Goal: Communication & Community: Answer question/provide support

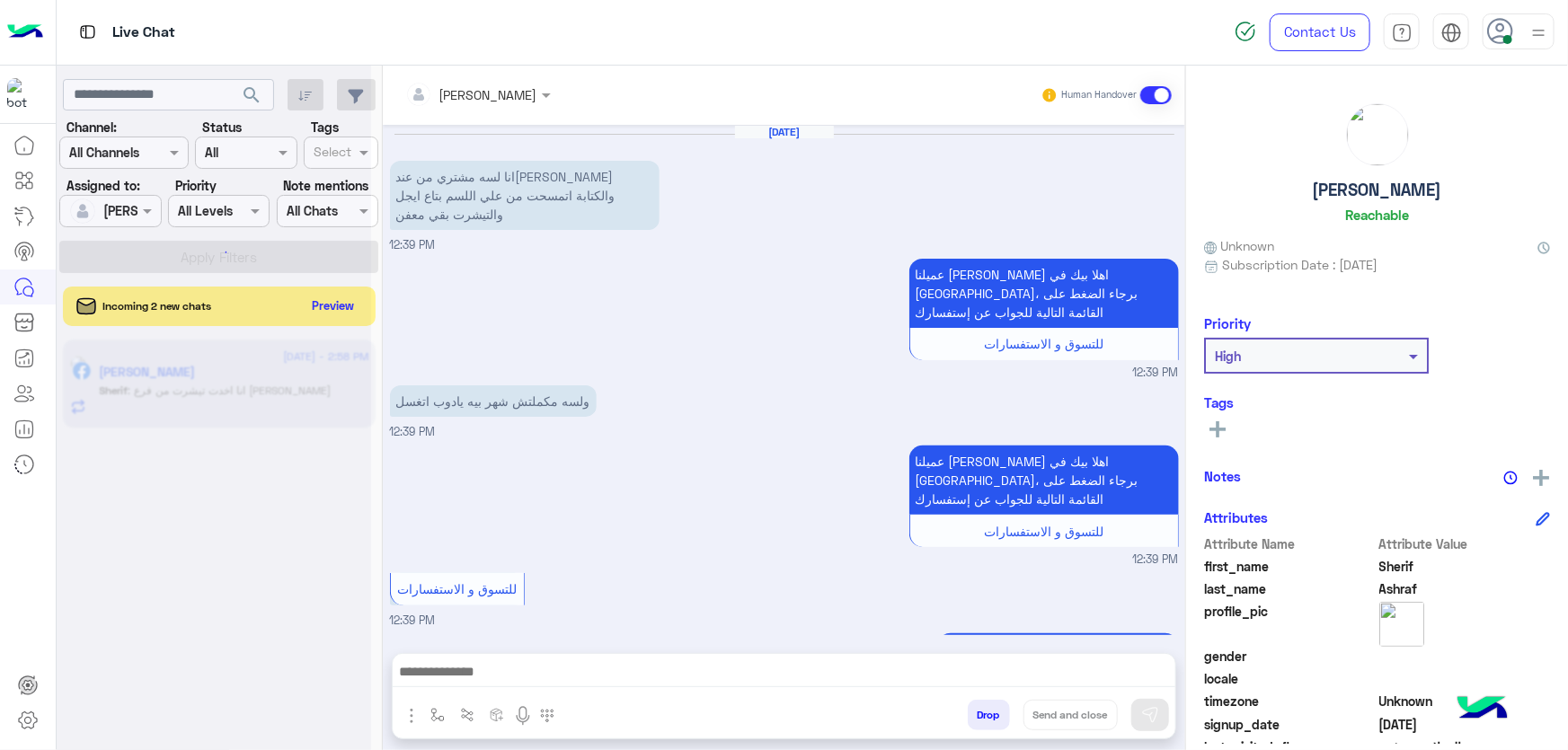
scroll to position [950, 0]
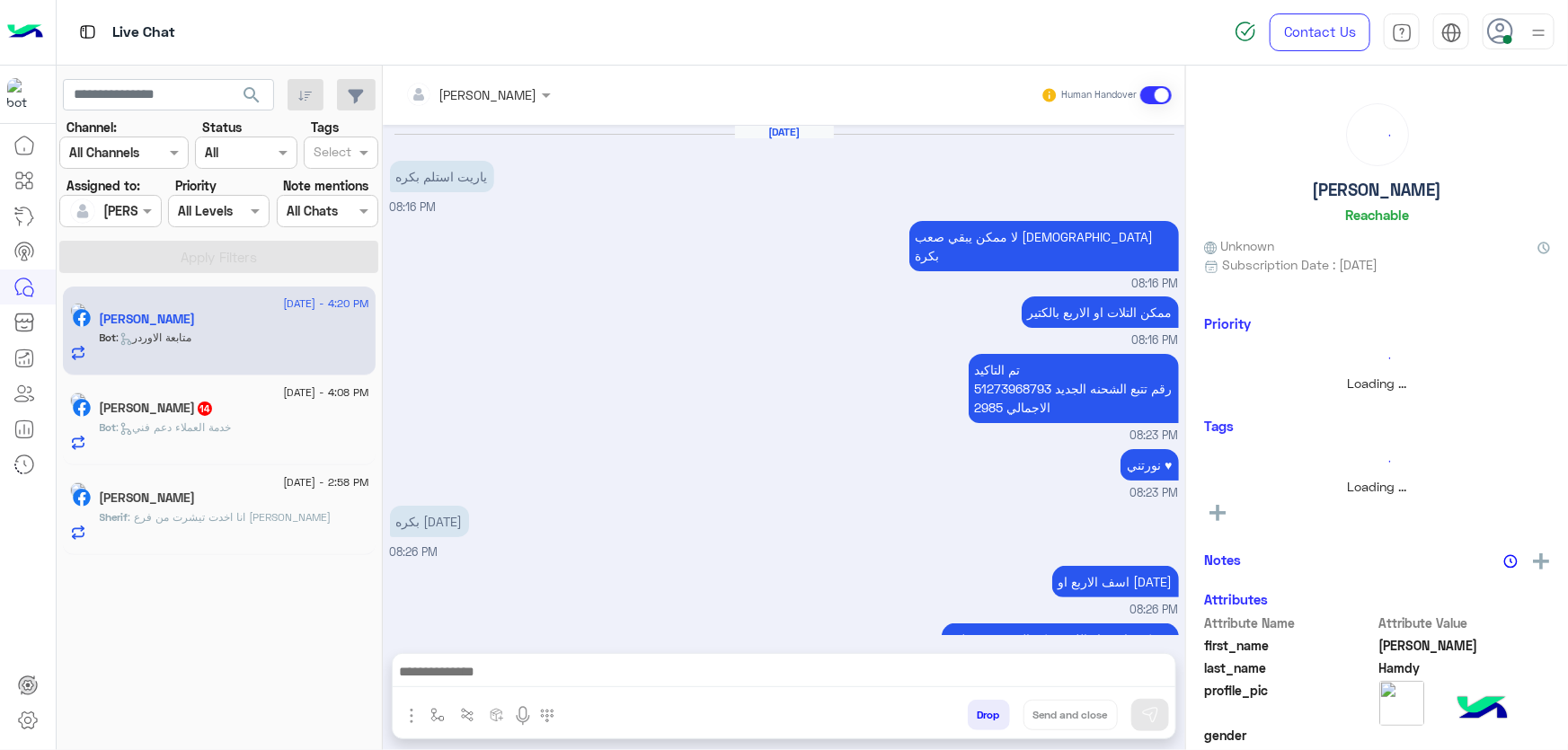
scroll to position [891, 0]
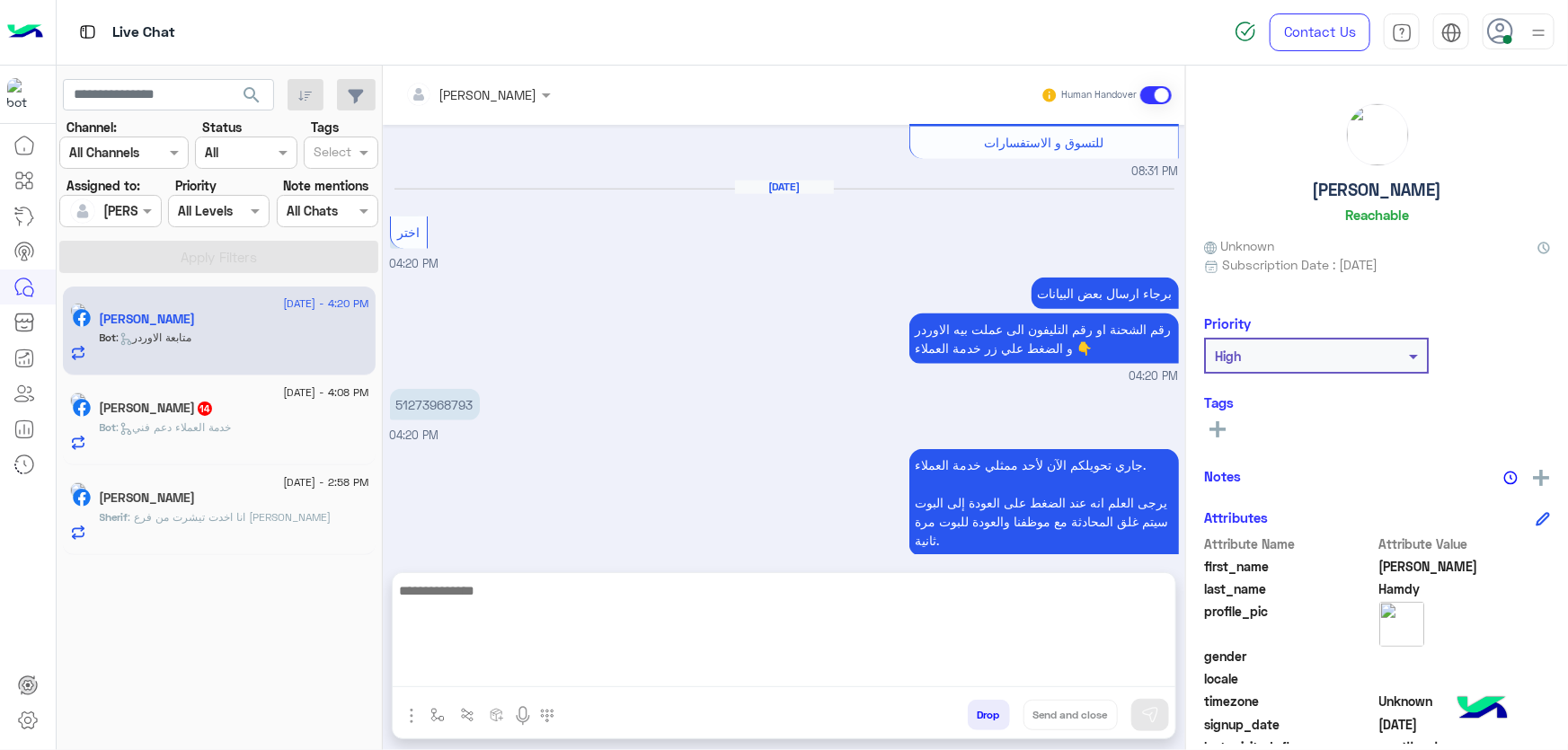
click at [516, 667] on textarea at bounding box center [784, 633] width 783 height 108
type textarea "**********"
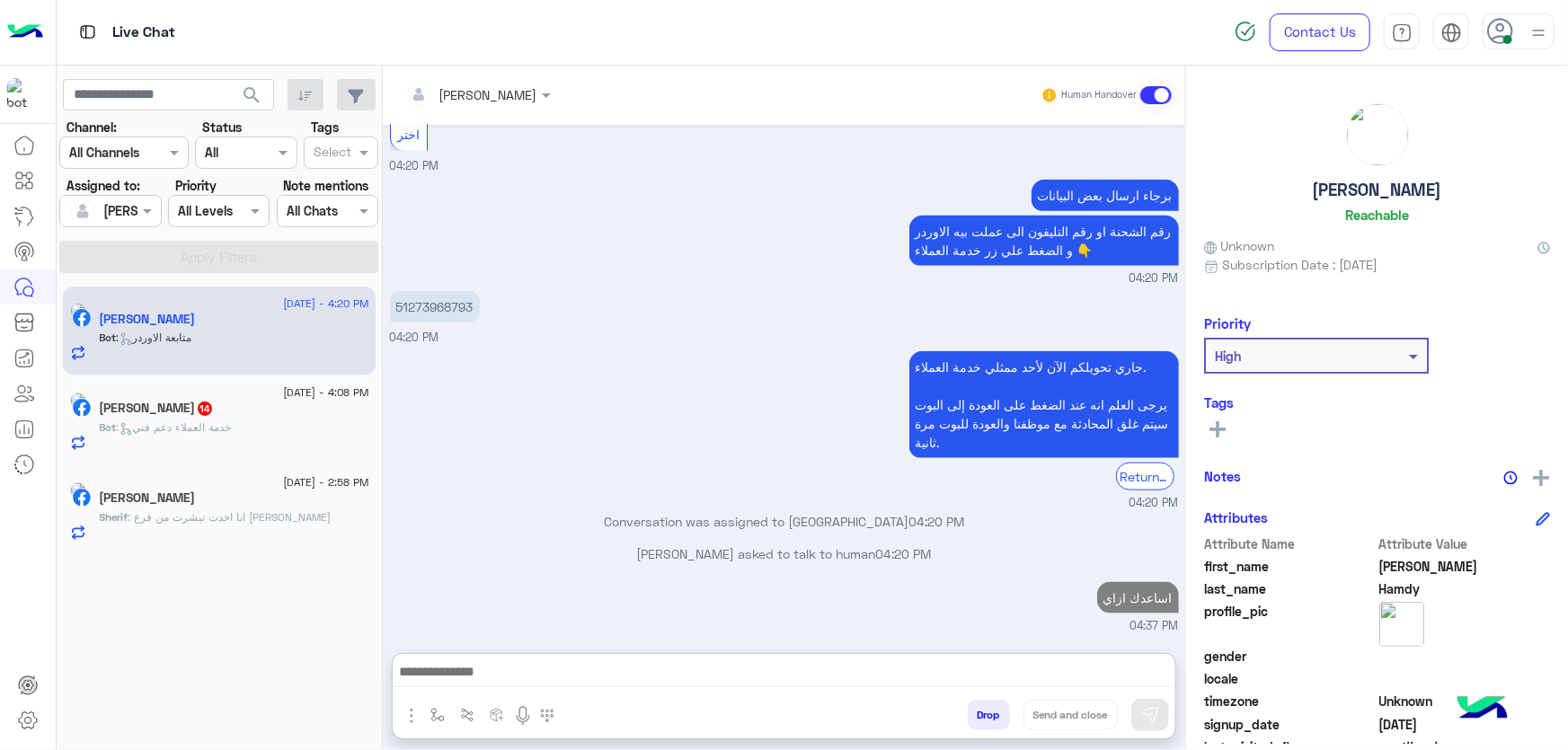
click at [255, 410] on div "[PERSON_NAME] 14" at bounding box center [234, 410] width 269 height 19
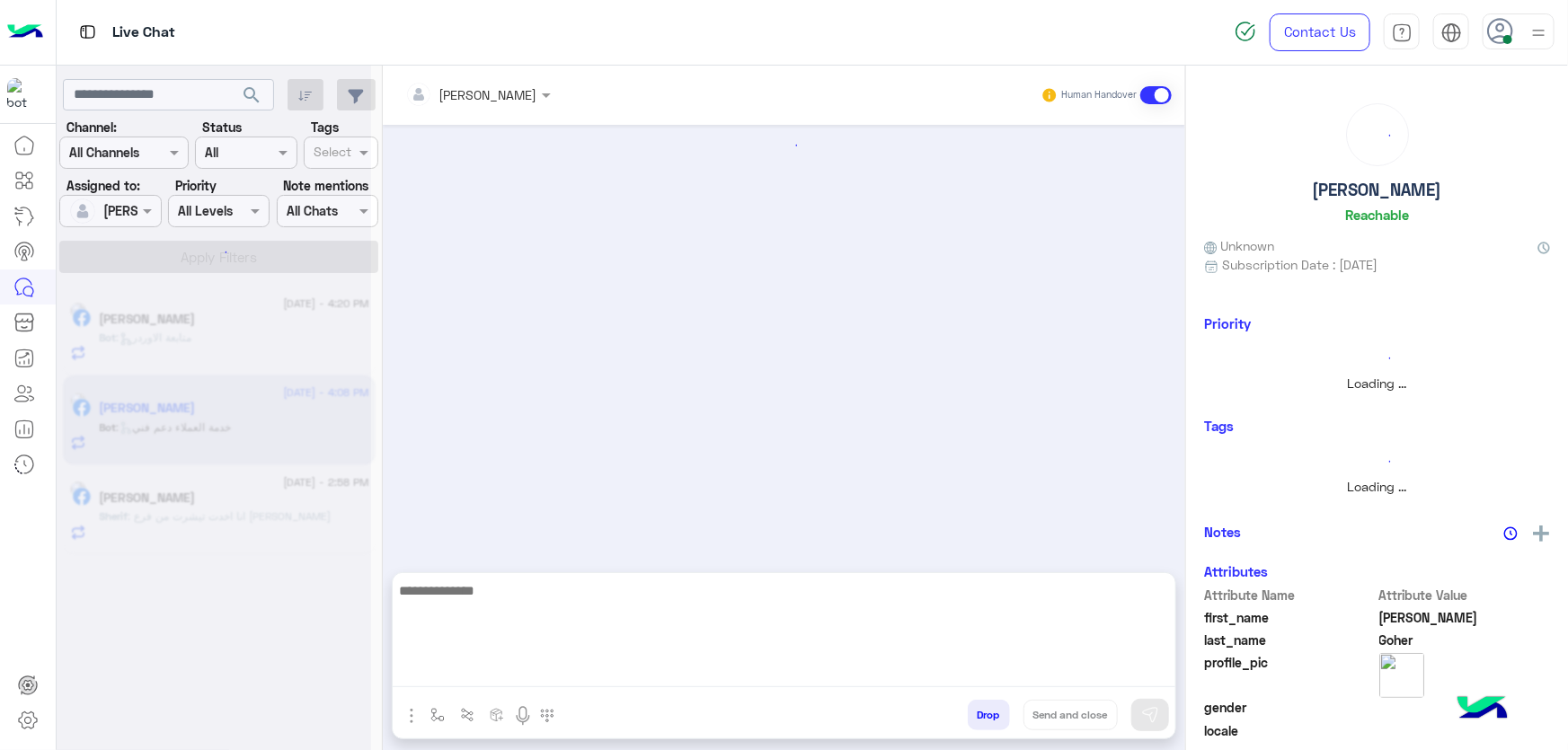
click at [522, 662] on textarea at bounding box center [784, 633] width 783 height 108
paste textarea "**********"
type textarea "**********"
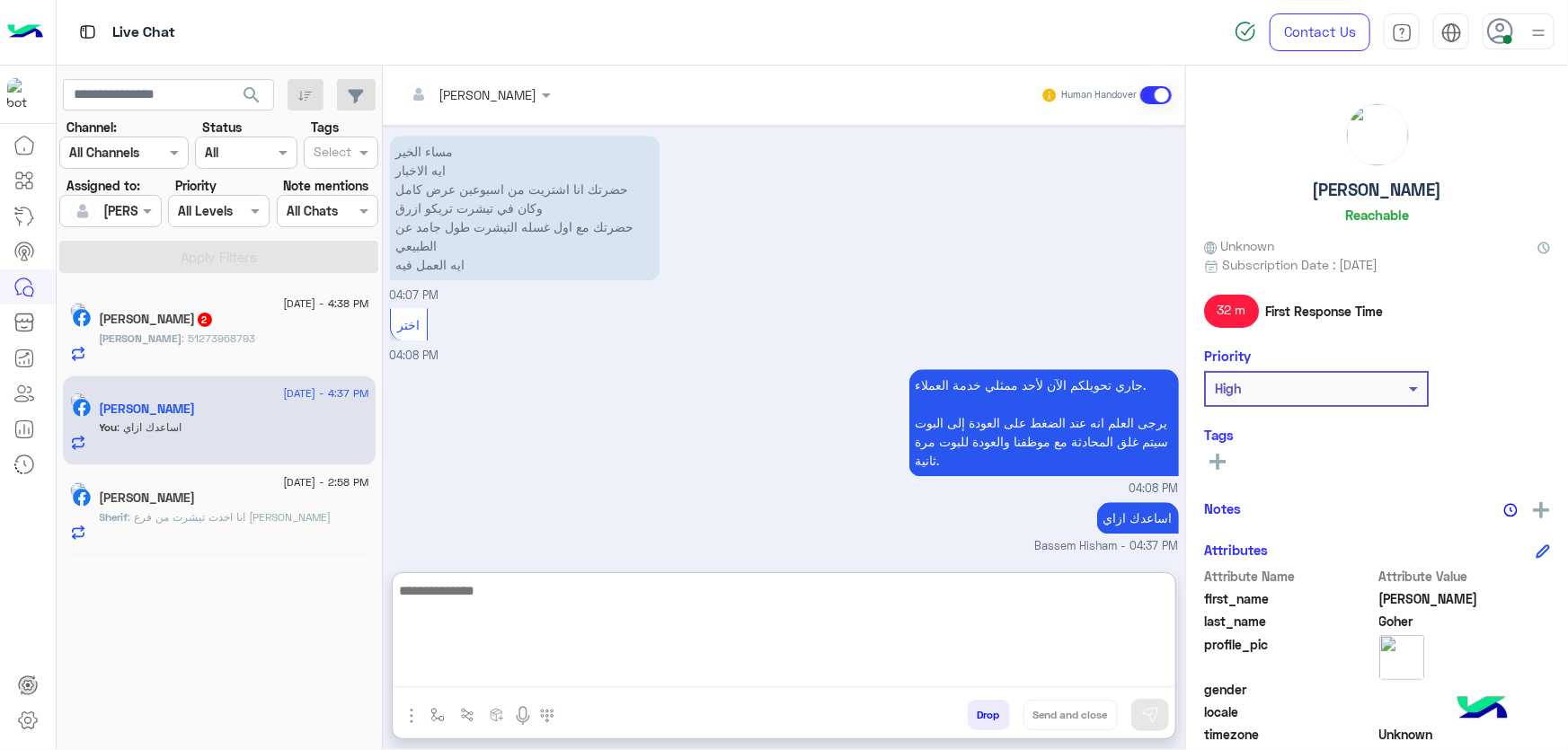
scroll to position [2189, 0]
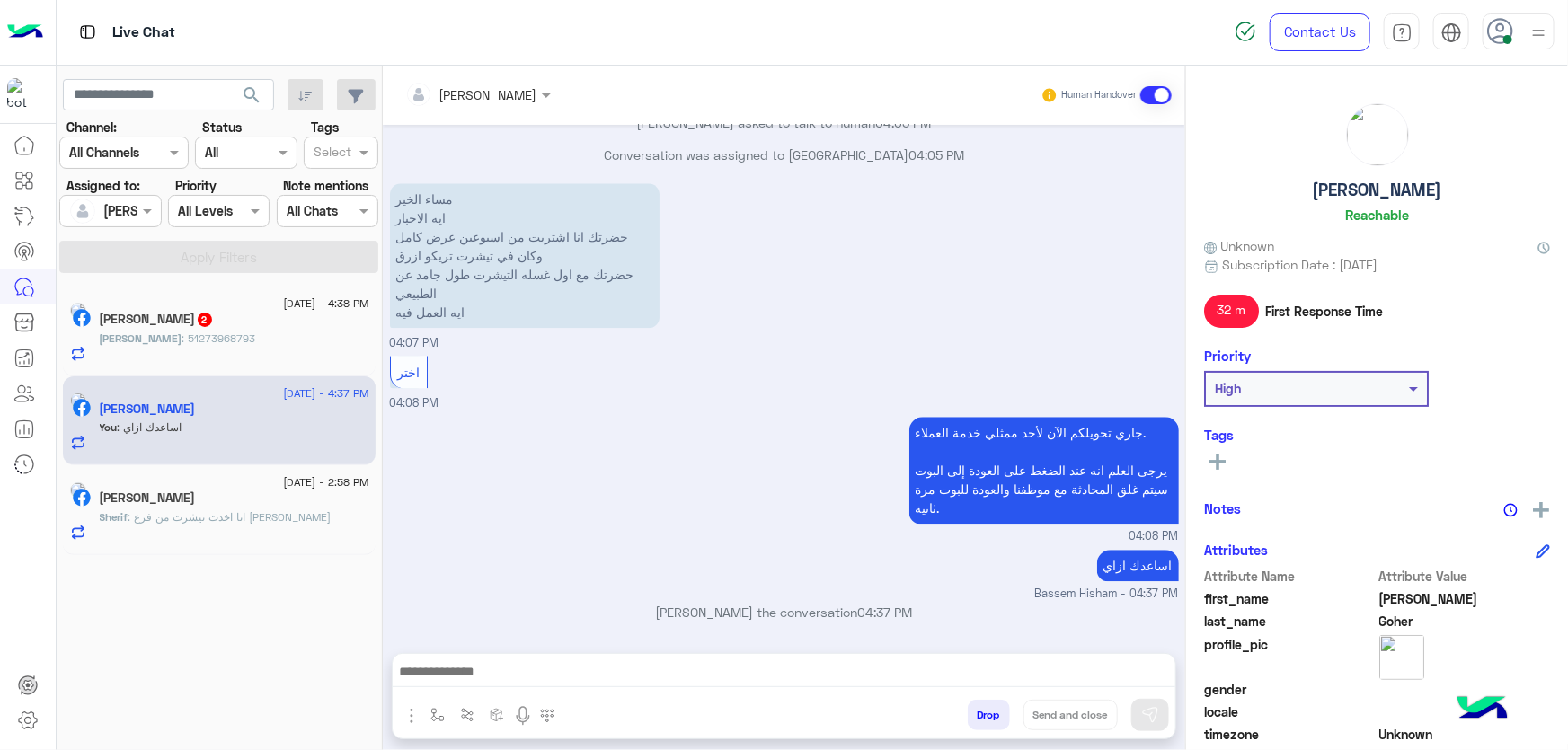
click at [252, 318] on div "[PERSON_NAME] 2" at bounding box center [234, 322] width 269 height 19
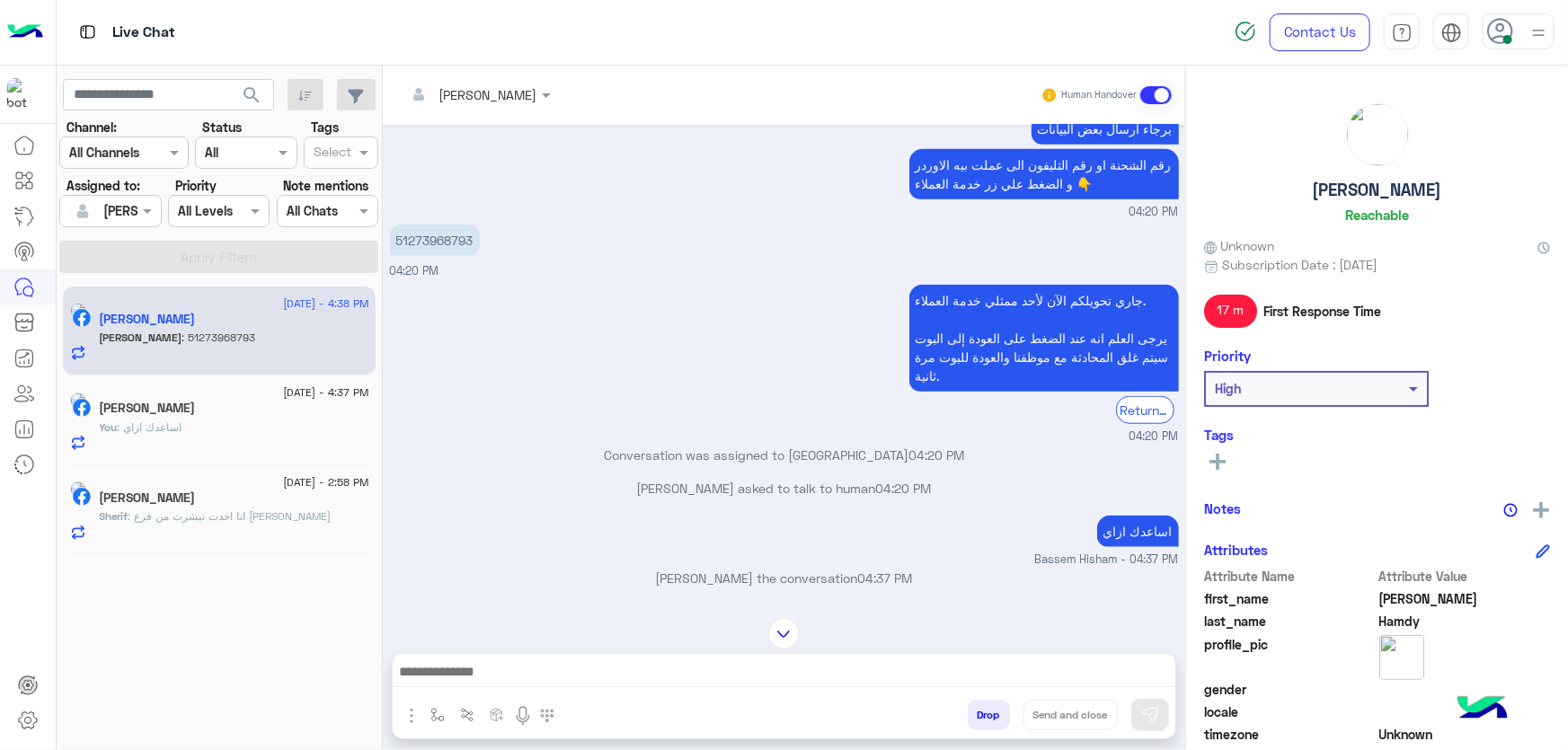
scroll to position [830, 0]
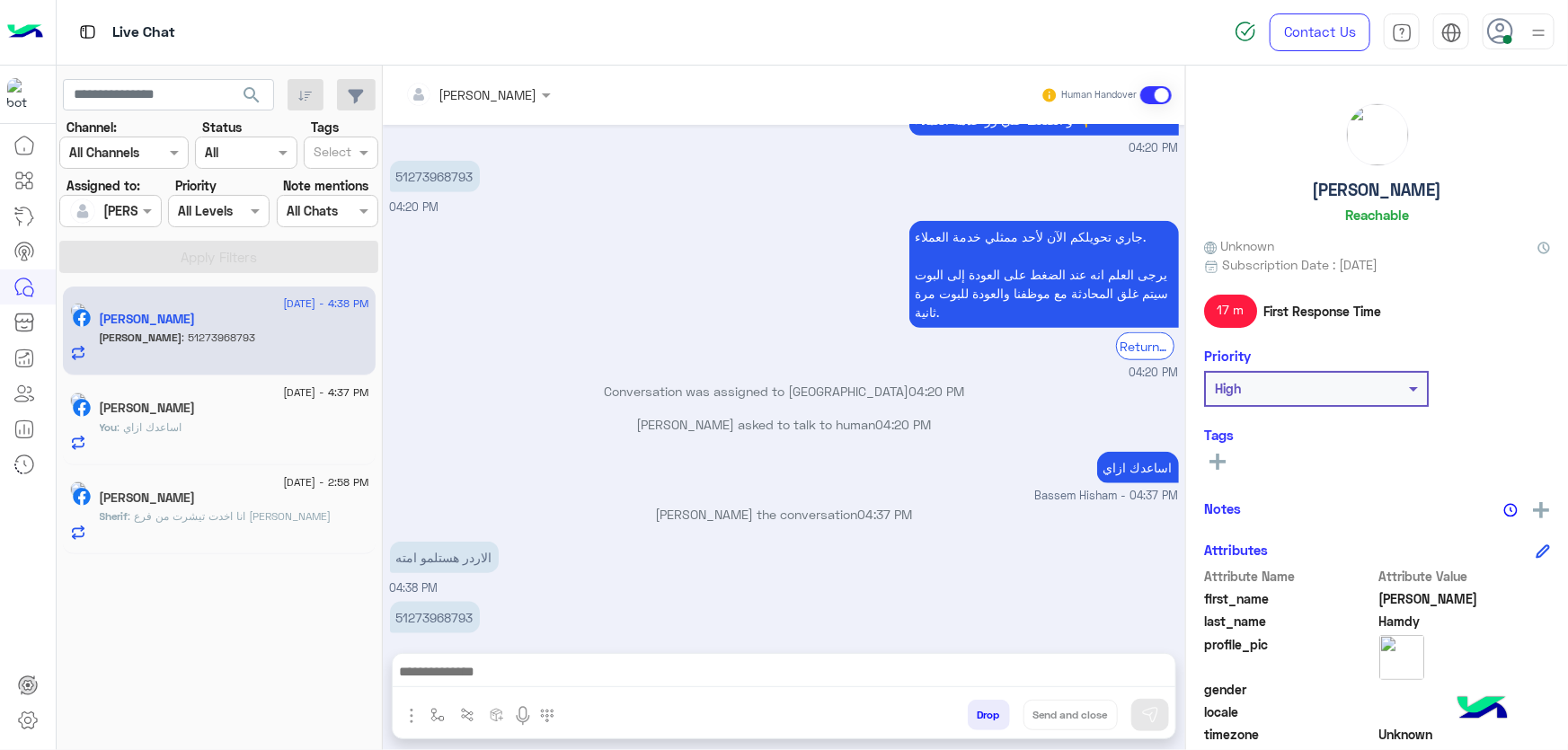
click at [460, 602] on p "51273968793" at bounding box center [435, 618] width 90 height 32
copy p "51273968793"
click at [430, 602] on p "51273968793" at bounding box center [435, 618] width 90 height 32
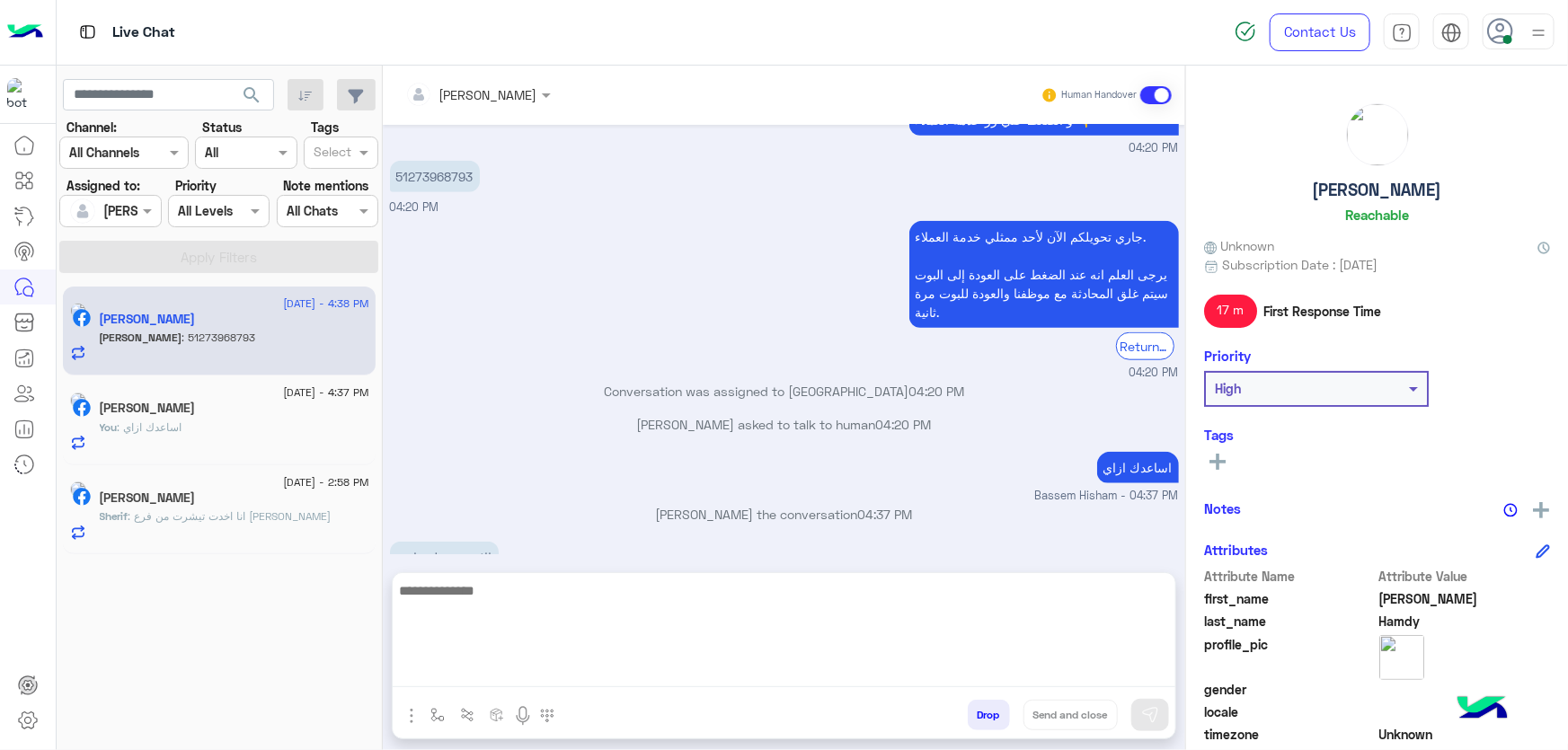
click at [611, 678] on textarea at bounding box center [784, 633] width 783 height 108
type textarea "**********"
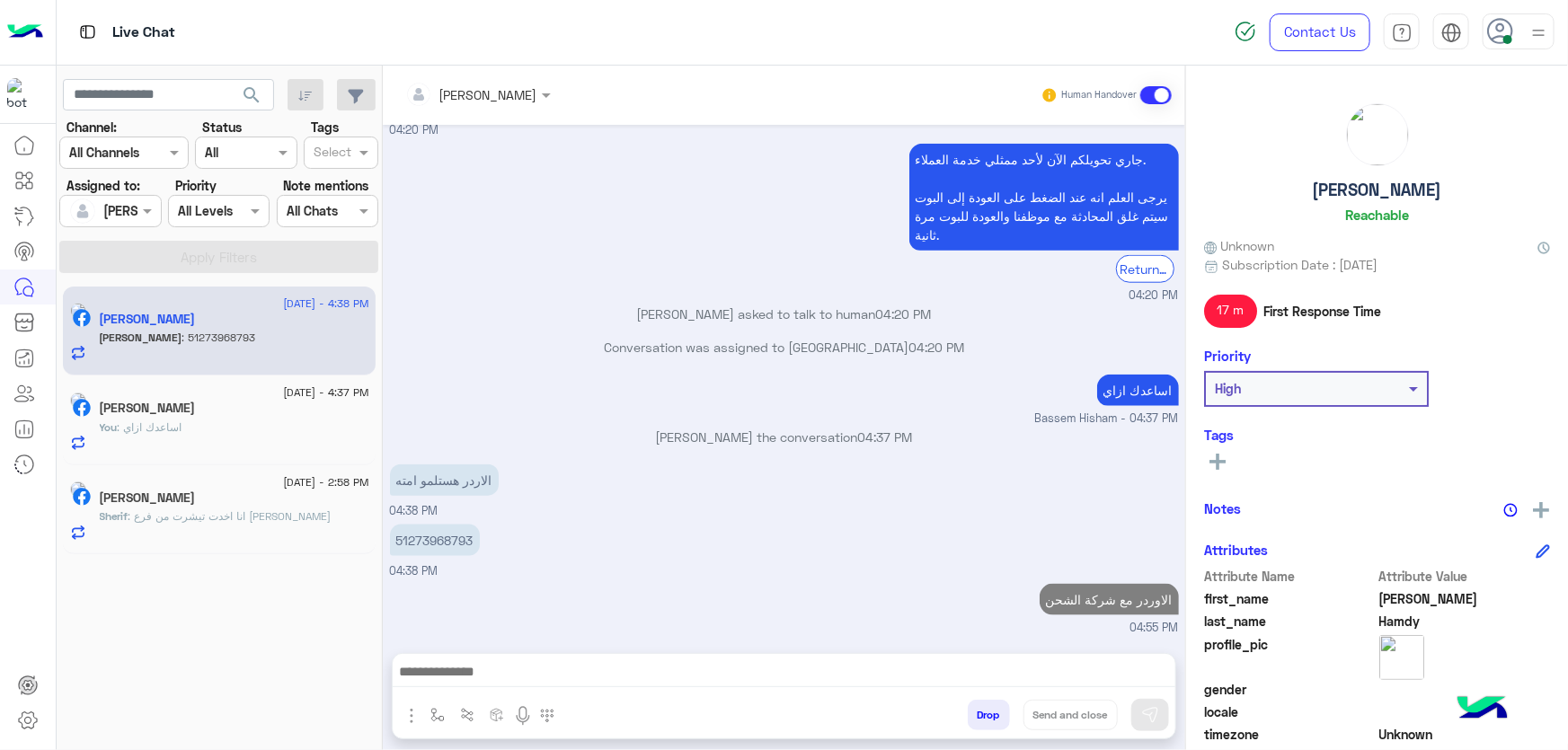
scroll to position [888, 0]
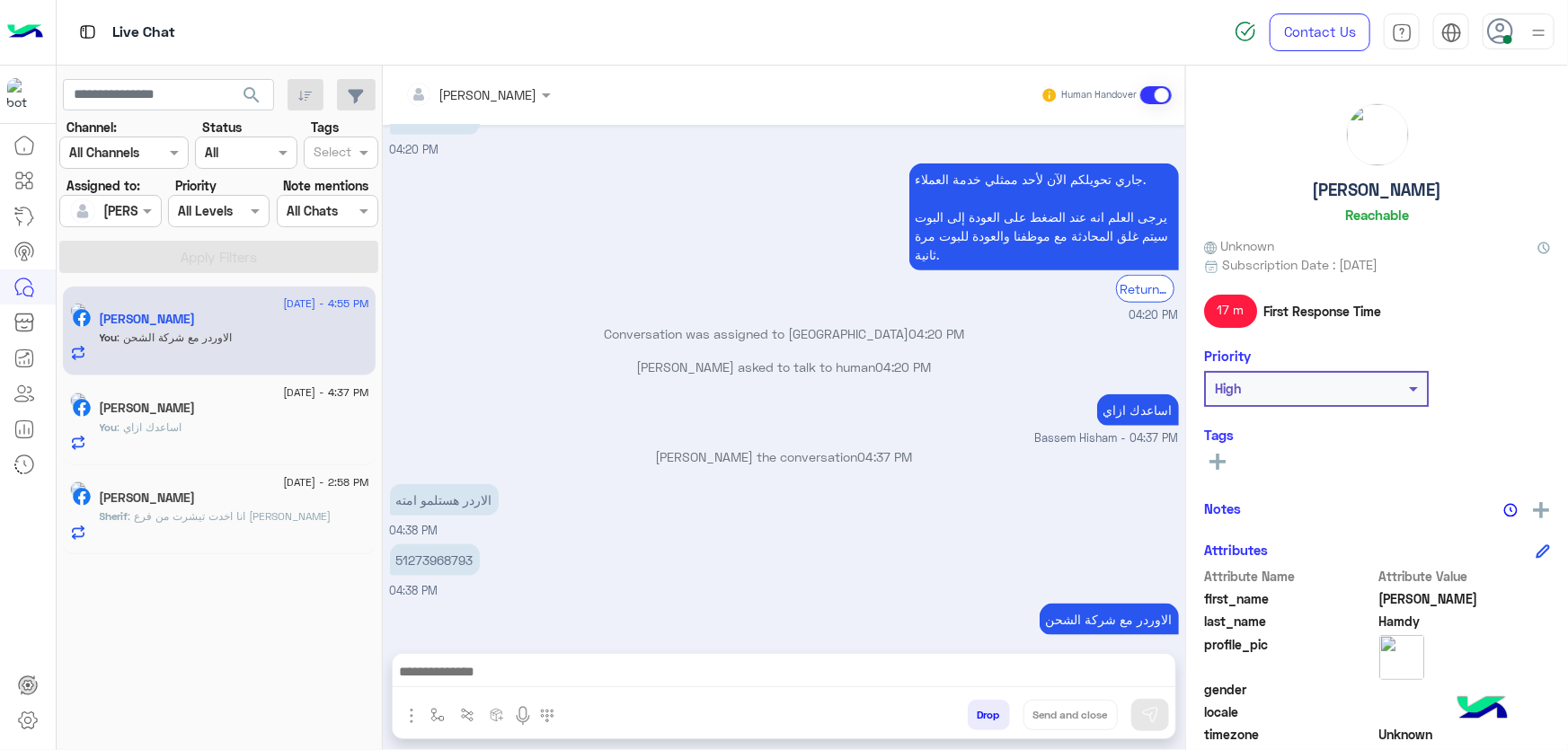
click at [755, 657] on div at bounding box center [784, 677] width 783 height 45
click at [760, 656] on div at bounding box center [784, 677] width 783 height 45
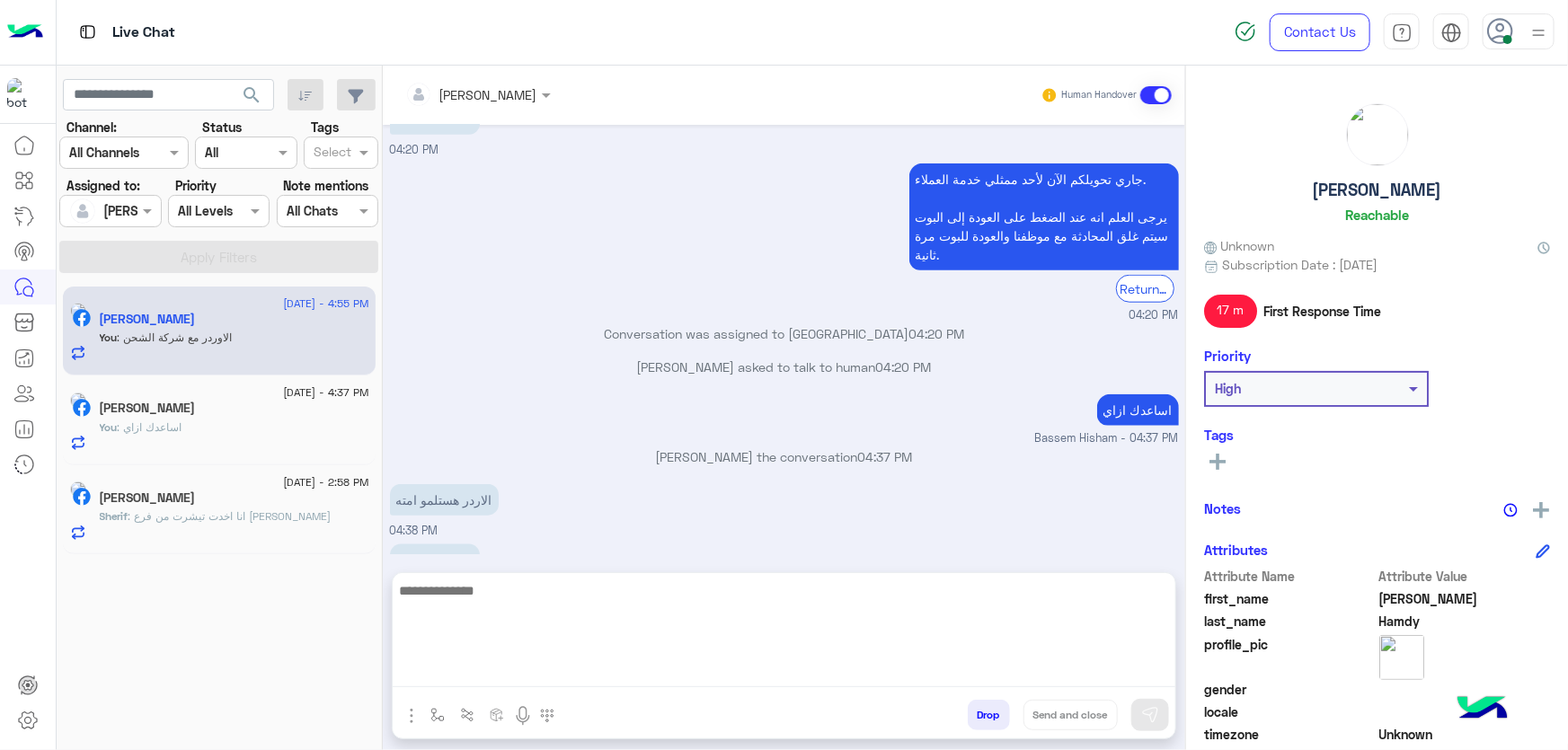
click at [745, 678] on textarea at bounding box center [784, 633] width 783 height 108
paste textarea "**********"
type textarea "**********"
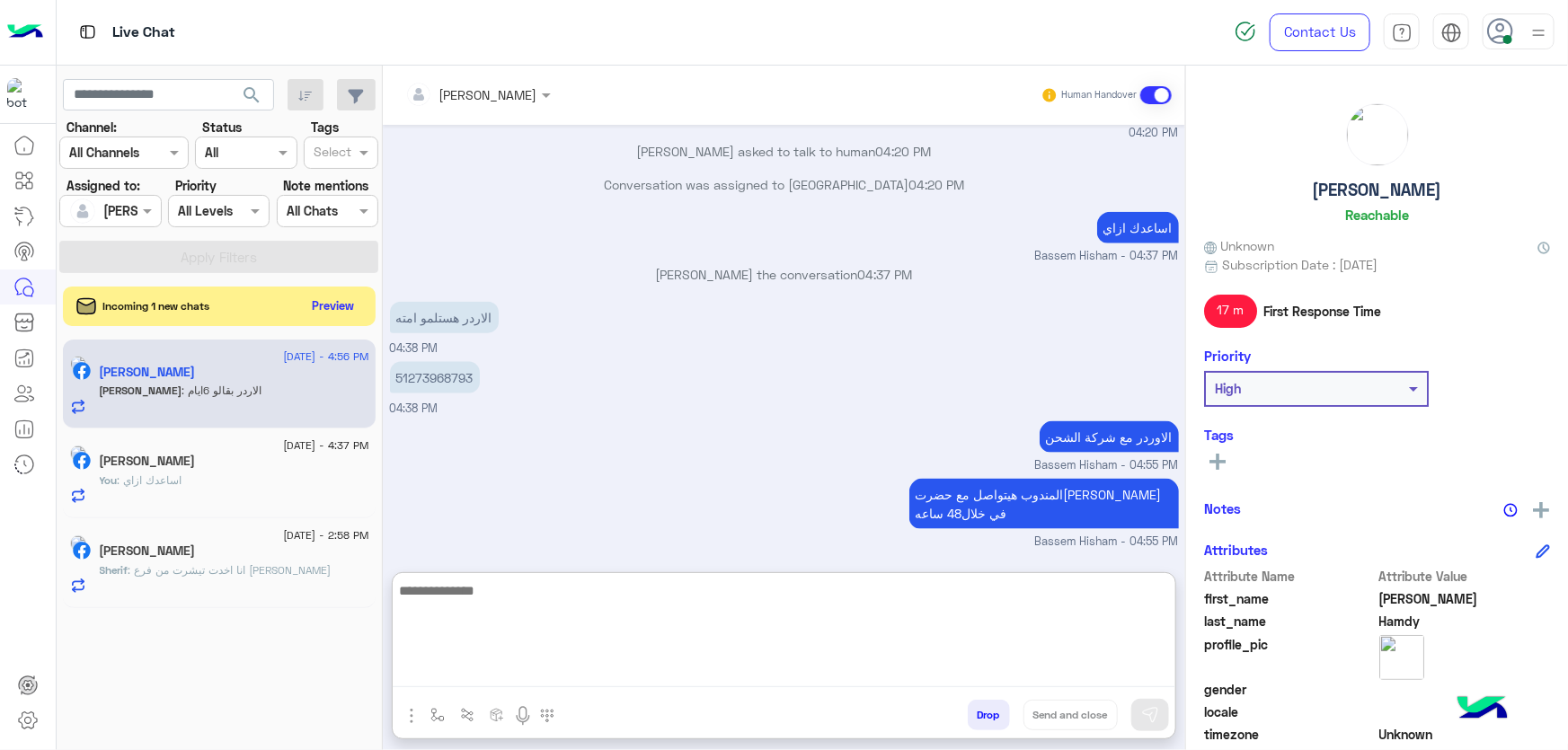
scroll to position [1086, 0]
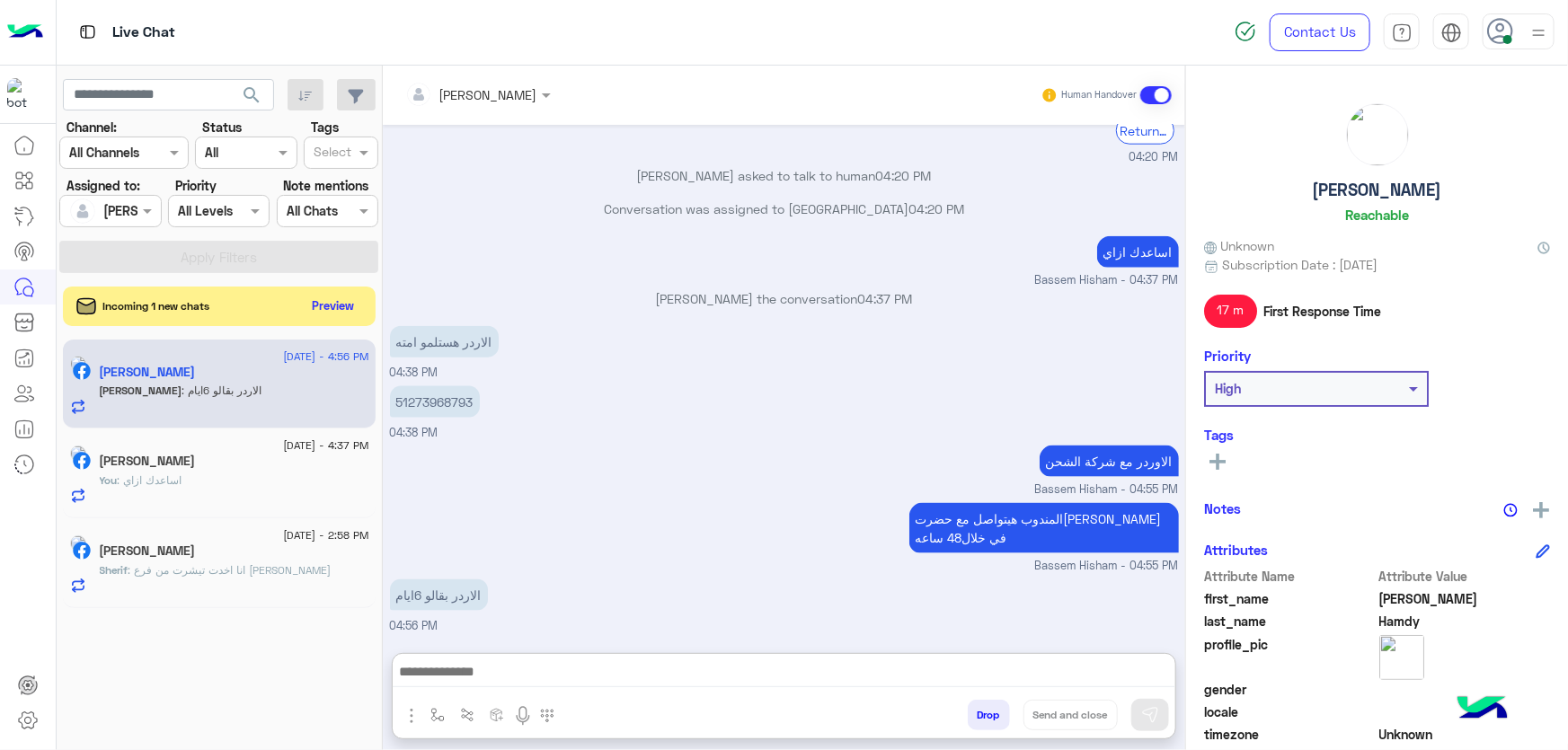
click at [458, 386] on p "51273968793" at bounding box center [435, 402] width 90 height 32
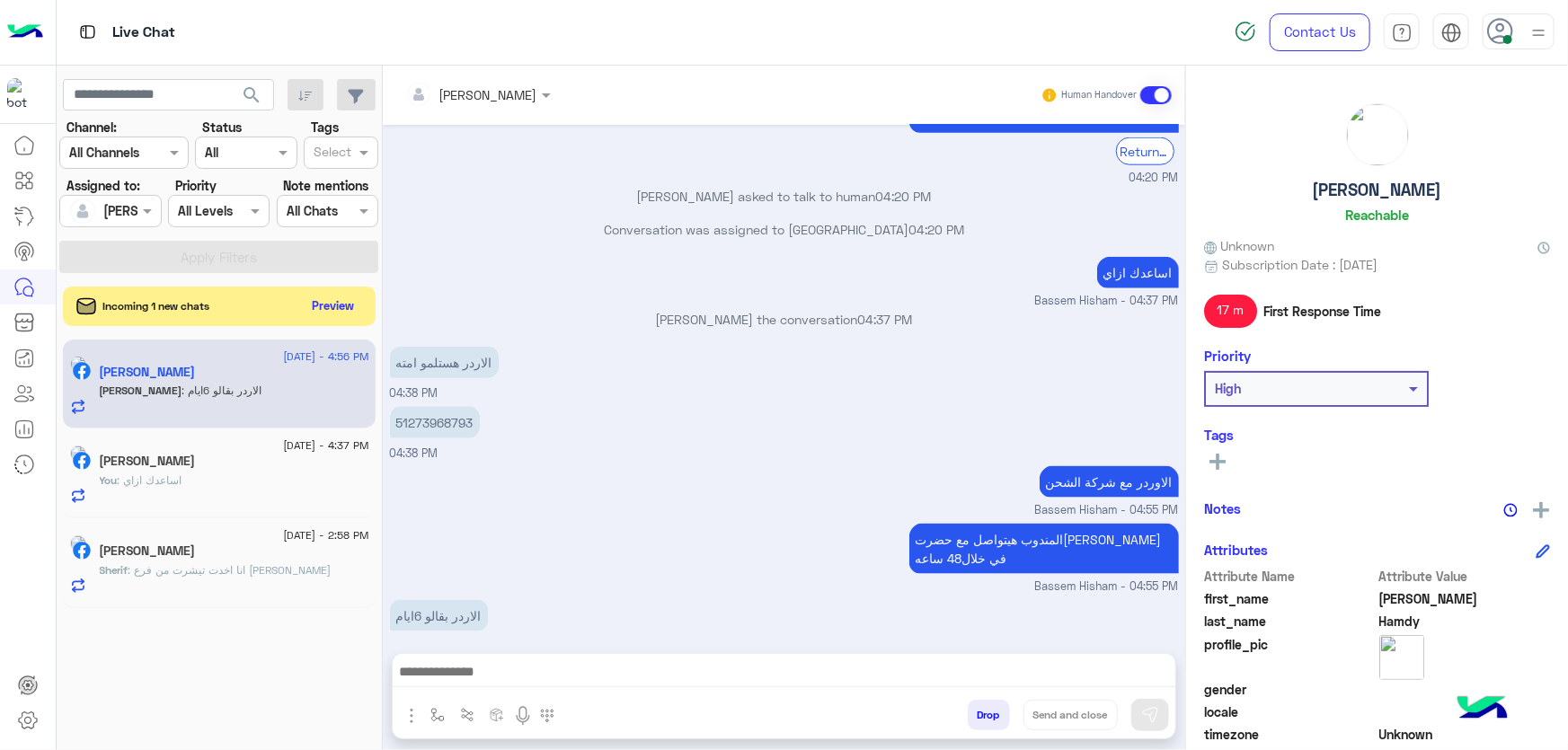
click at [458, 342] on div "الاردر هستلمو امته 04:38 PM" at bounding box center [784, 372] width 789 height 60
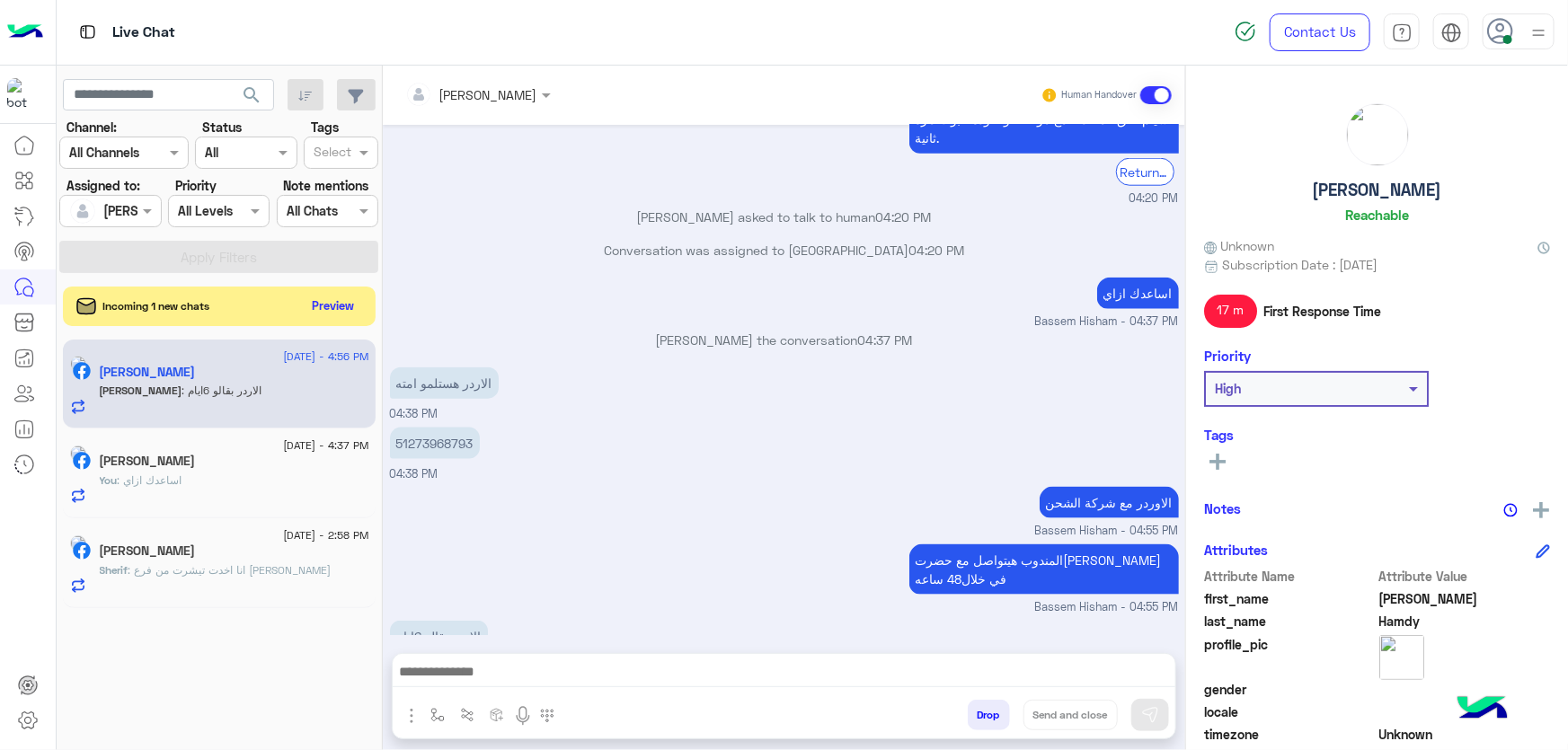
click at [441, 430] on p "51273968793" at bounding box center [435, 443] width 90 height 32
copy p "51273968793"
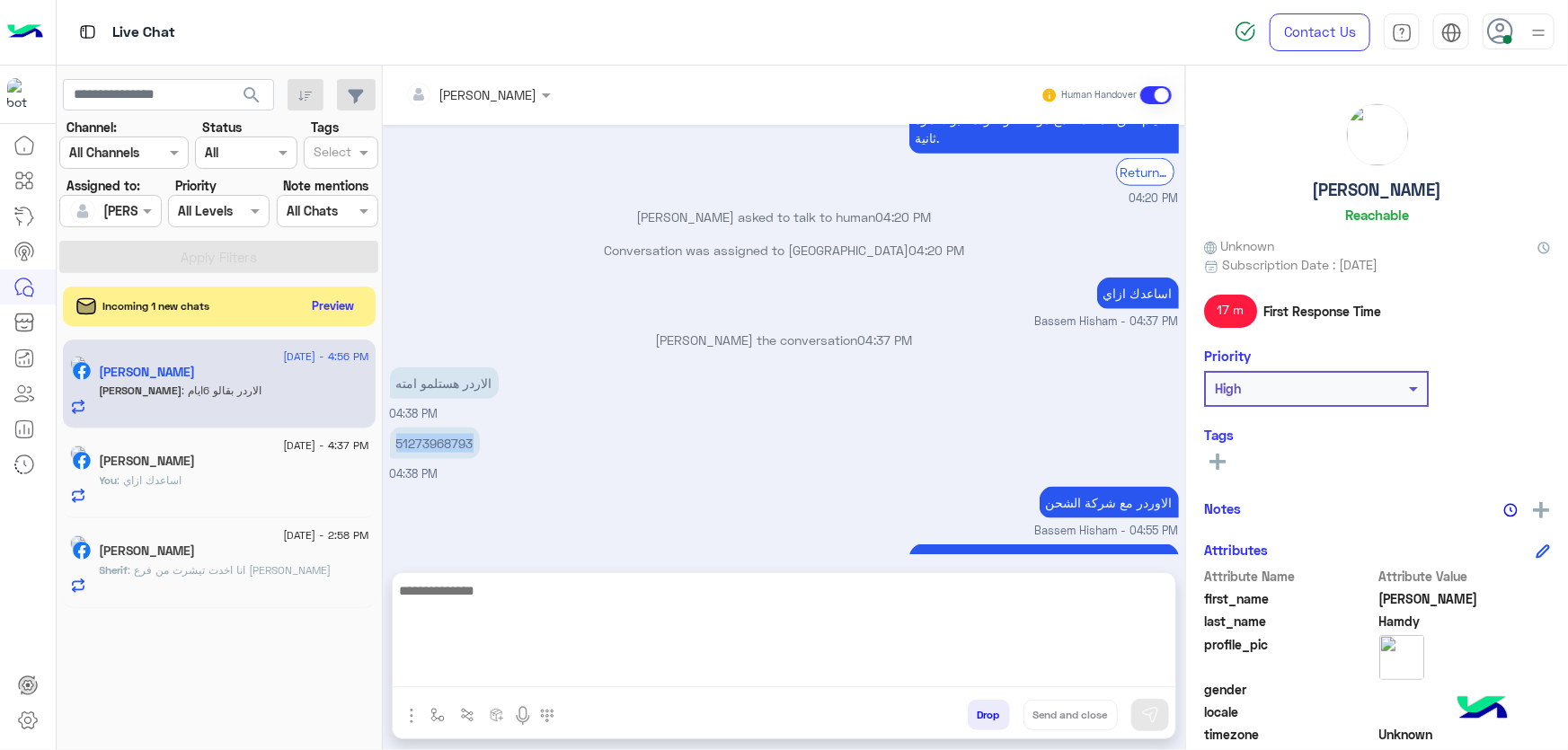
click at [666, 674] on textarea at bounding box center [784, 633] width 783 height 108
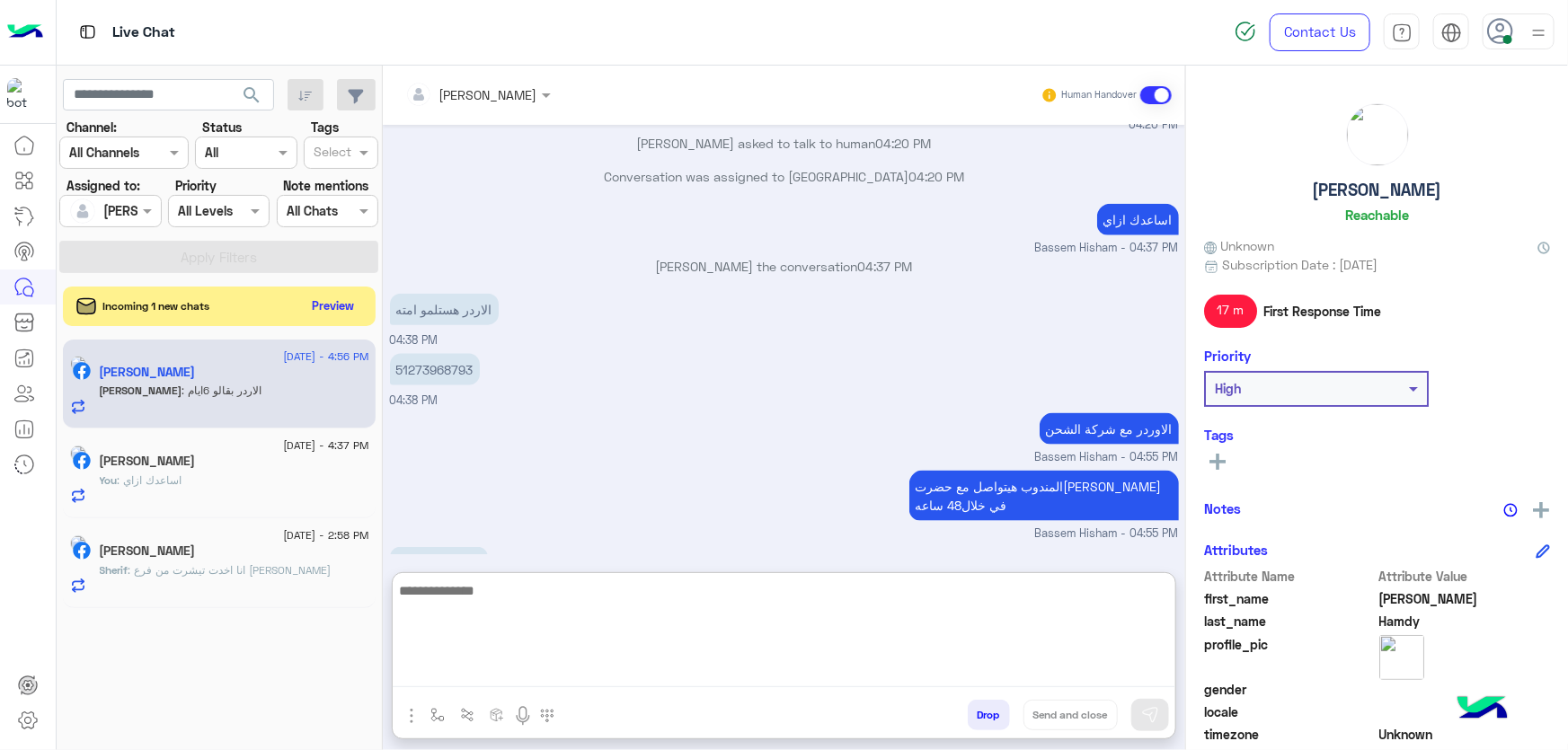
scroll to position [1086, 0]
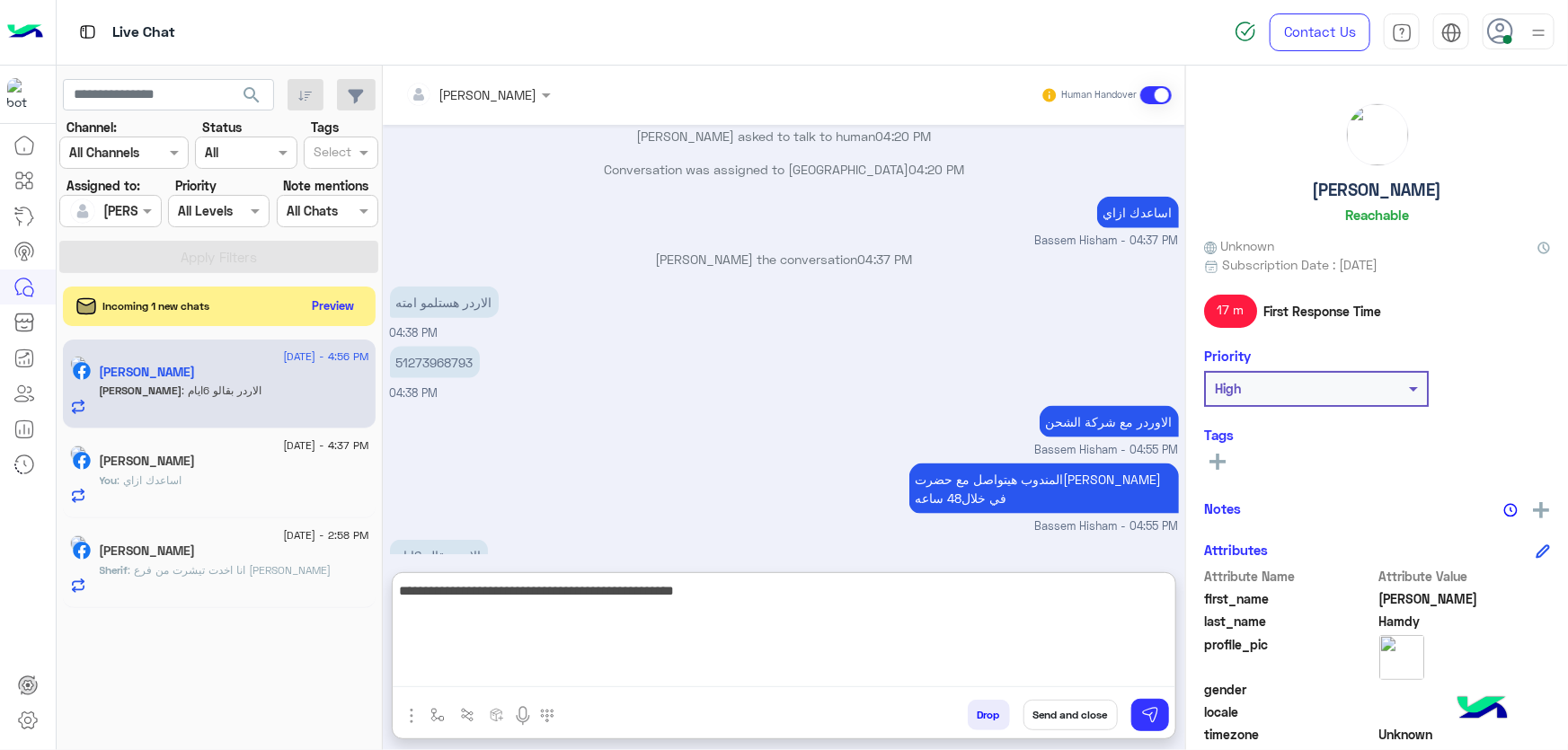
type textarea "**********"
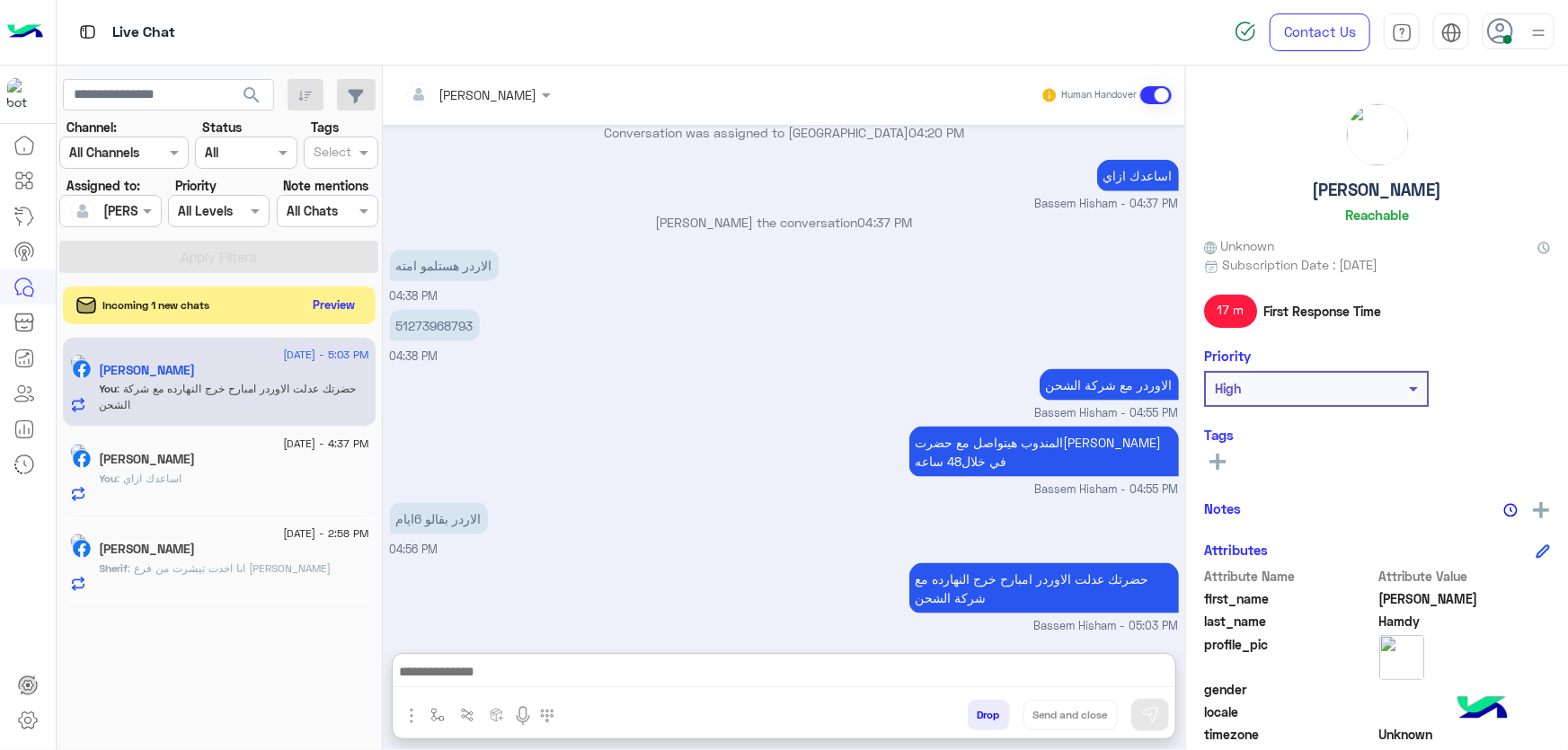
click at [339, 306] on button "Preview" at bounding box center [334, 305] width 55 height 24
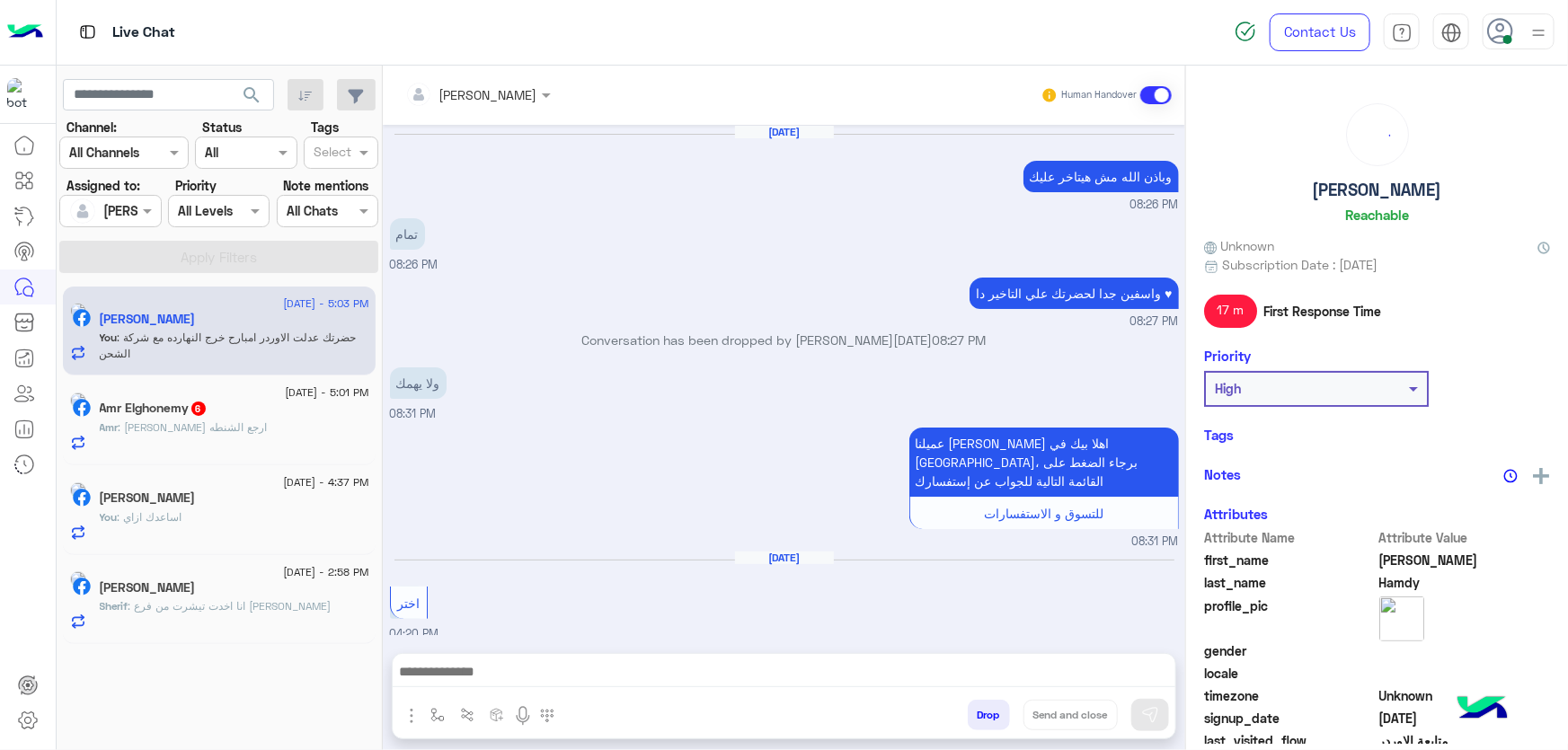
scroll to position [849, 0]
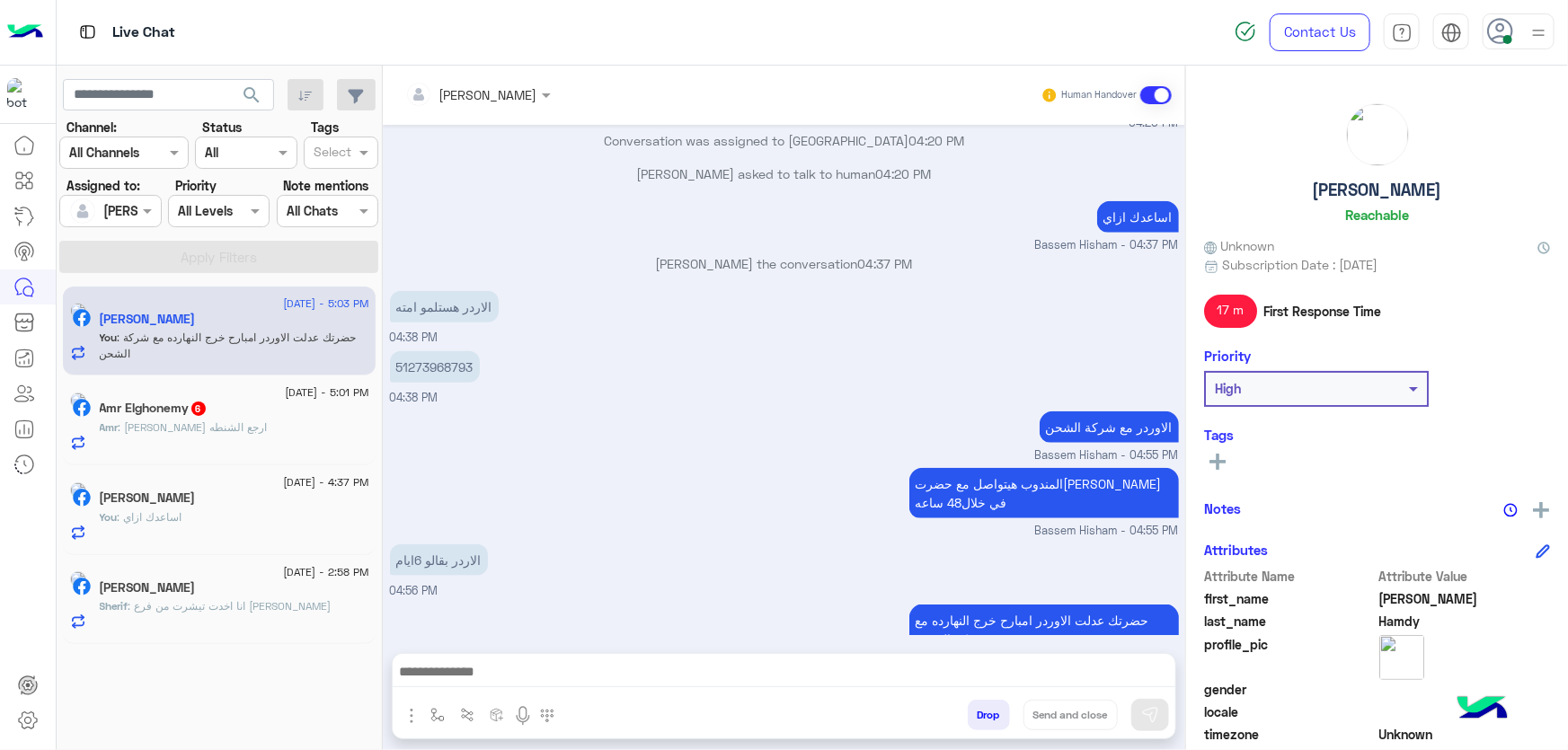
click at [301, 410] on div "Amr Elghonemy 6" at bounding box center [234, 410] width 269 height 19
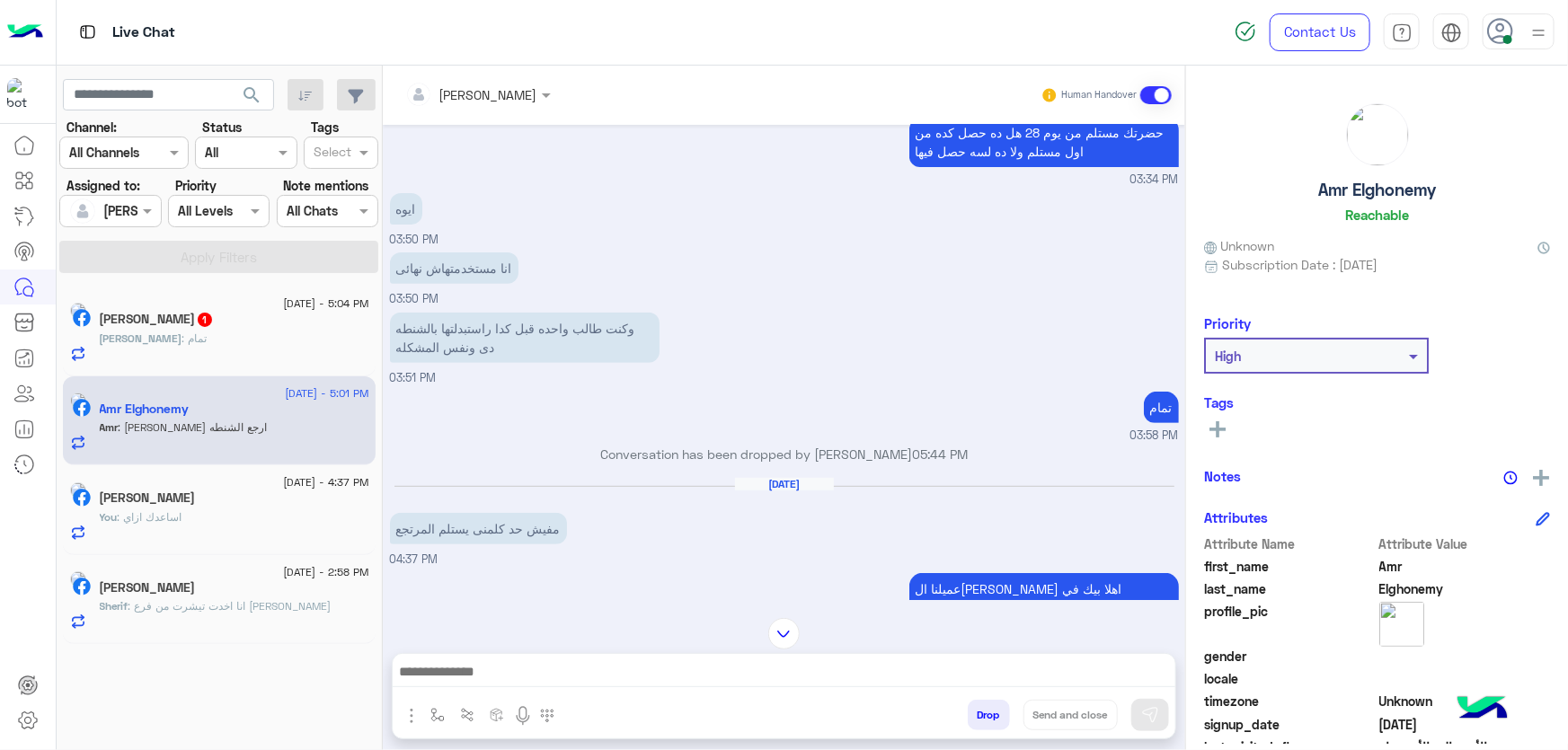
scroll to position [3730, 0]
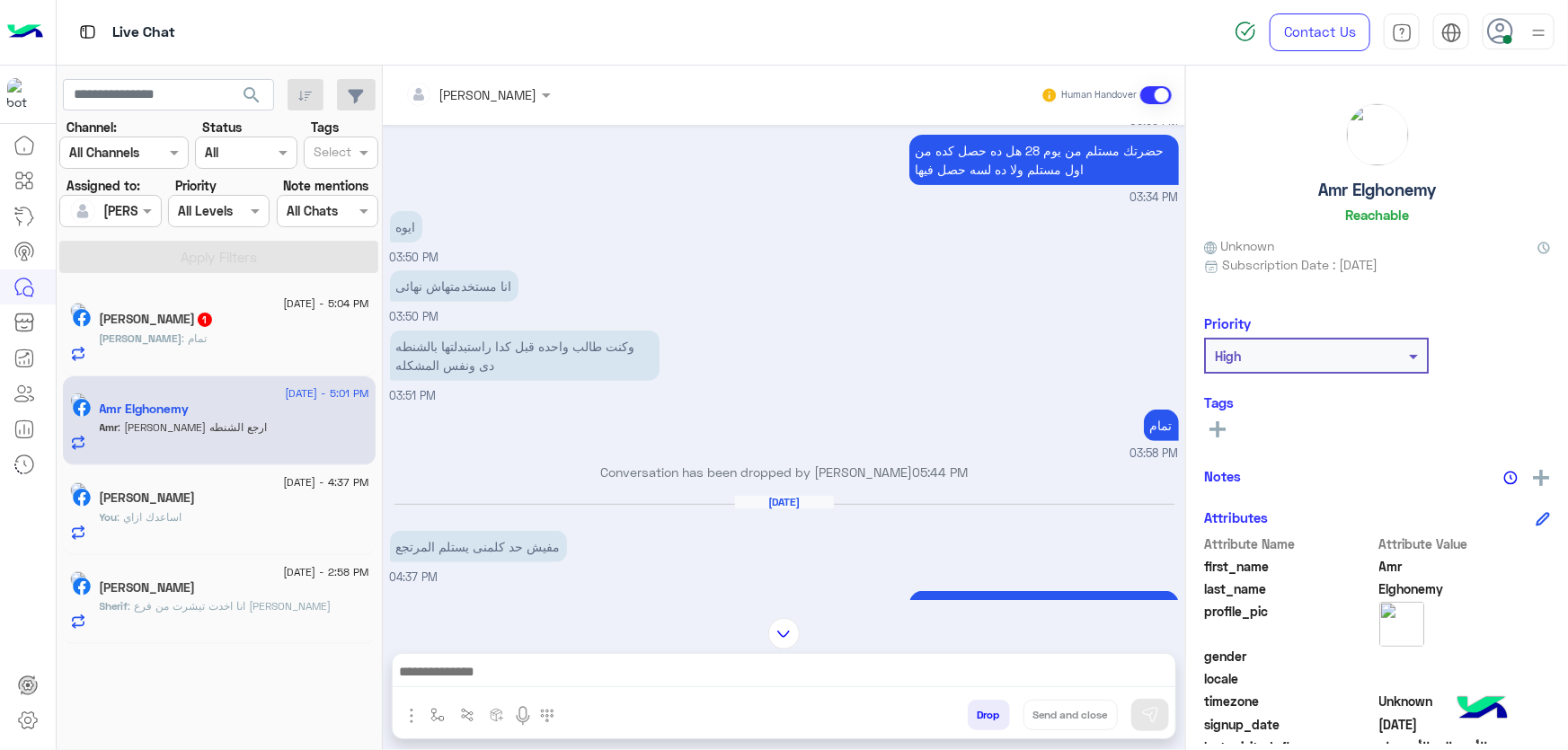
click at [234, 324] on div "[PERSON_NAME] 1" at bounding box center [234, 322] width 269 height 19
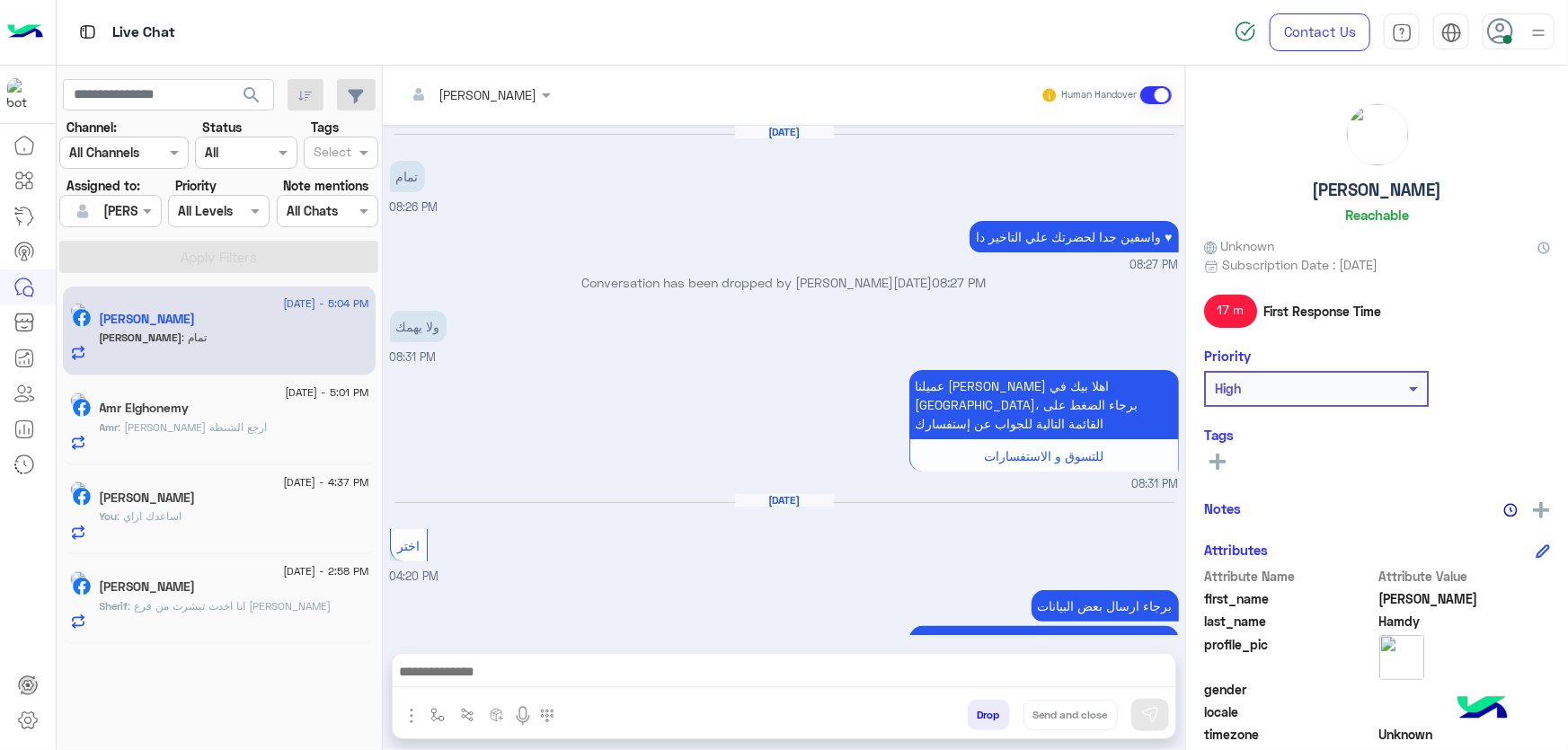
scroll to position [851, 0]
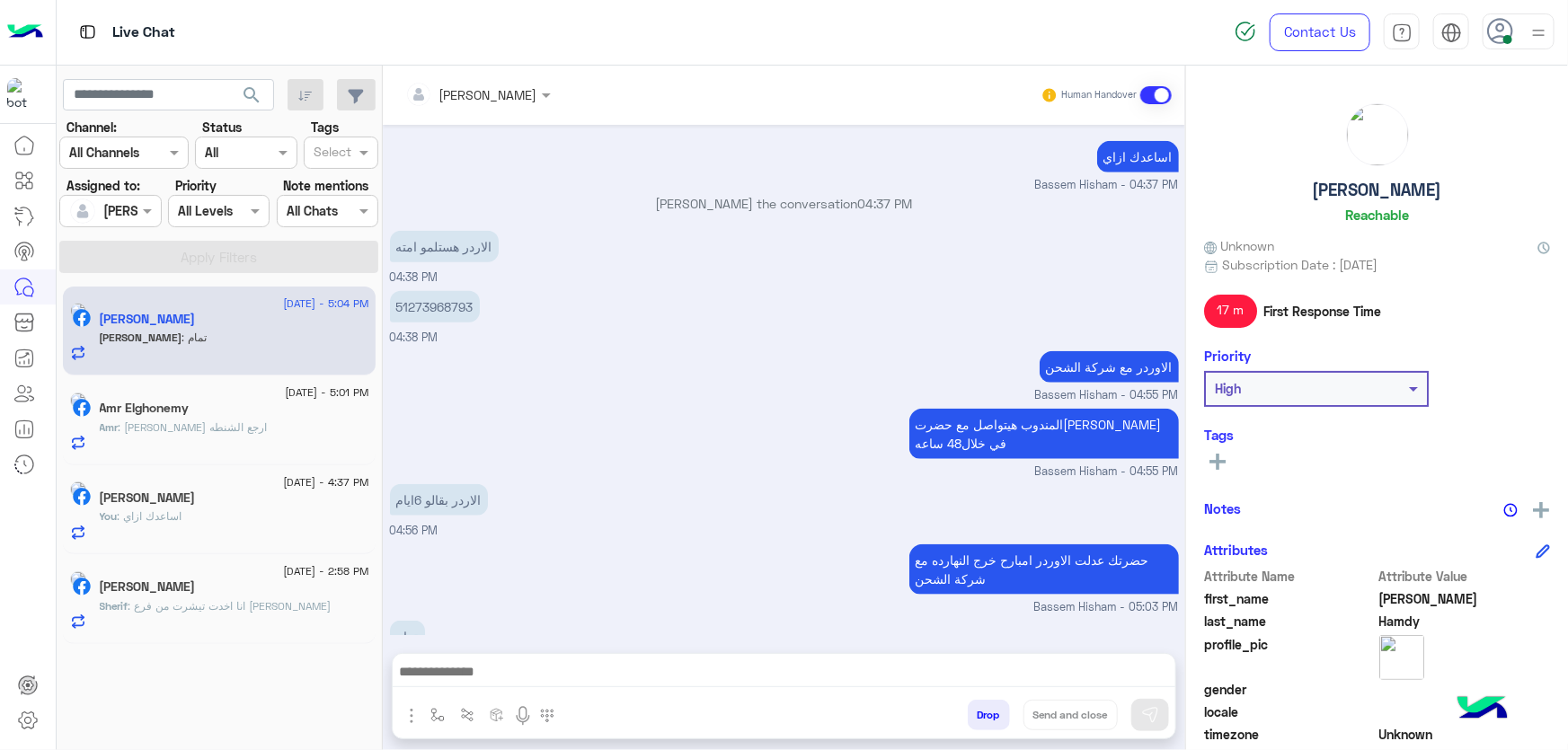
click at [990, 720] on button "Drop" at bounding box center [988, 714] width 42 height 31
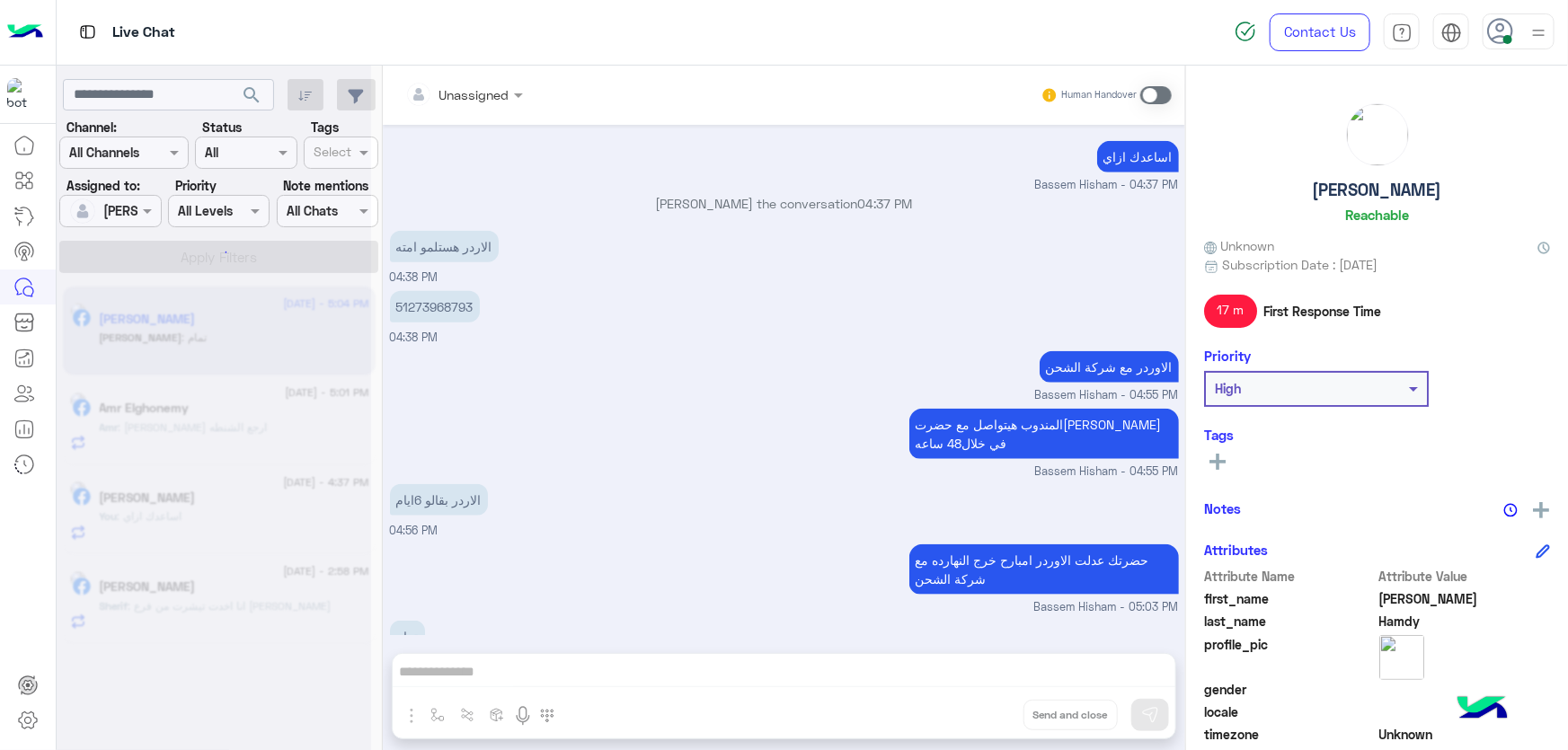
scroll to position [884, 0]
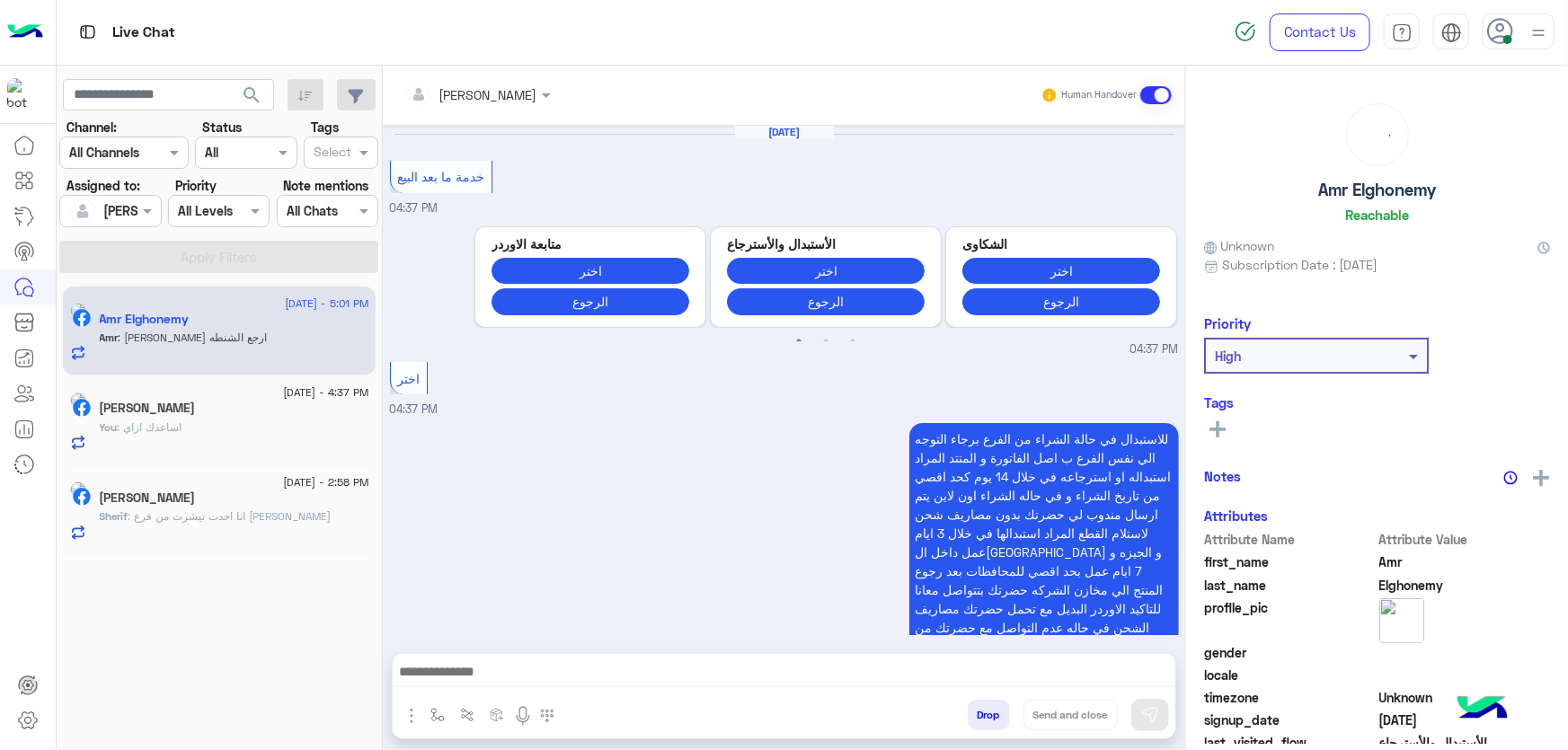
scroll to position [1821, 0]
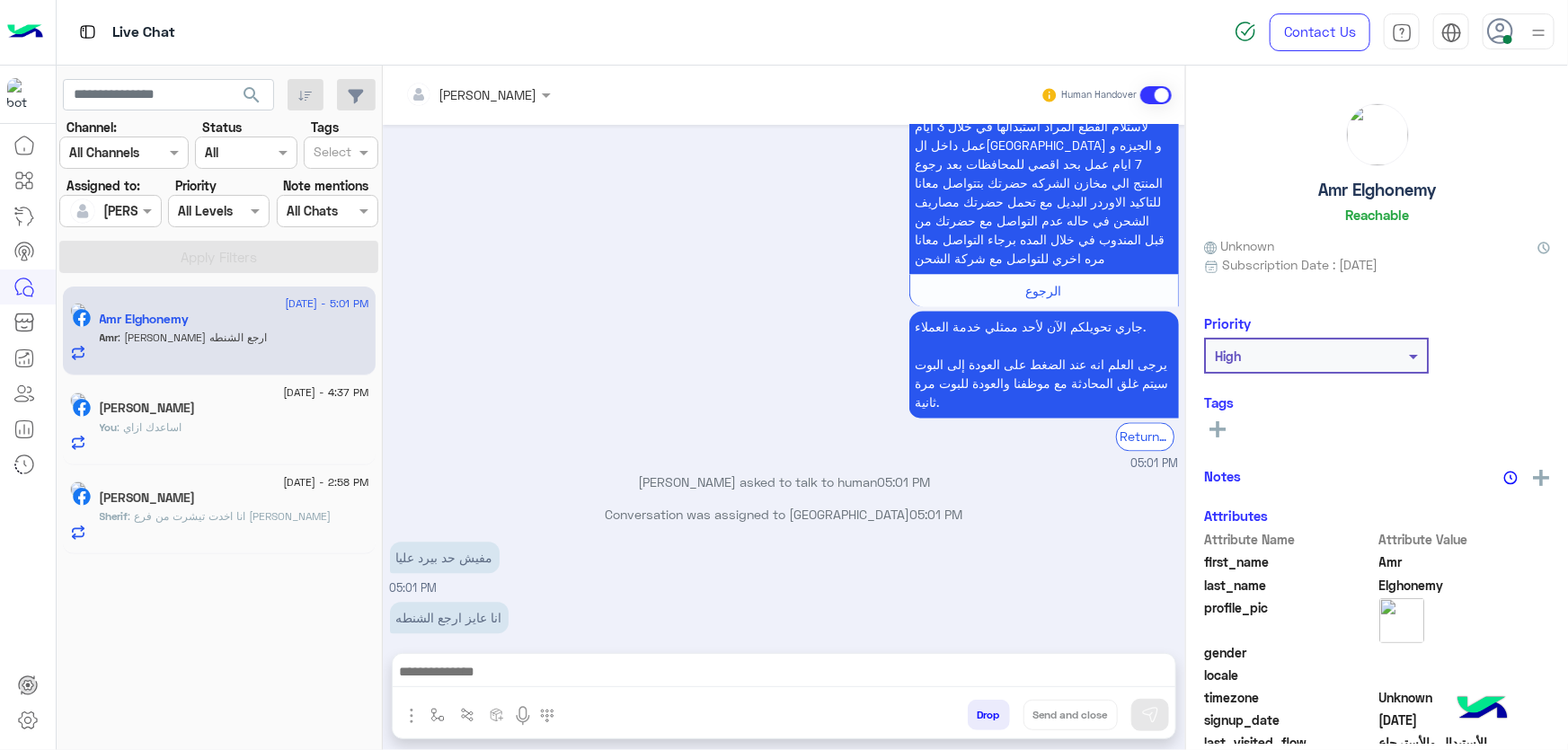
click at [243, 391] on div "[DATE] - 4:37 PM" at bounding box center [234, 395] width 269 height 11
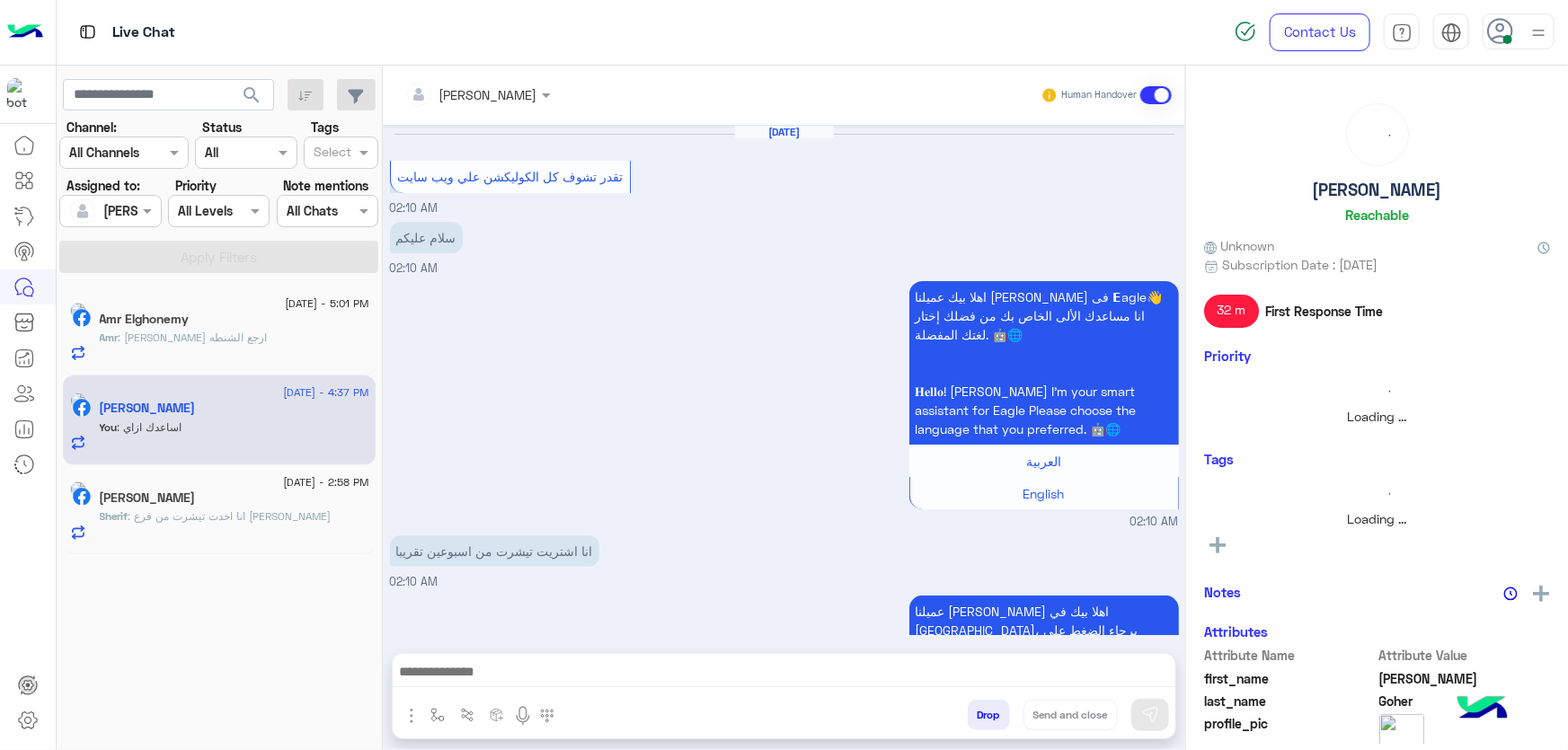
scroll to position [1846, 0]
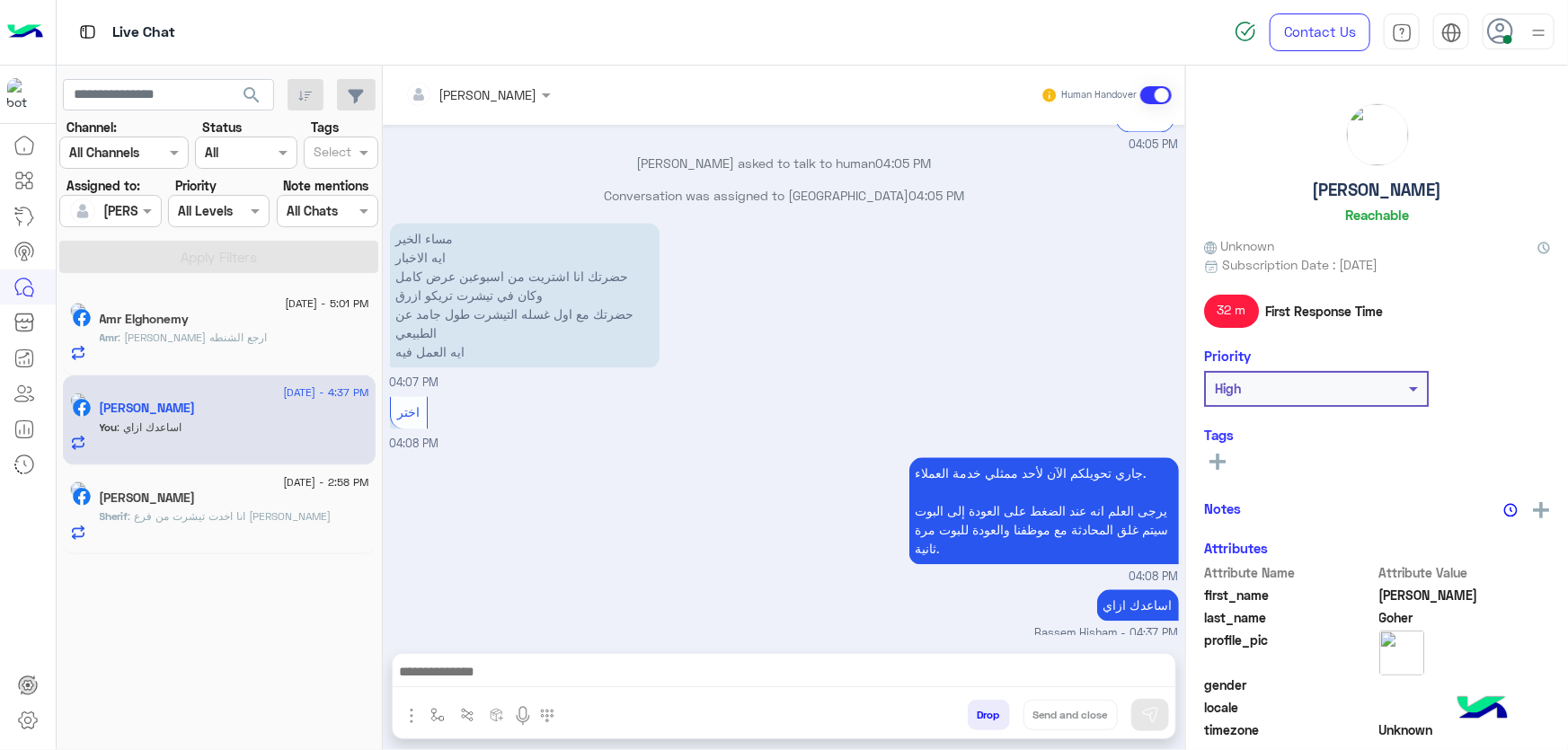
click at [1007, 692] on div at bounding box center [784, 677] width 783 height 45
click at [988, 698] on div "Drop Send and close" at bounding box center [872, 718] width 608 height 39
click at [1384, 191] on h5 "[PERSON_NAME]" at bounding box center [1378, 190] width 129 height 21
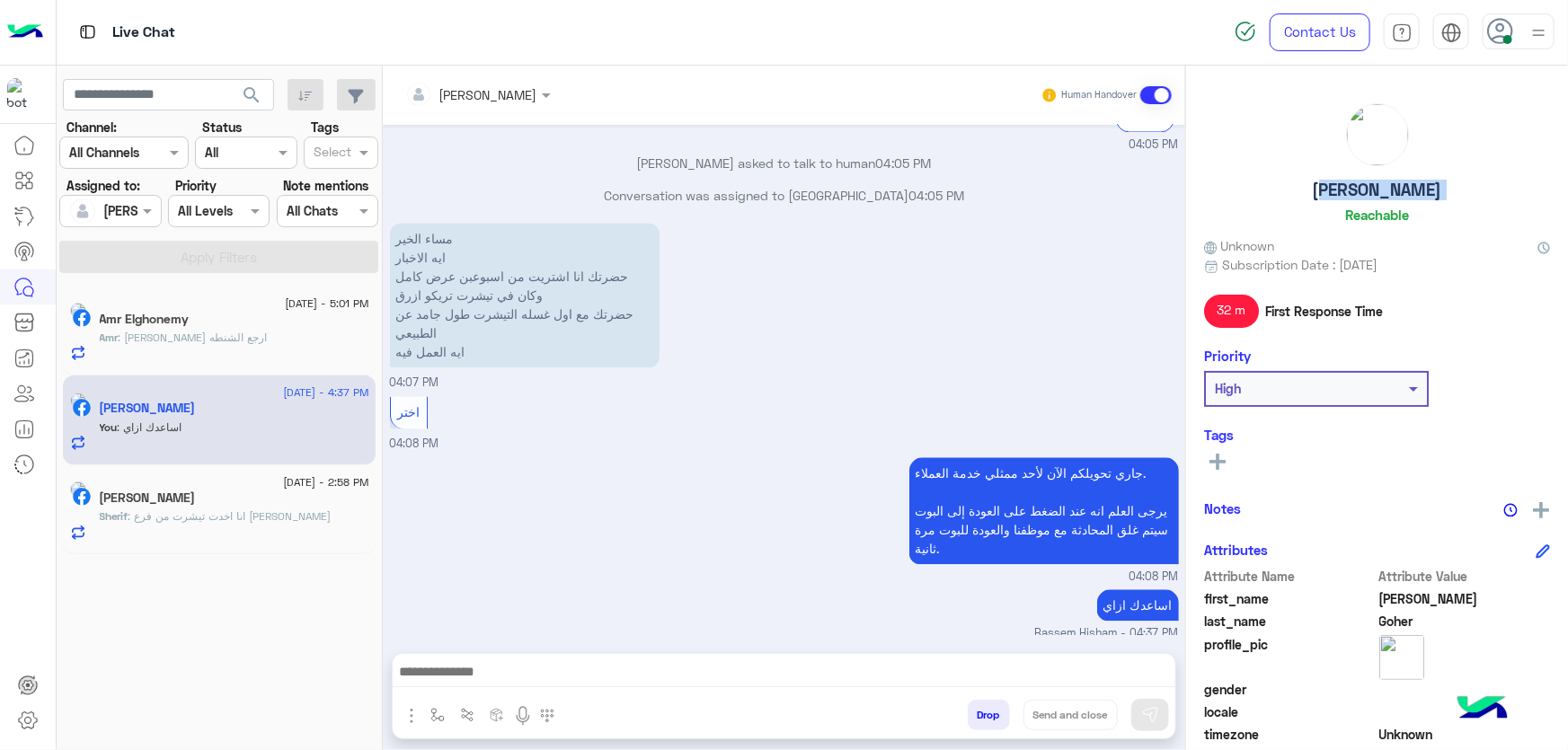
copy h5 "[PERSON_NAME]"
click at [988, 720] on button "Drop" at bounding box center [988, 714] width 42 height 31
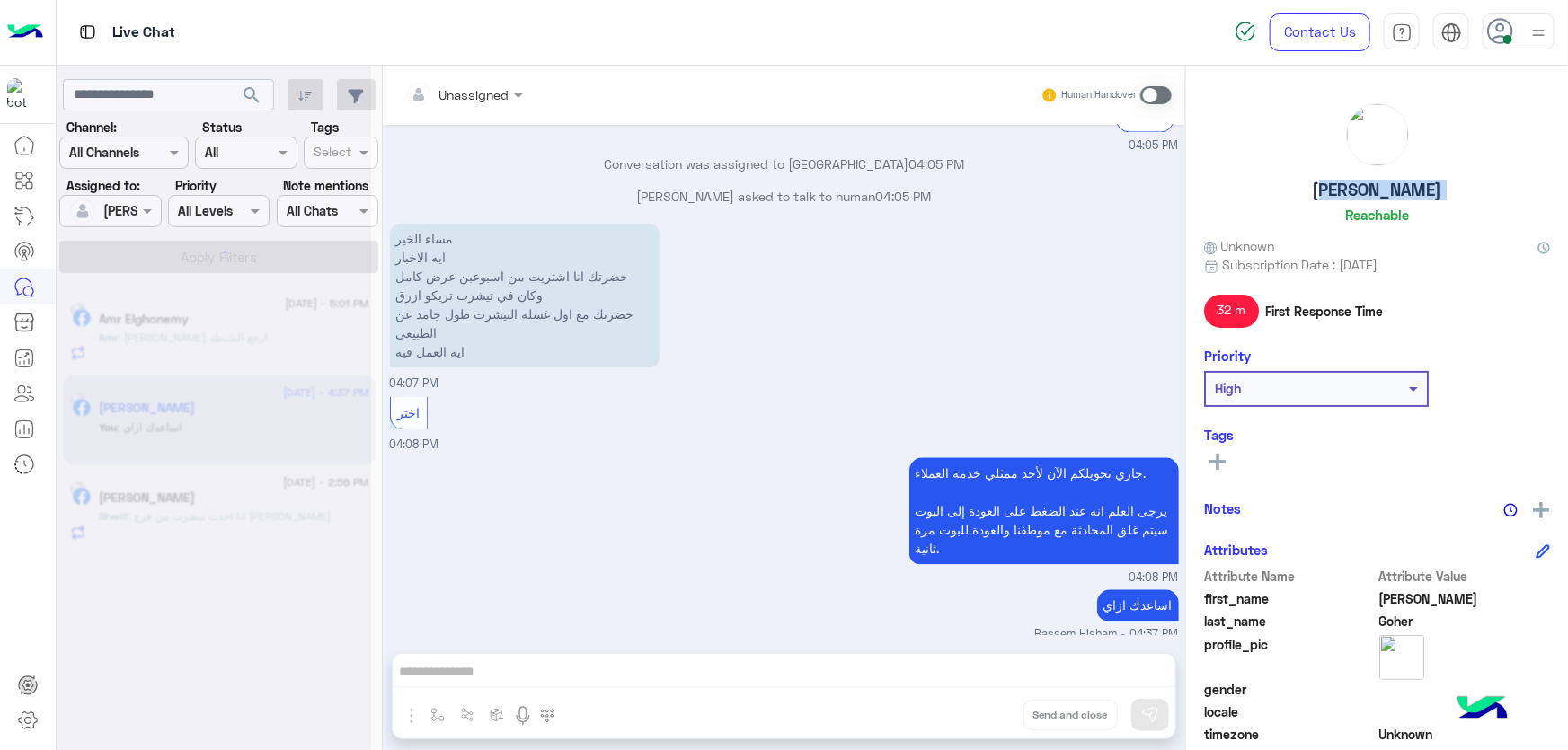
scroll to position [1879, 0]
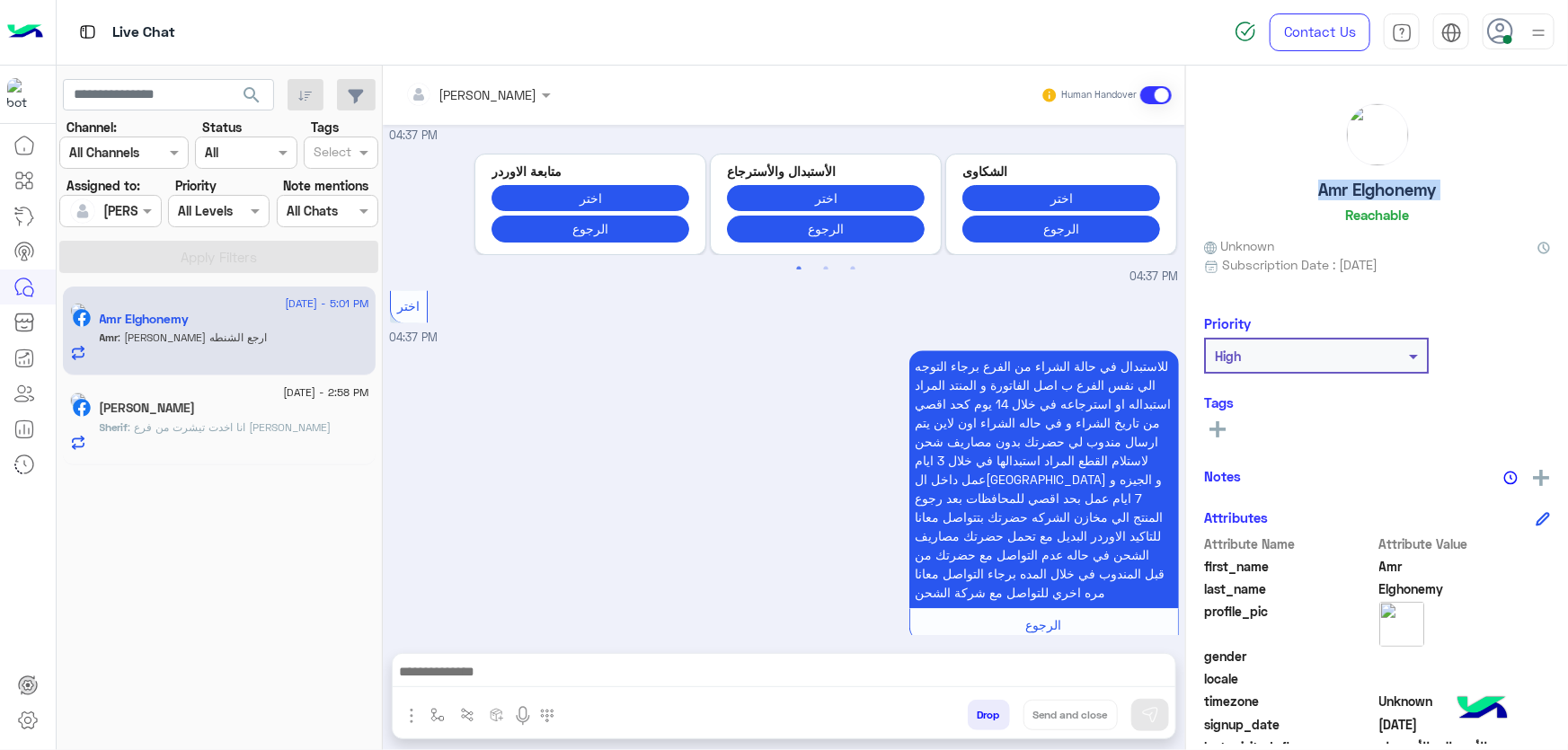
scroll to position [1726, 0]
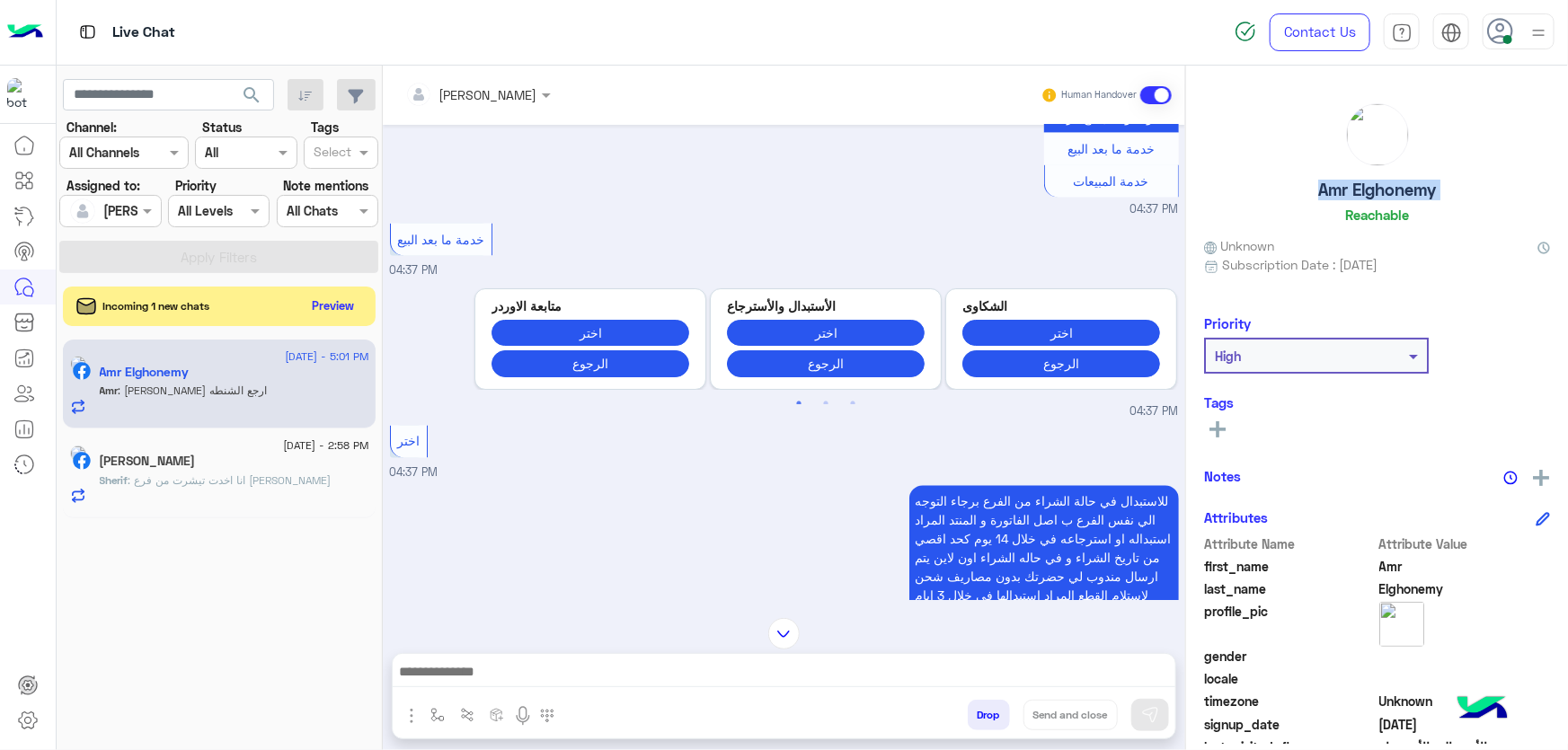
click at [163, 469] on div "[PERSON_NAME]" at bounding box center [234, 463] width 269 height 19
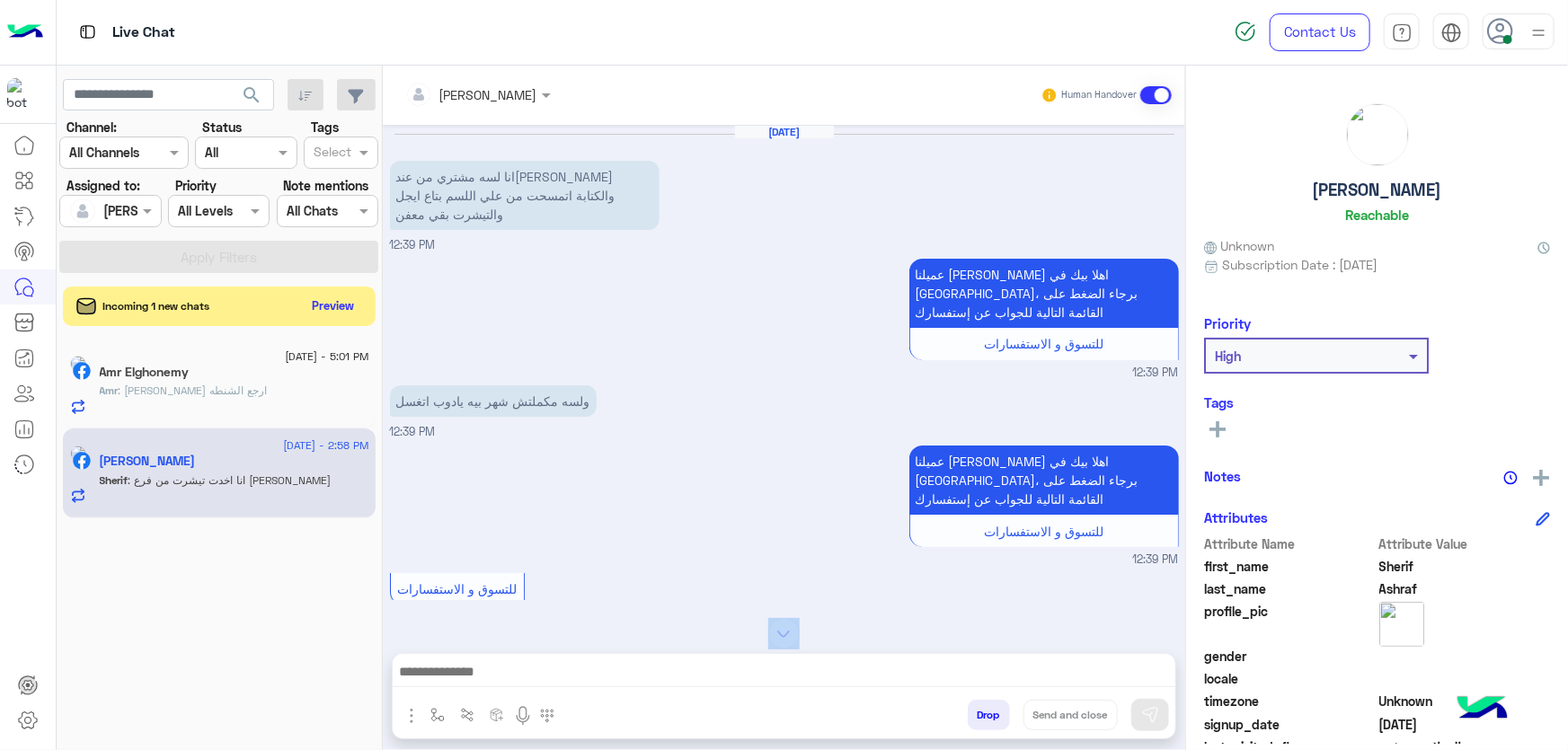
click at [701, 656] on div "Bassem Hisham Human Handover [DATE] انا لسه مشتري من عندكو تيشيرت والكتابة اتمس…" at bounding box center [784, 412] width 803 height 692
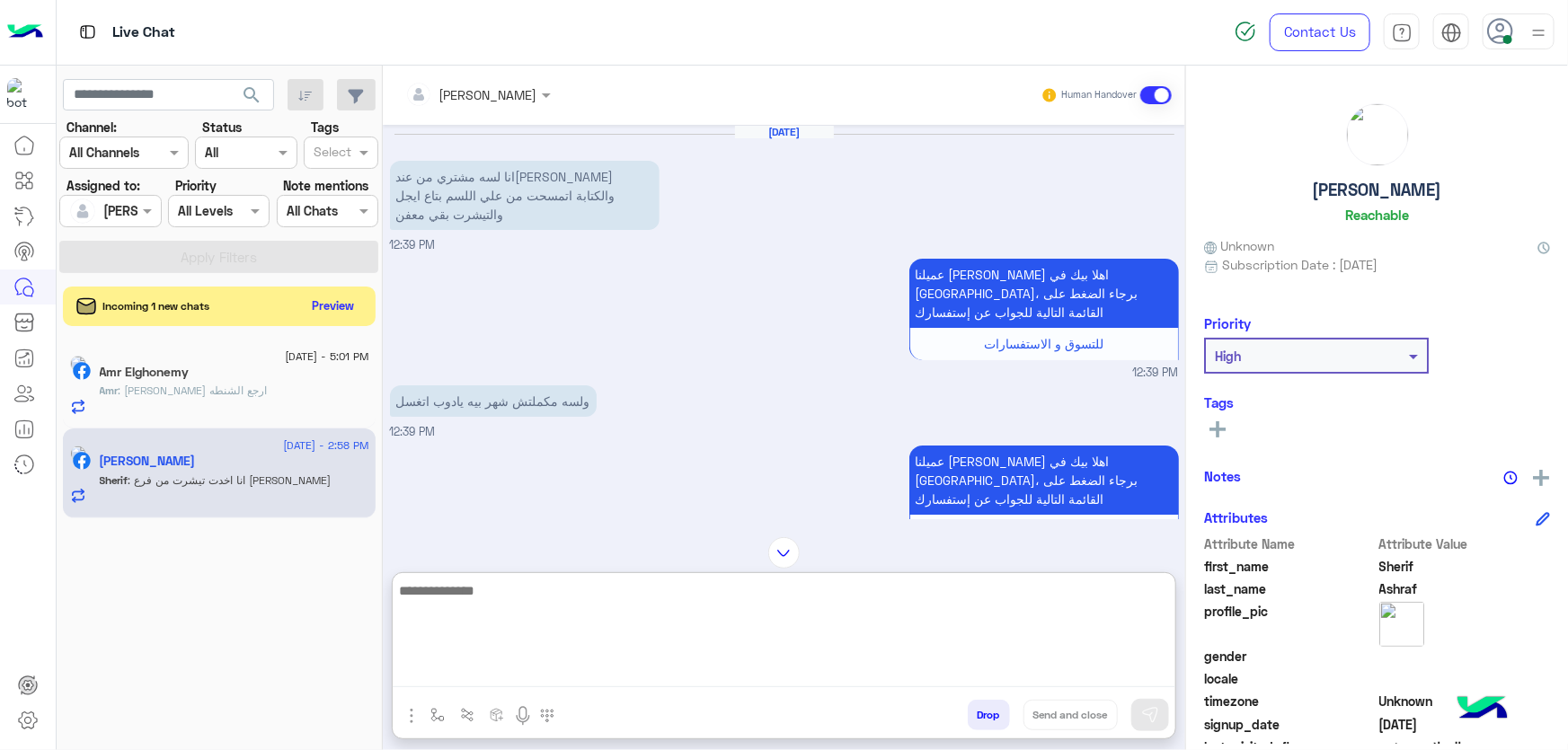
click at [713, 669] on textarea at bounding box center [784, 633] width 783 height 108
paste textarea "**********"
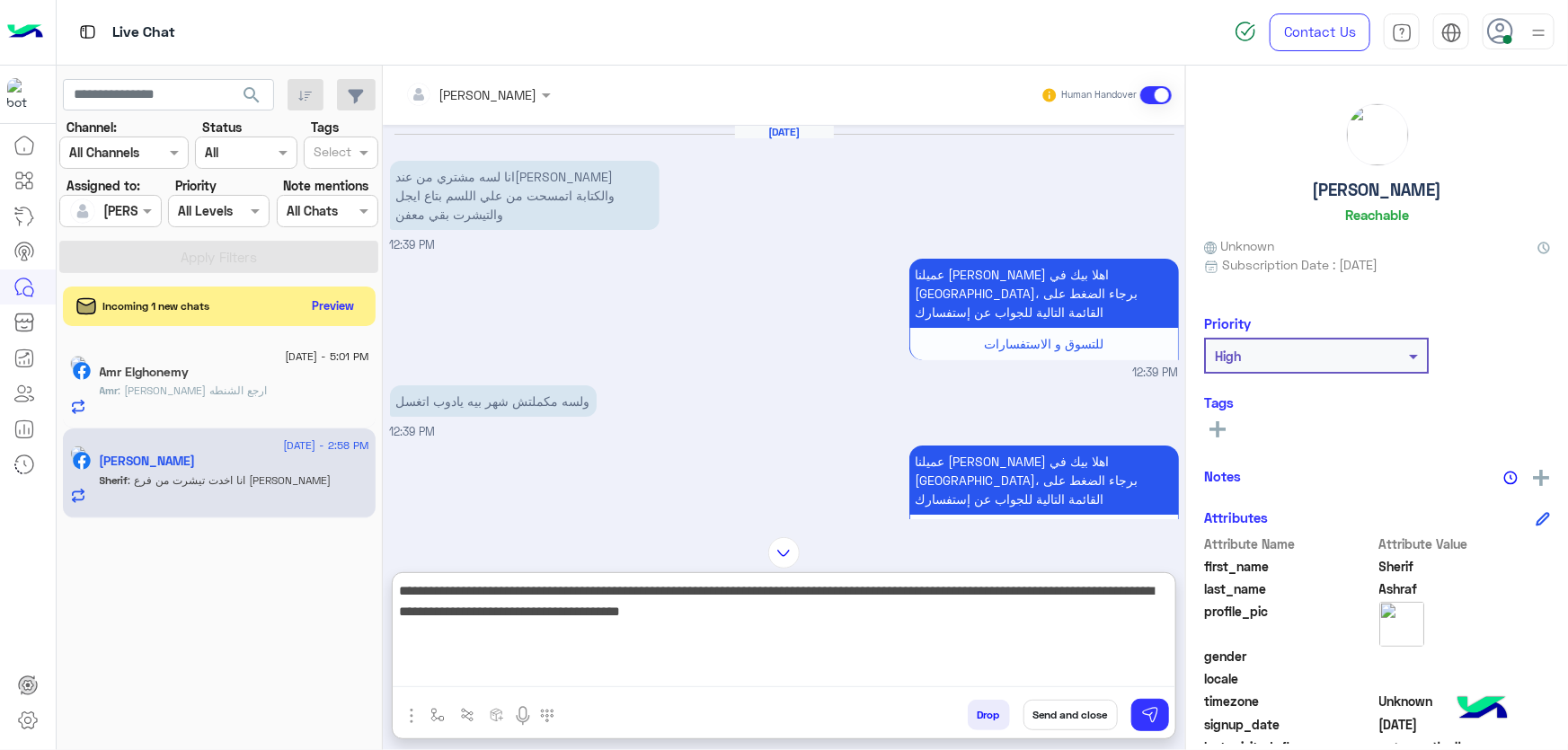
type textarea "**********"
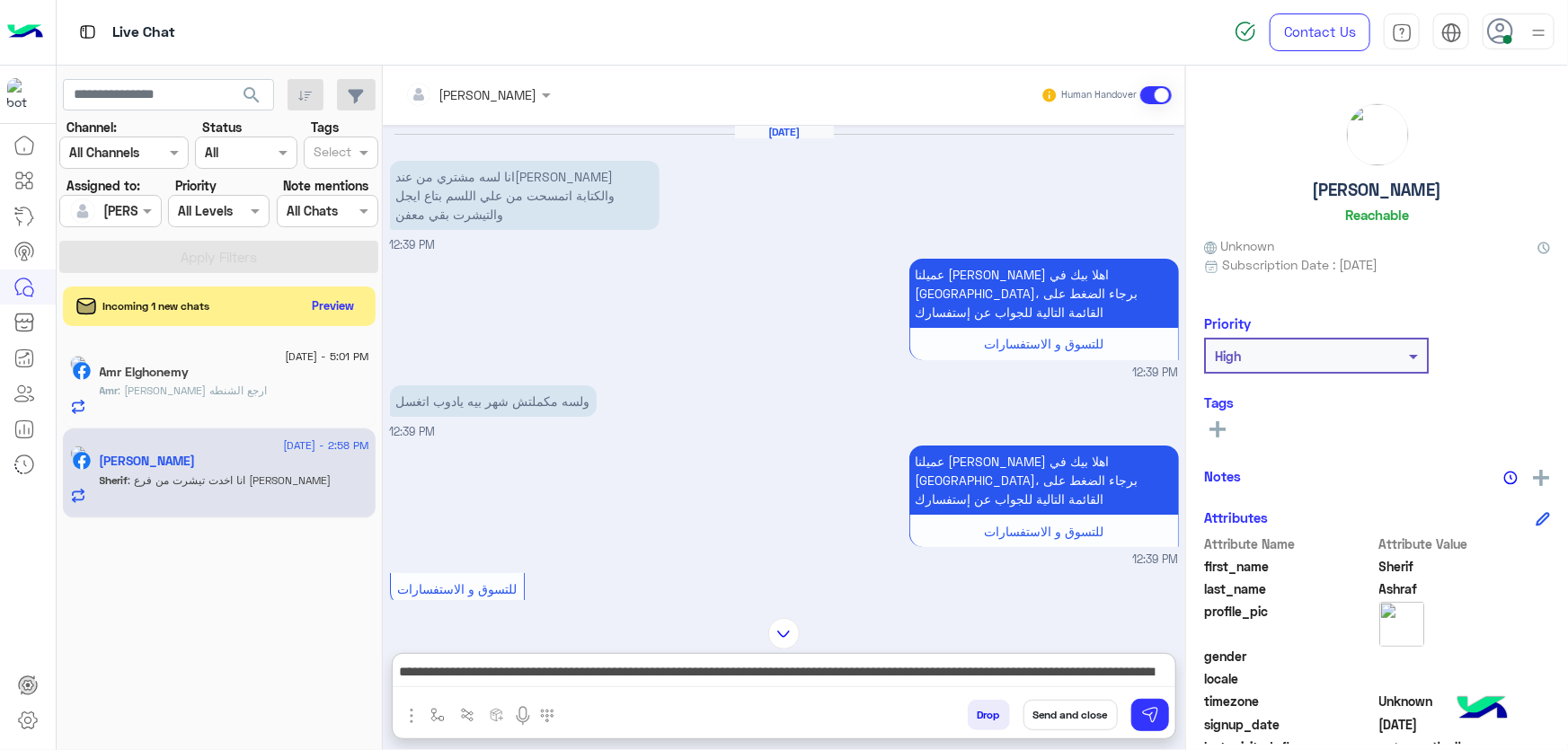
click at [1091, 712] on button "Send and close" at bounding box center [1070, 714] width 95 height 31
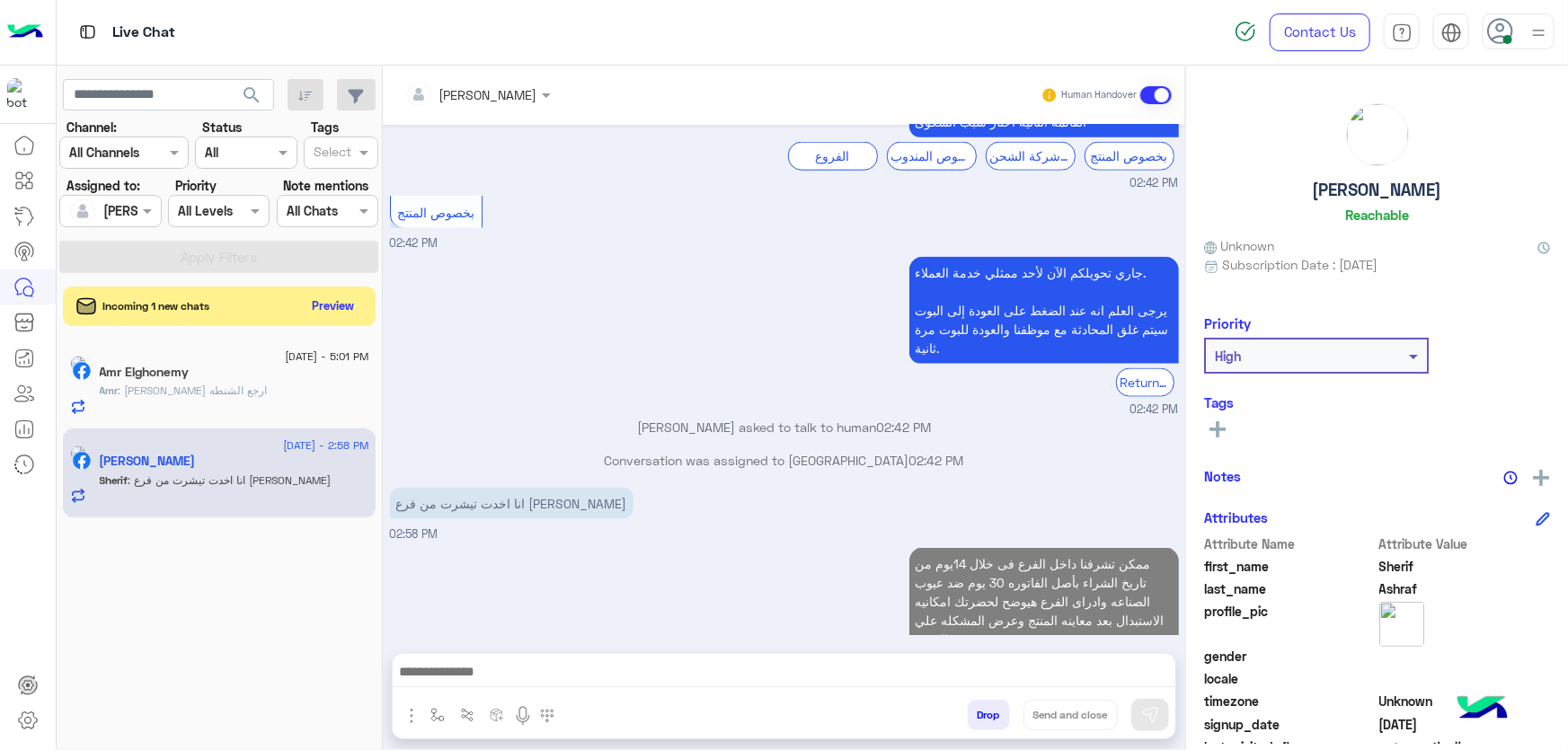
scroll to position [1115, 0]
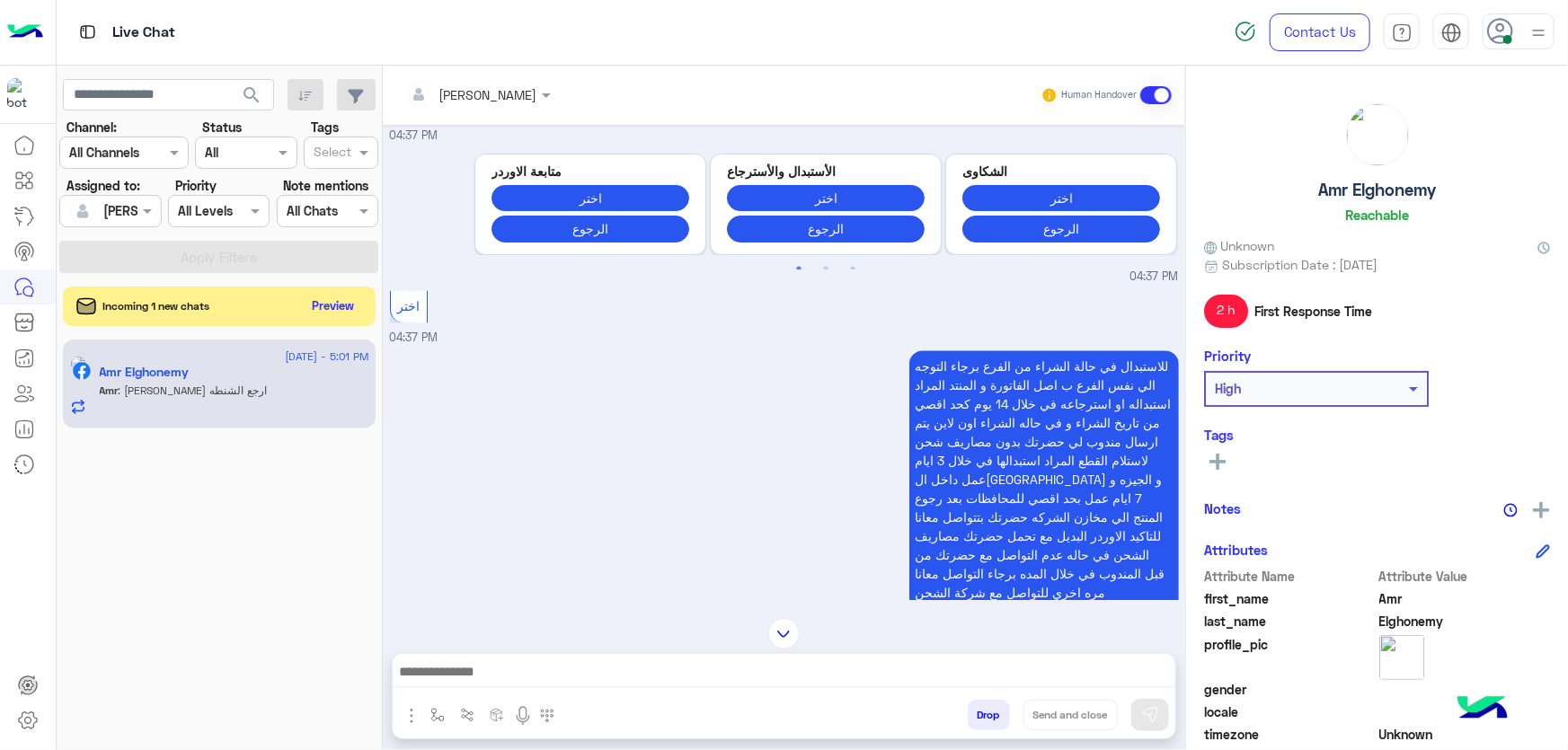
scroll to position [1726, 0]
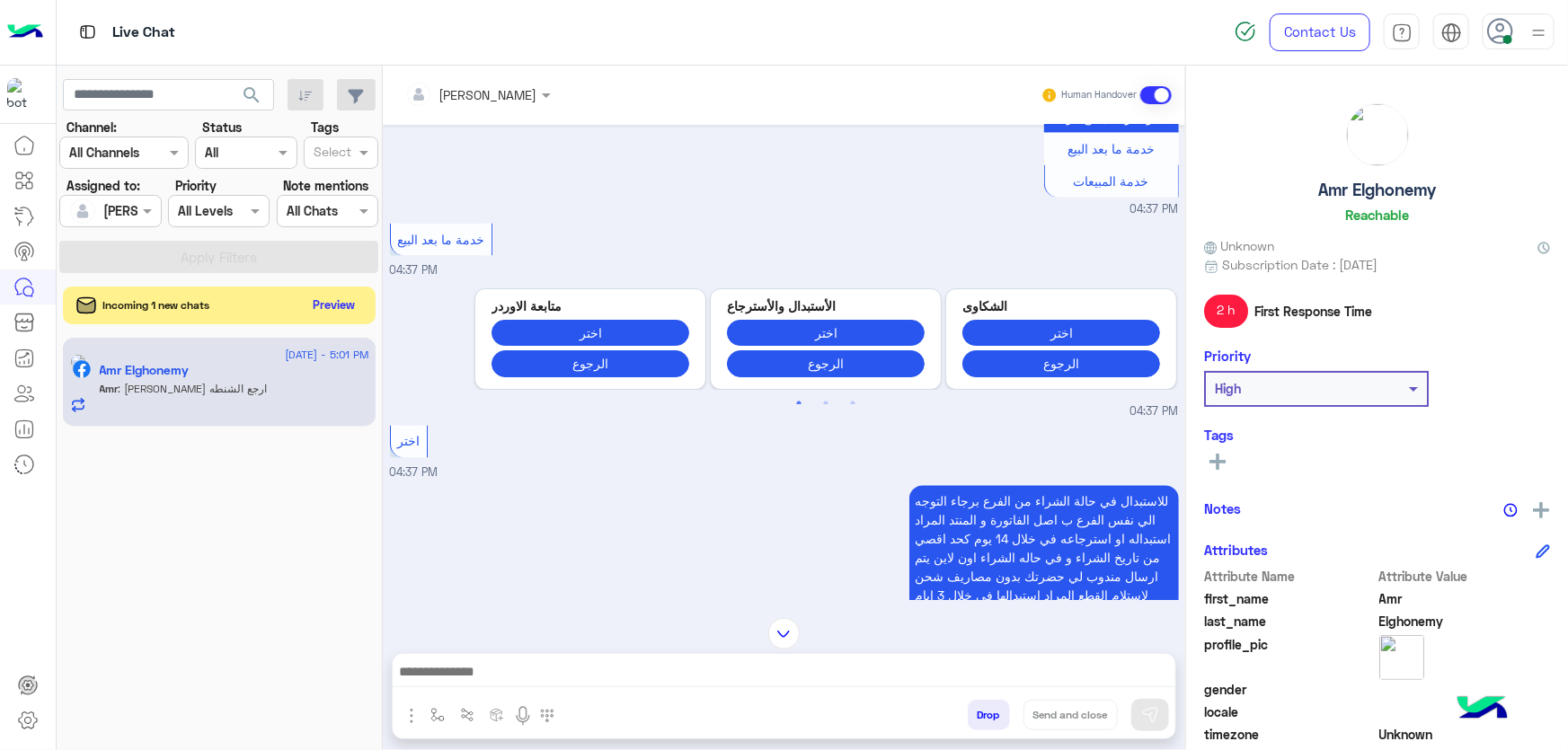
click at [308, 313] on button "Preview" at bounding box center [334, 305] width 55 height 24
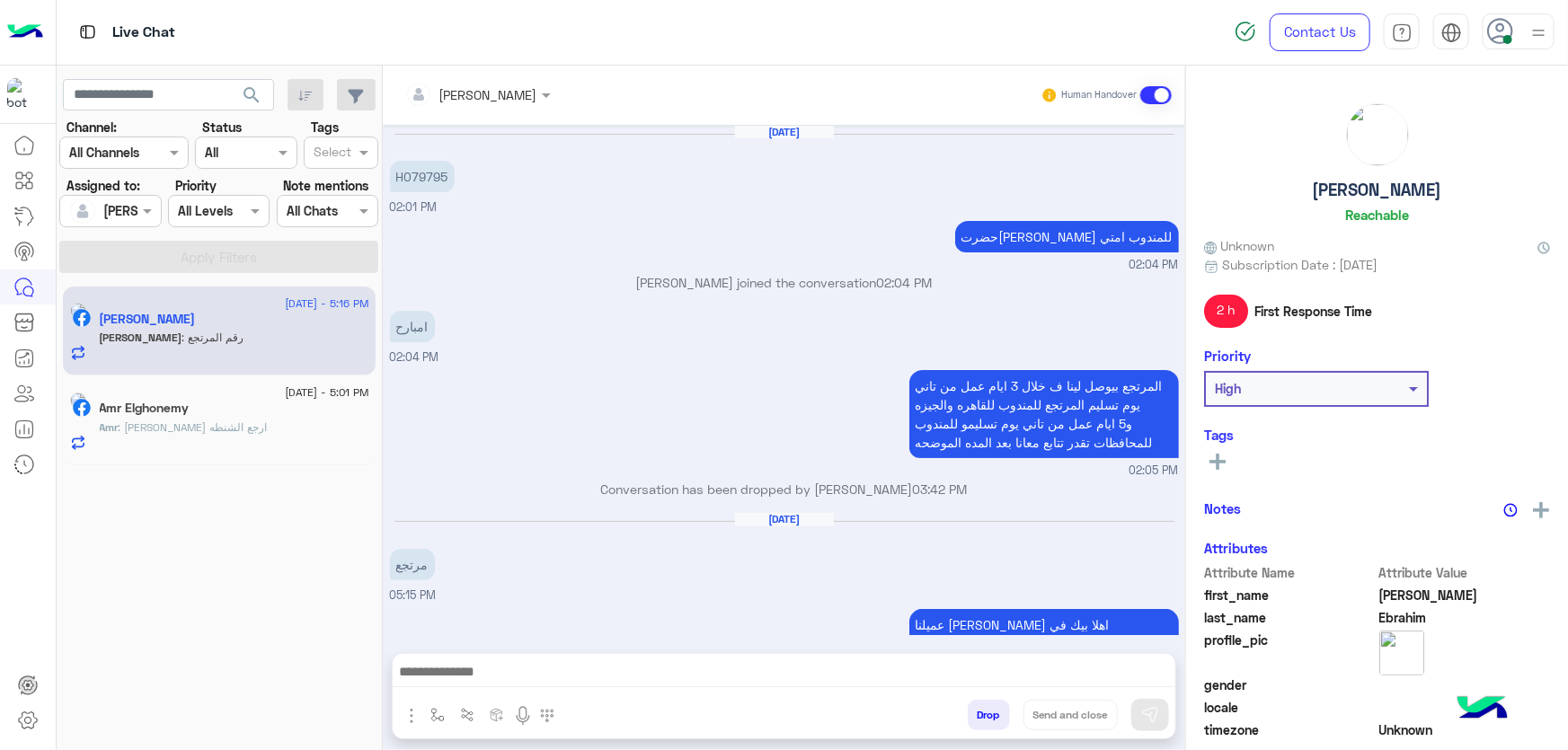
scroll to position [1492, 0]
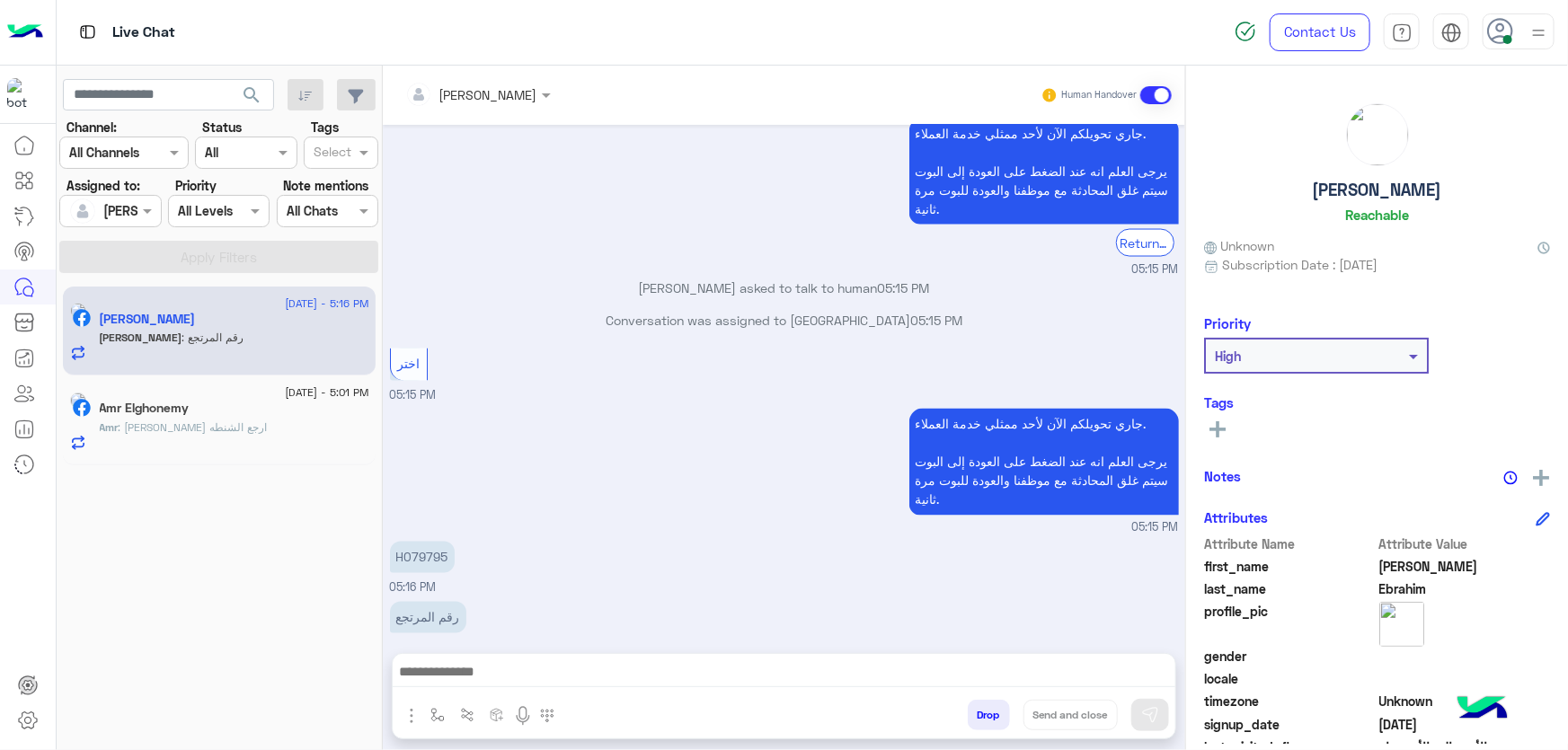
click at [437, 542] on p "H079795" at bounding box center [422, 558] width 65 height 32
copy p "H079795"
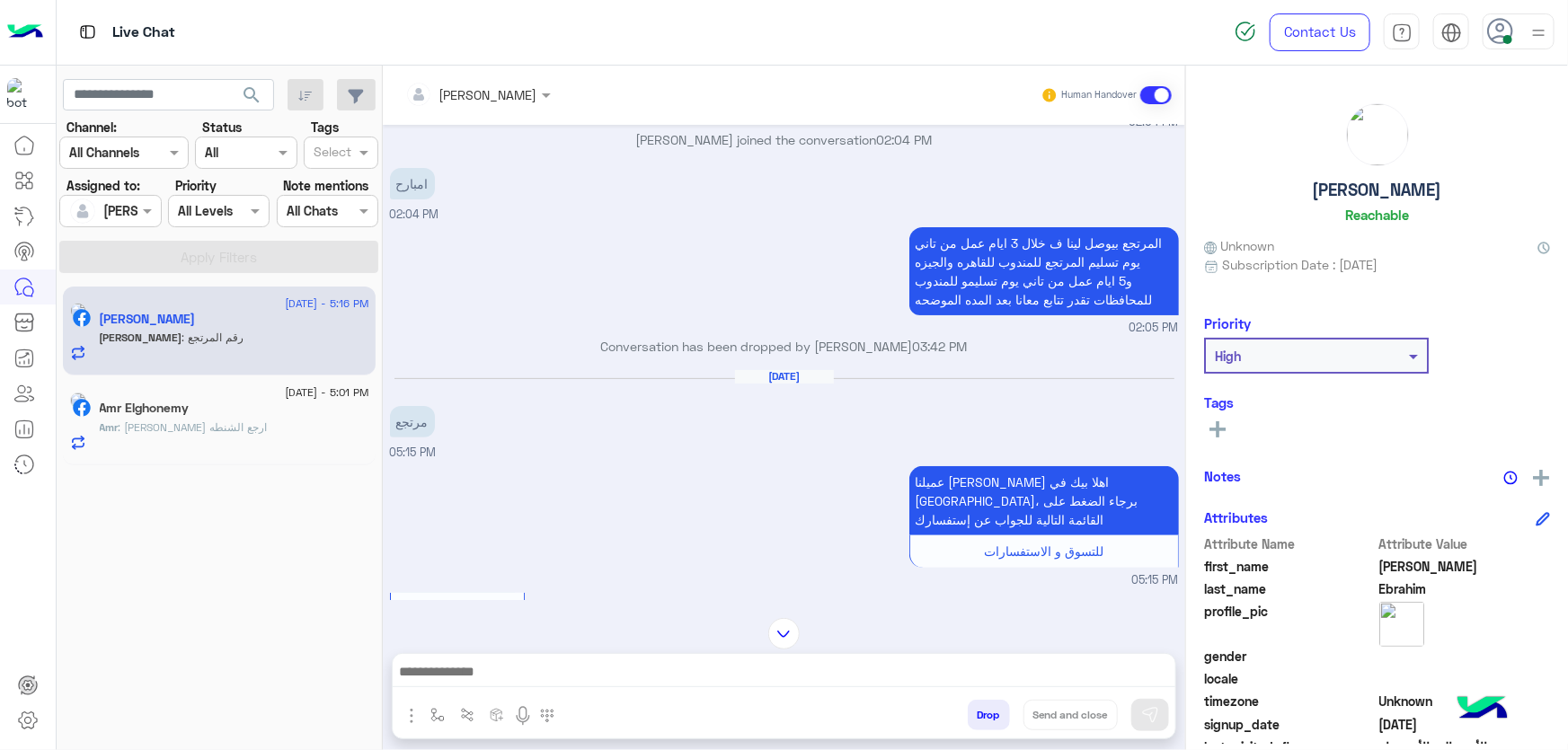
scroll to position [21, 0]
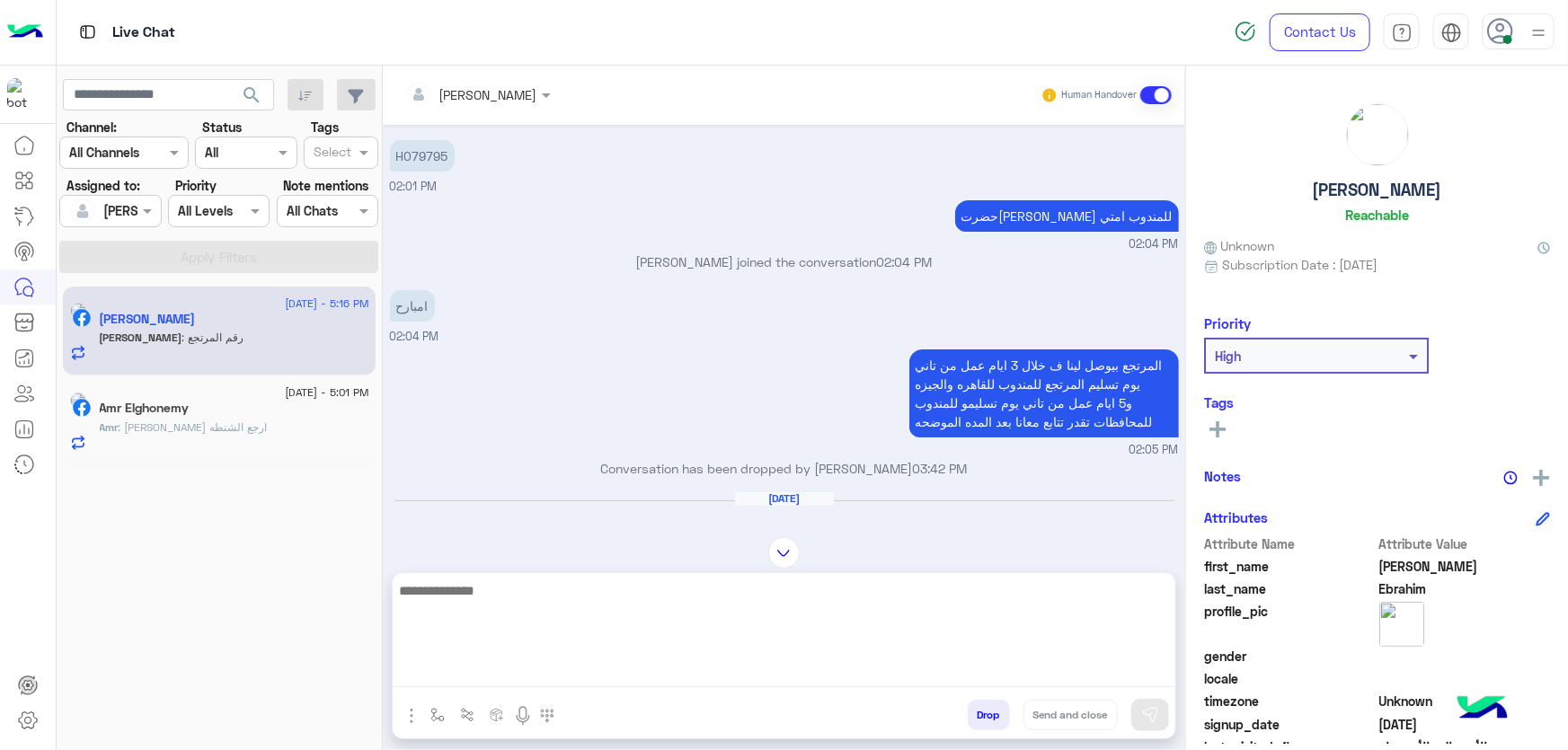
click at [512, 667] on textarea at bounding box center [784, 633] width 783 height 108
paste textarea "**********"
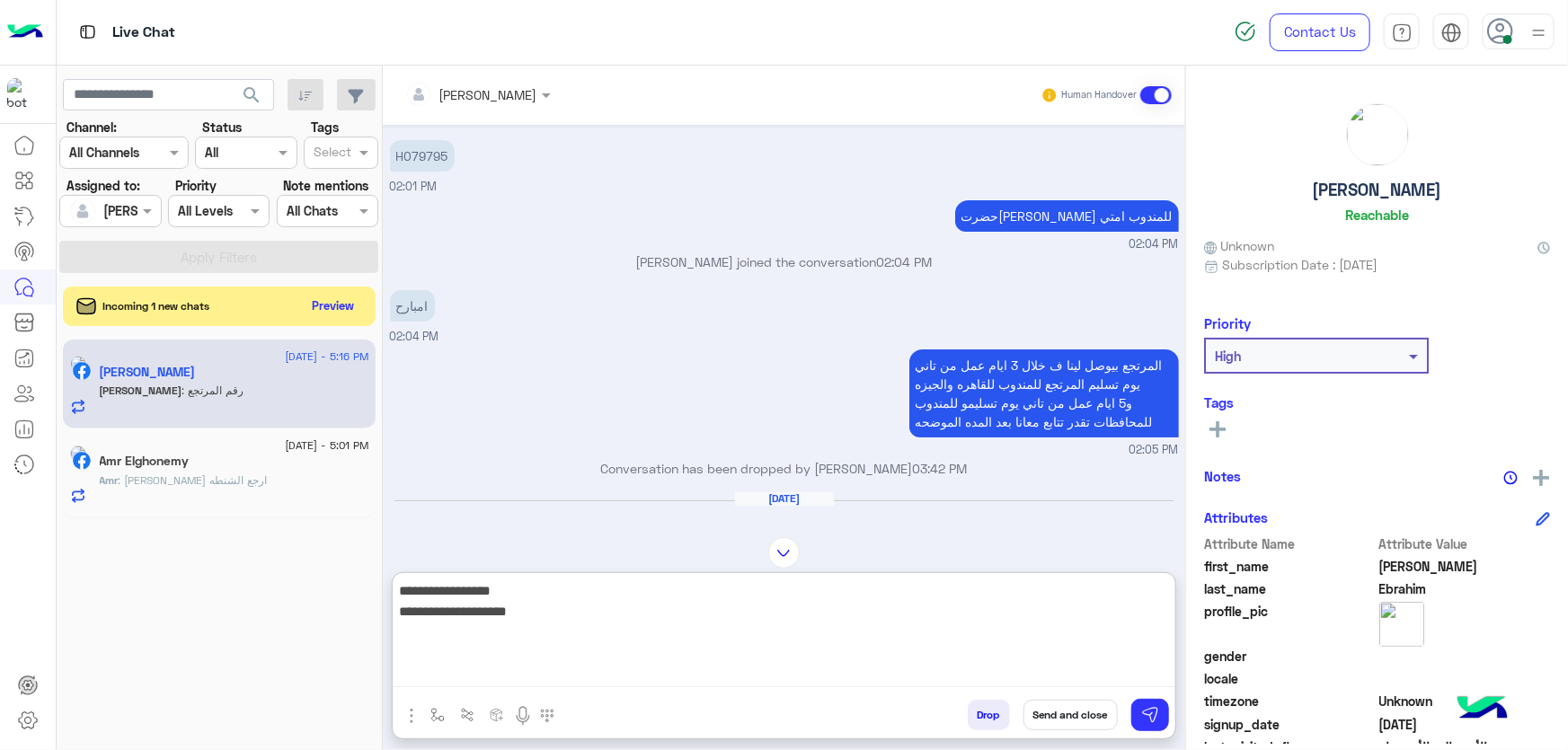
click at [1063, 607] on textarea "**********" at bounding box center [784, 633] width 783 height 108
paste textarea "*********"
type textarea "**********"
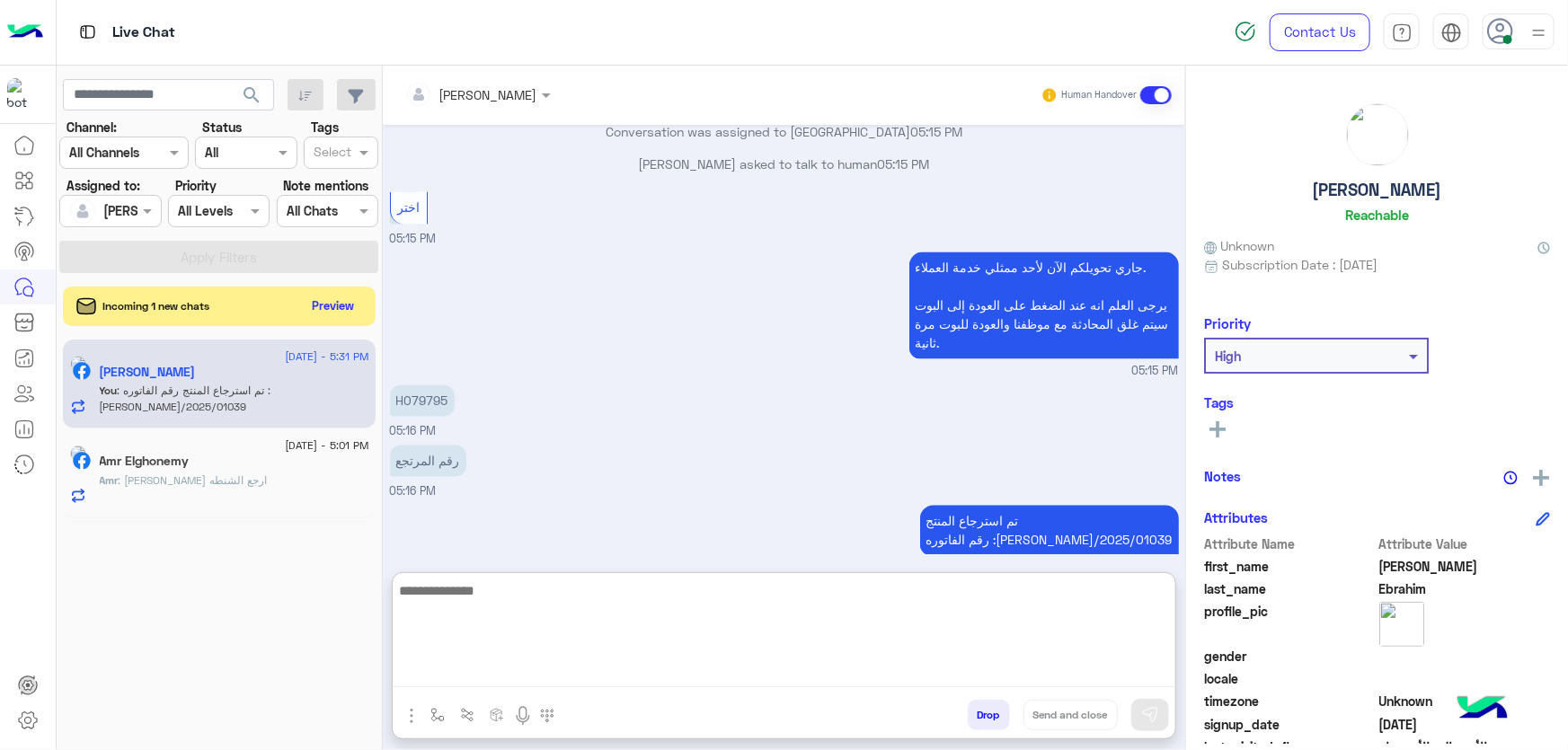
scroll to position [1680, 0]
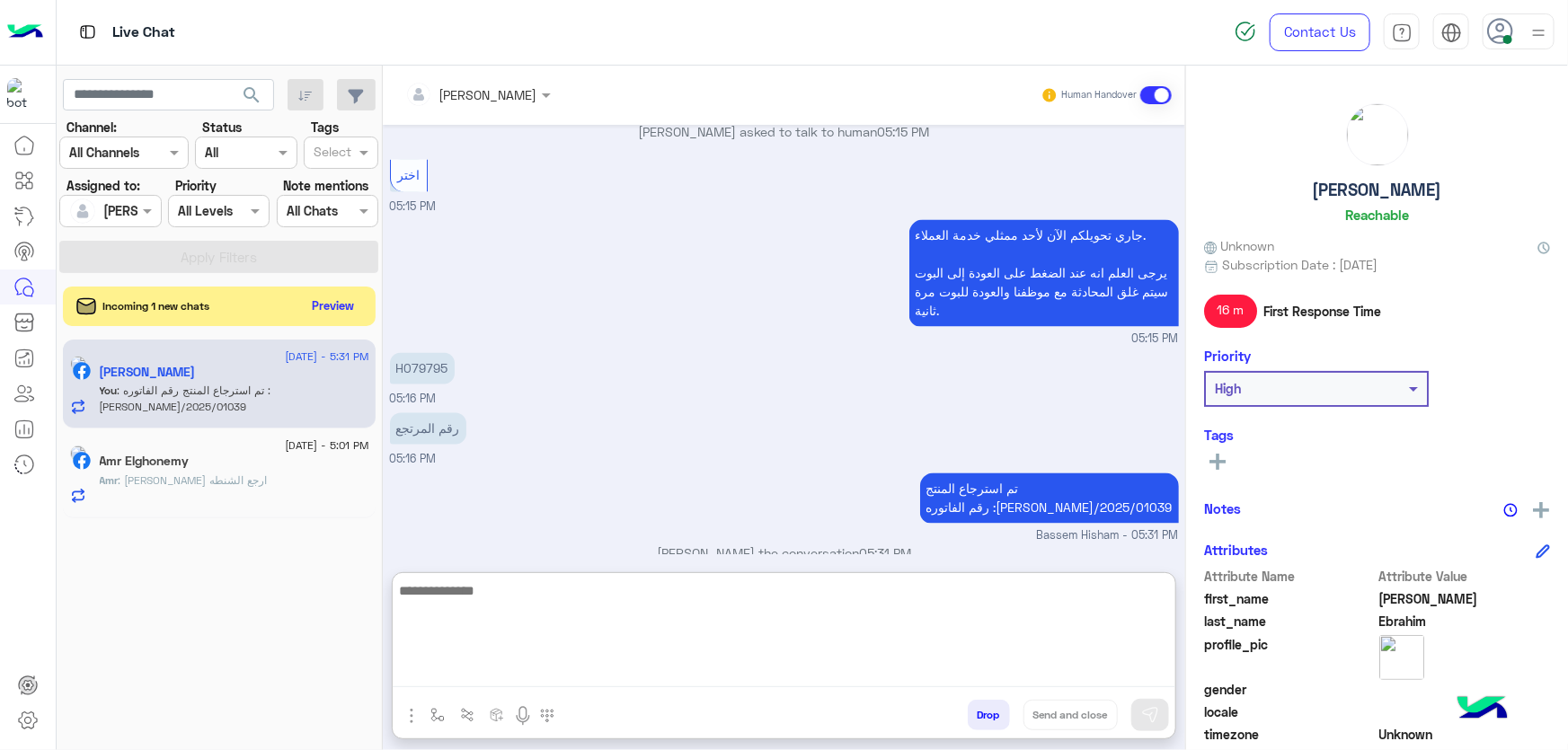
click at [591, 598] on textarea at bounding box center [784, 633] width 783 height 108
type textarea "**********"
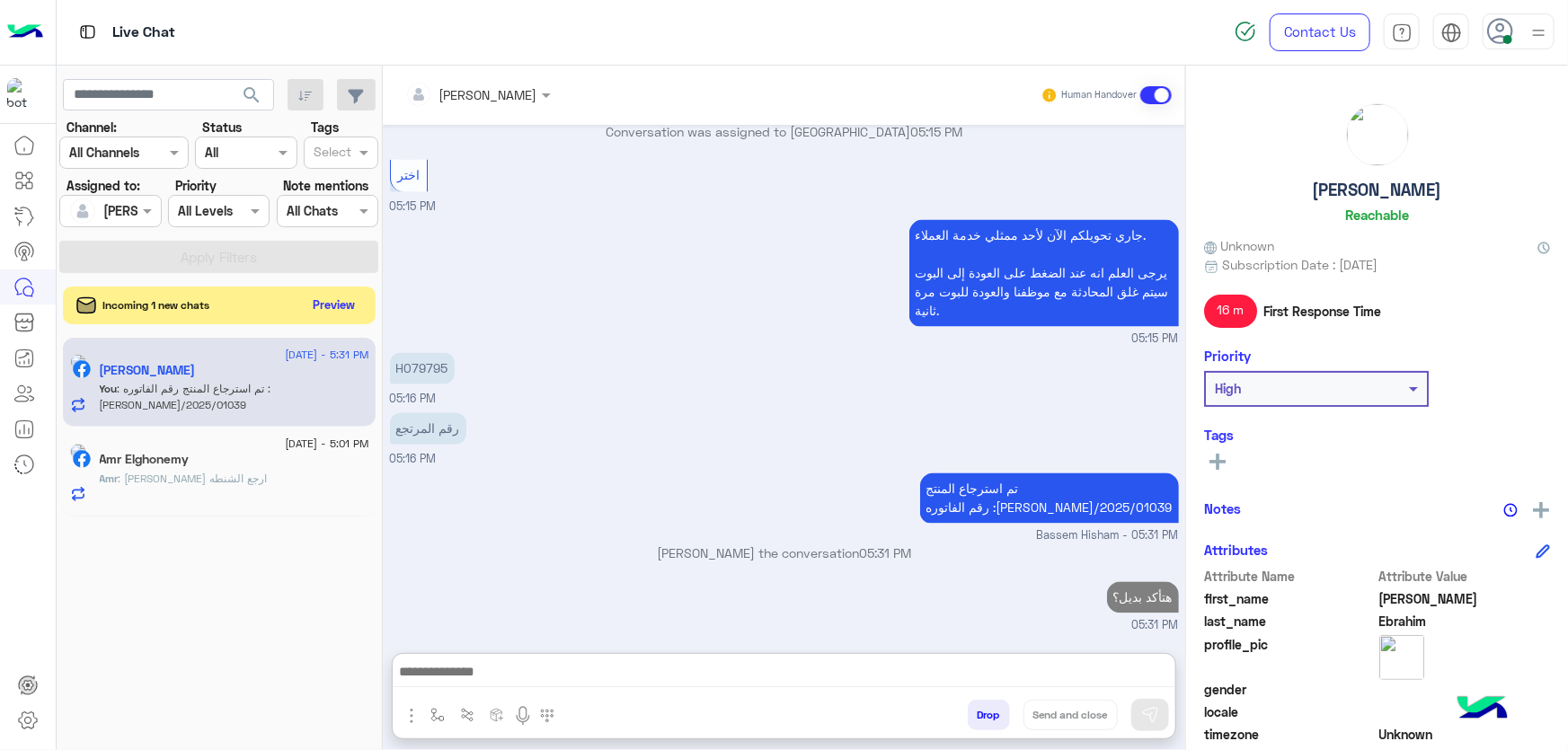
click at [329, 295] on button "Preview" at bounding box center [334, 305] width 55 height 24
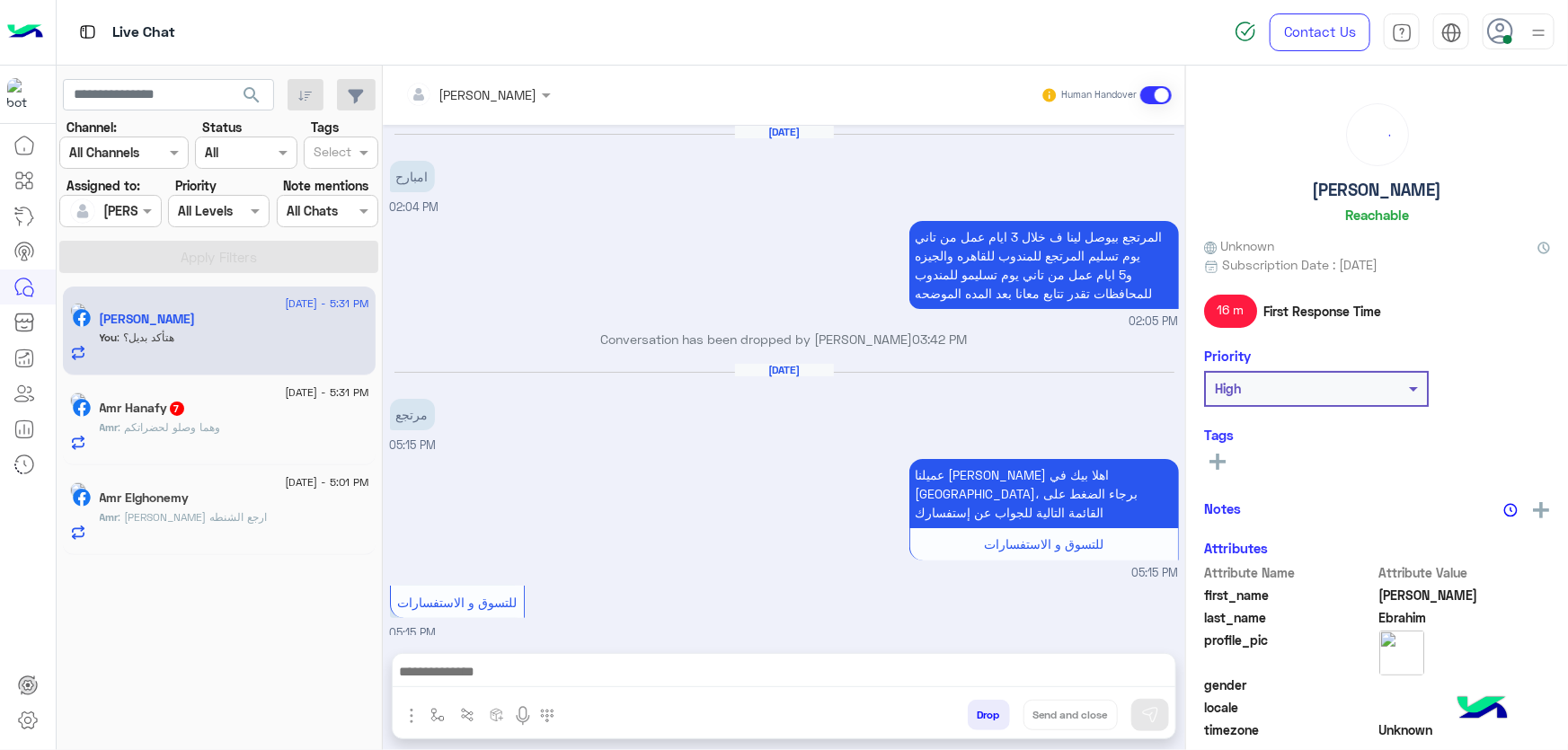
scroll to position [1508, 0]
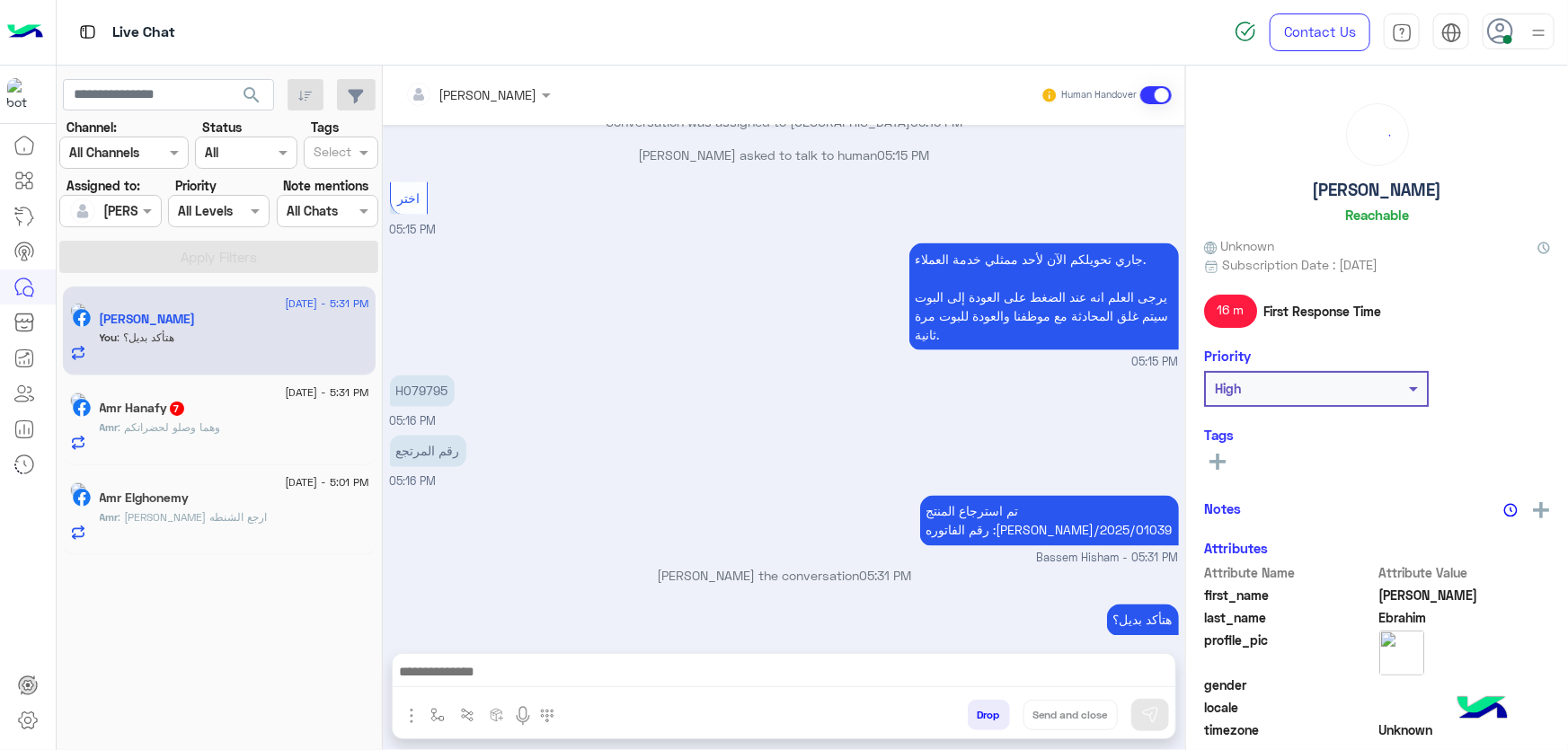
click at [186, 400] on h5 "Amr Hanafy 7" at bounding box center [143, 408] width 86 height 15
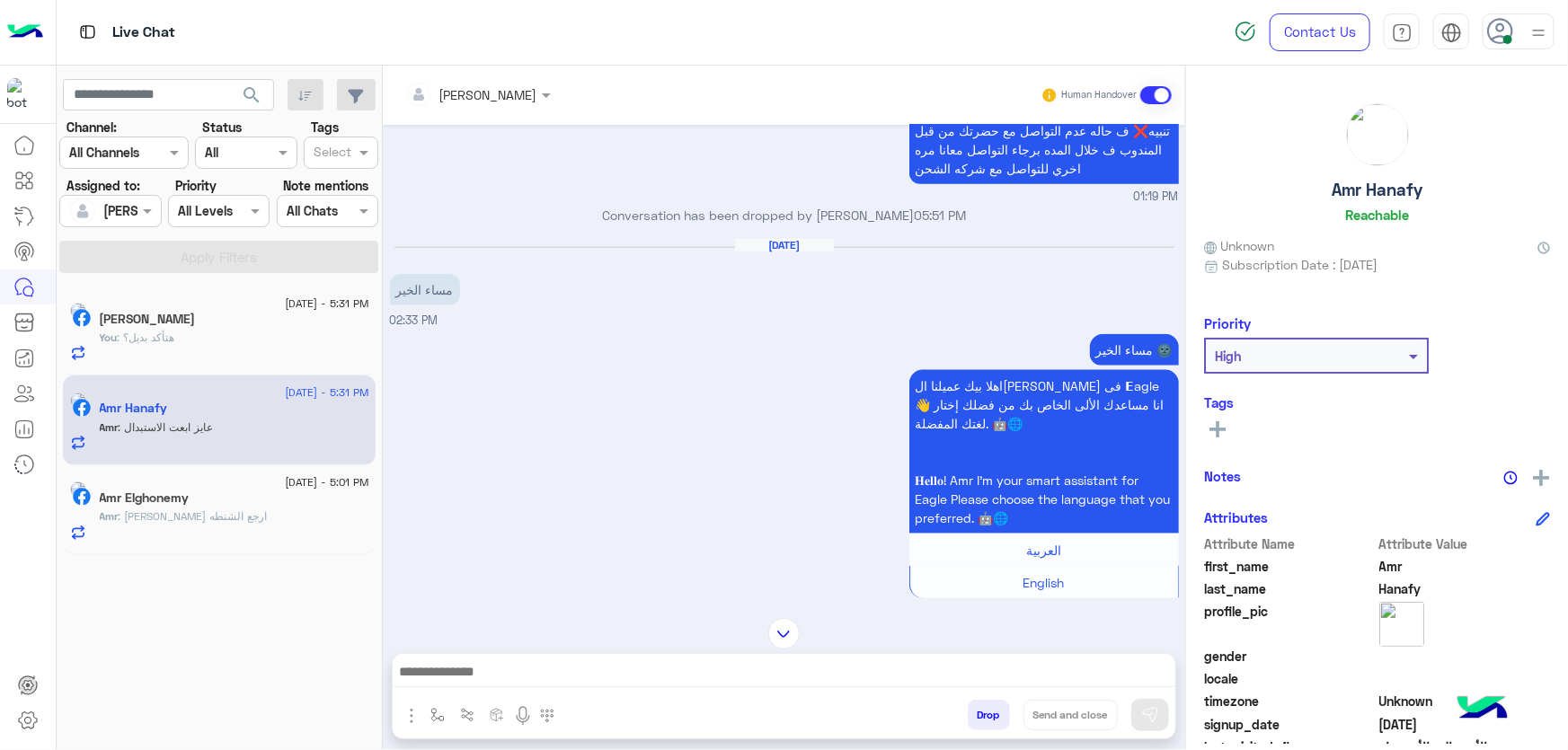
scroll to position [669, 0]
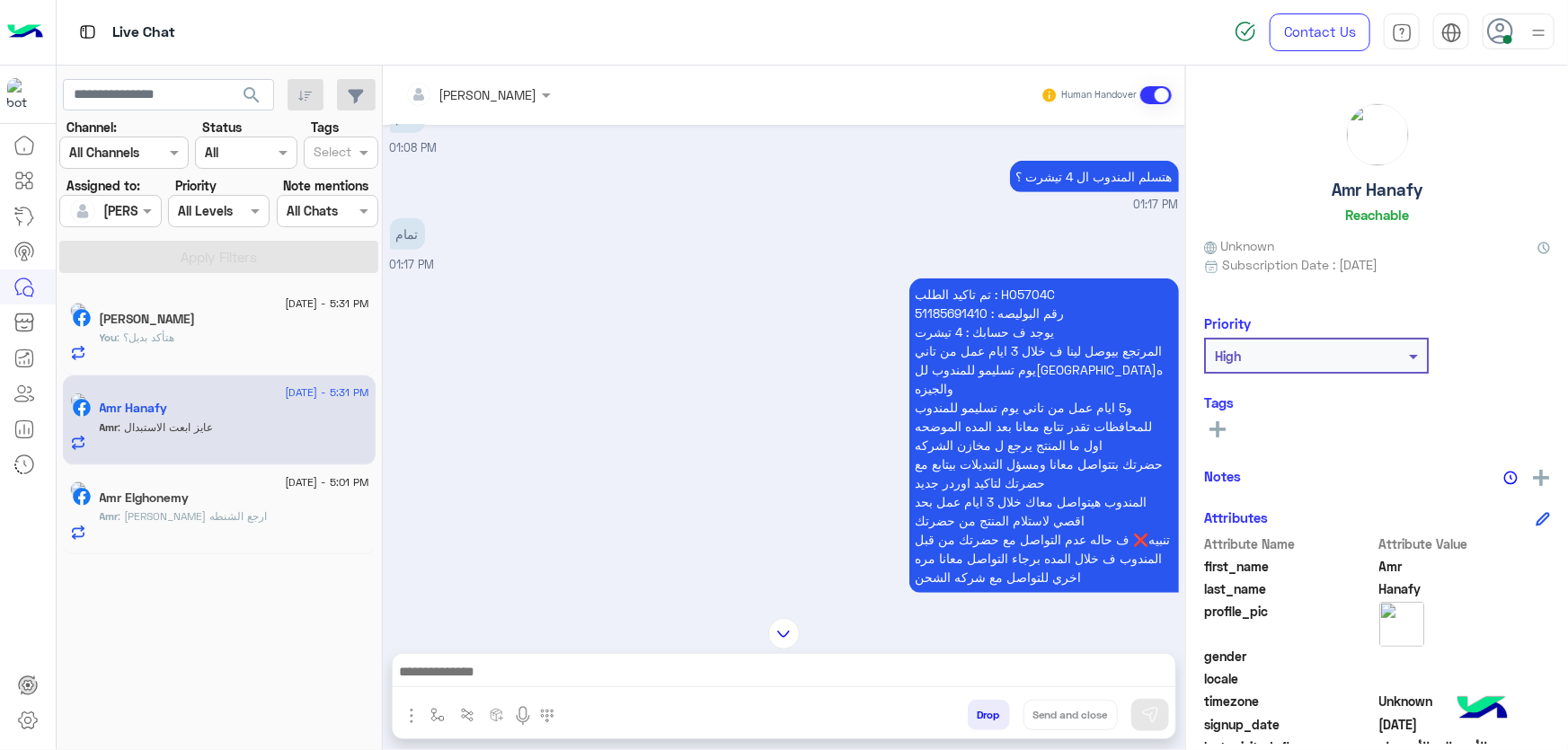
click at [1033, 278] on p "تم تاكيد الطلب : H05704C رقم البوليصه : 51185691410 يوجد ف حسابك : 4 تيشرت المر…" at bounding box center [1044, 435] width 269 height 314
copy p "H05704C"
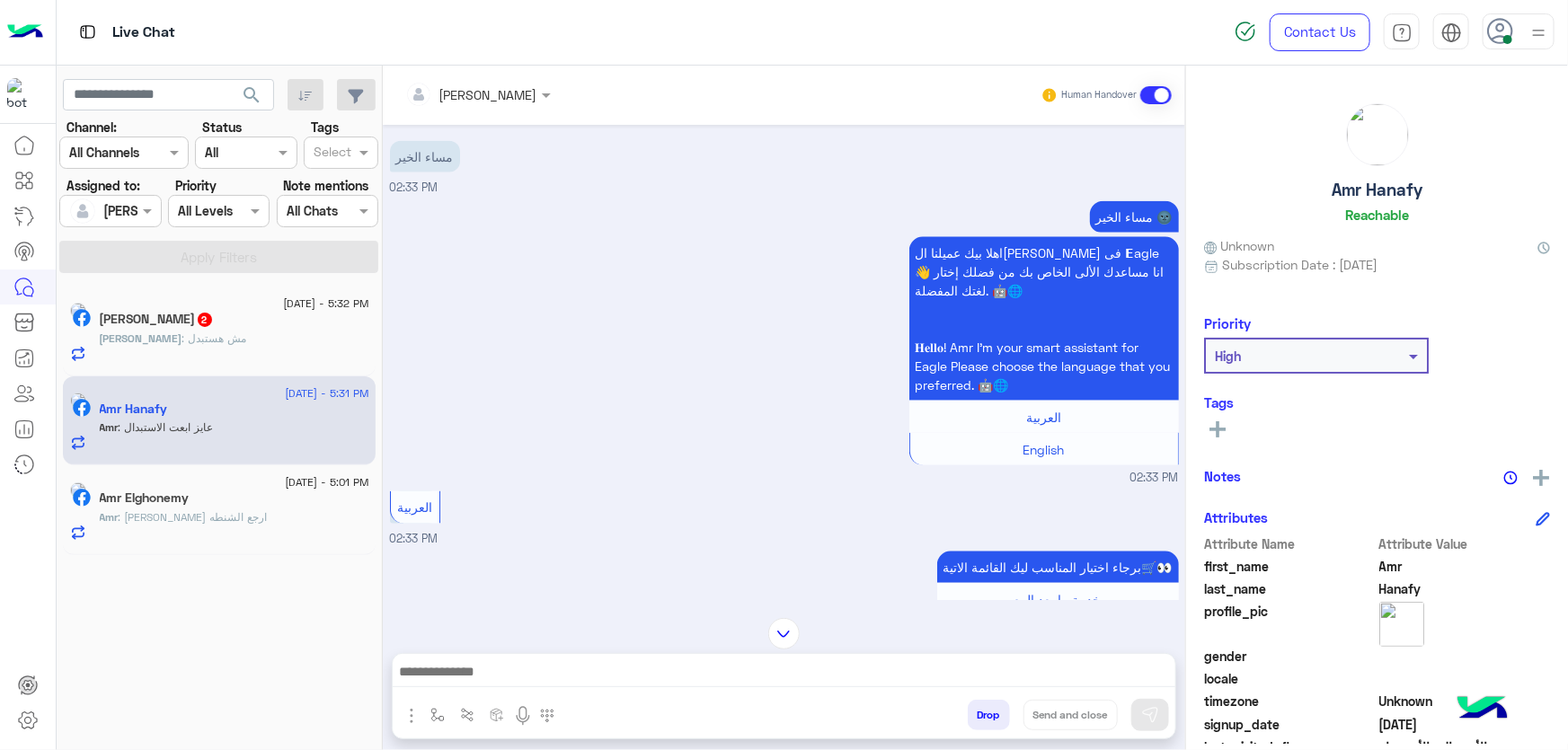
scroll to position [1240, 0]
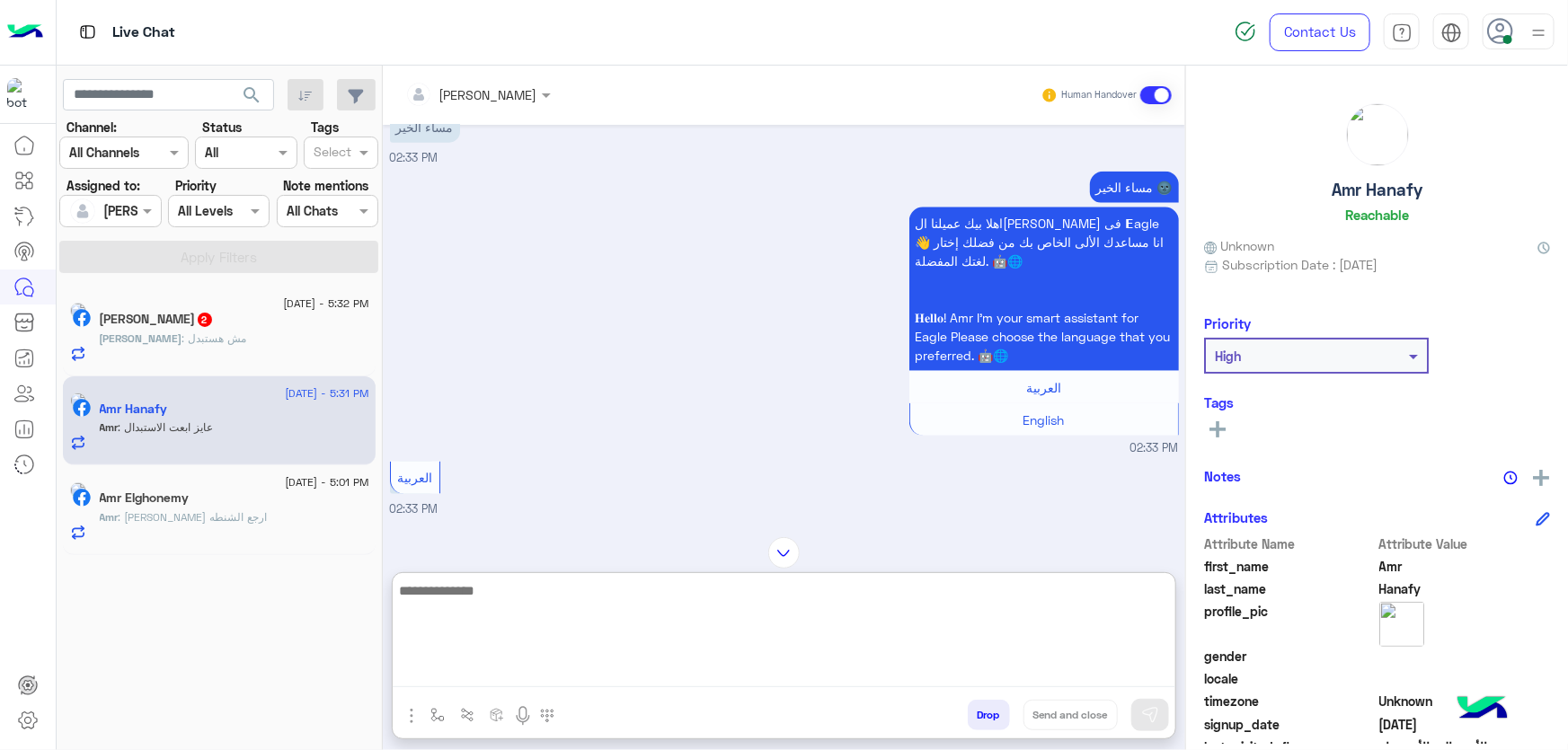
click at [505, 659] on textarea at bounding box center [784, 633] width 783 height 108
paste textarea "**********"
click at [1065, 602] on textarea "**********" at bounding box center [784, 633] width 783 height 108
paste textarea "*********"
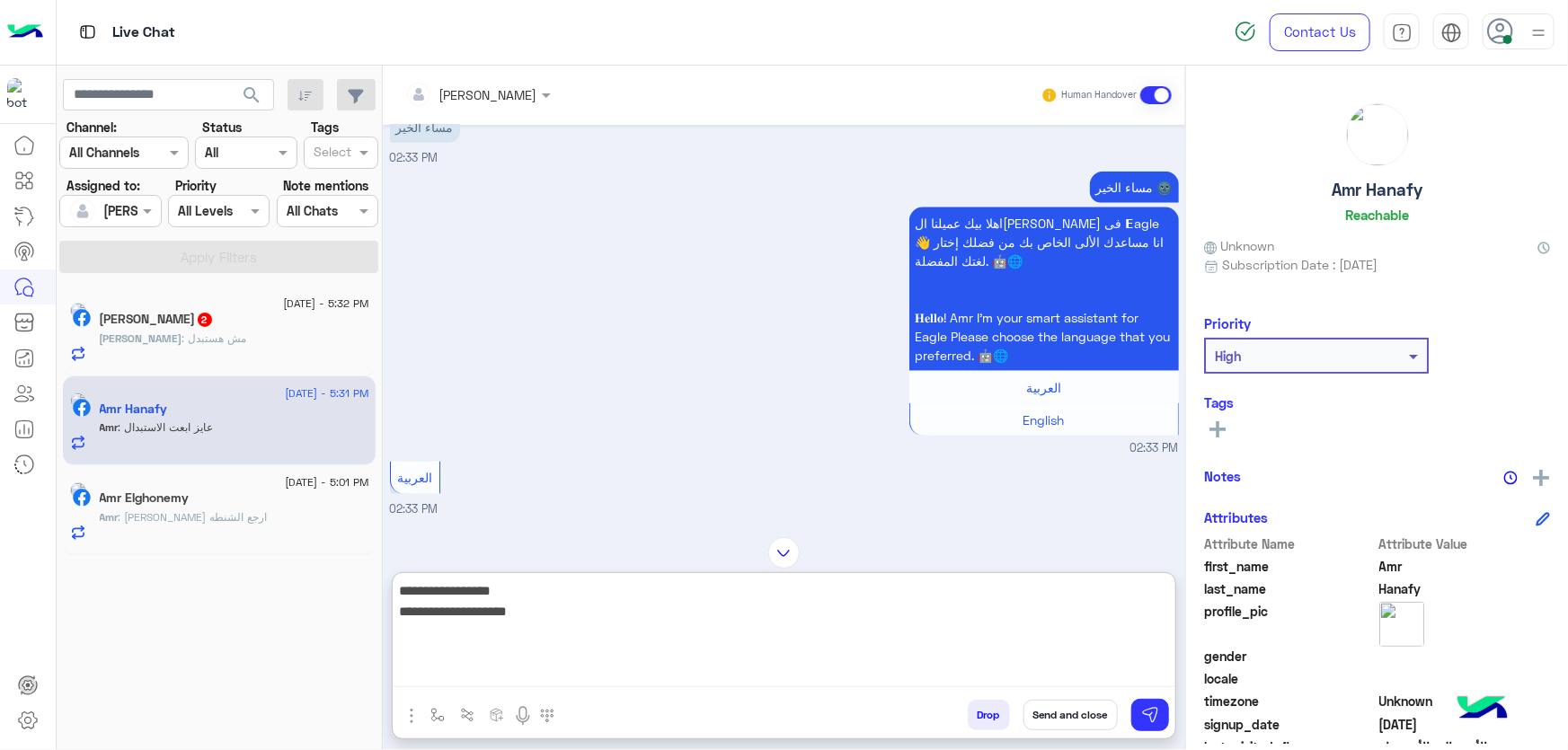
type textarea "**********"
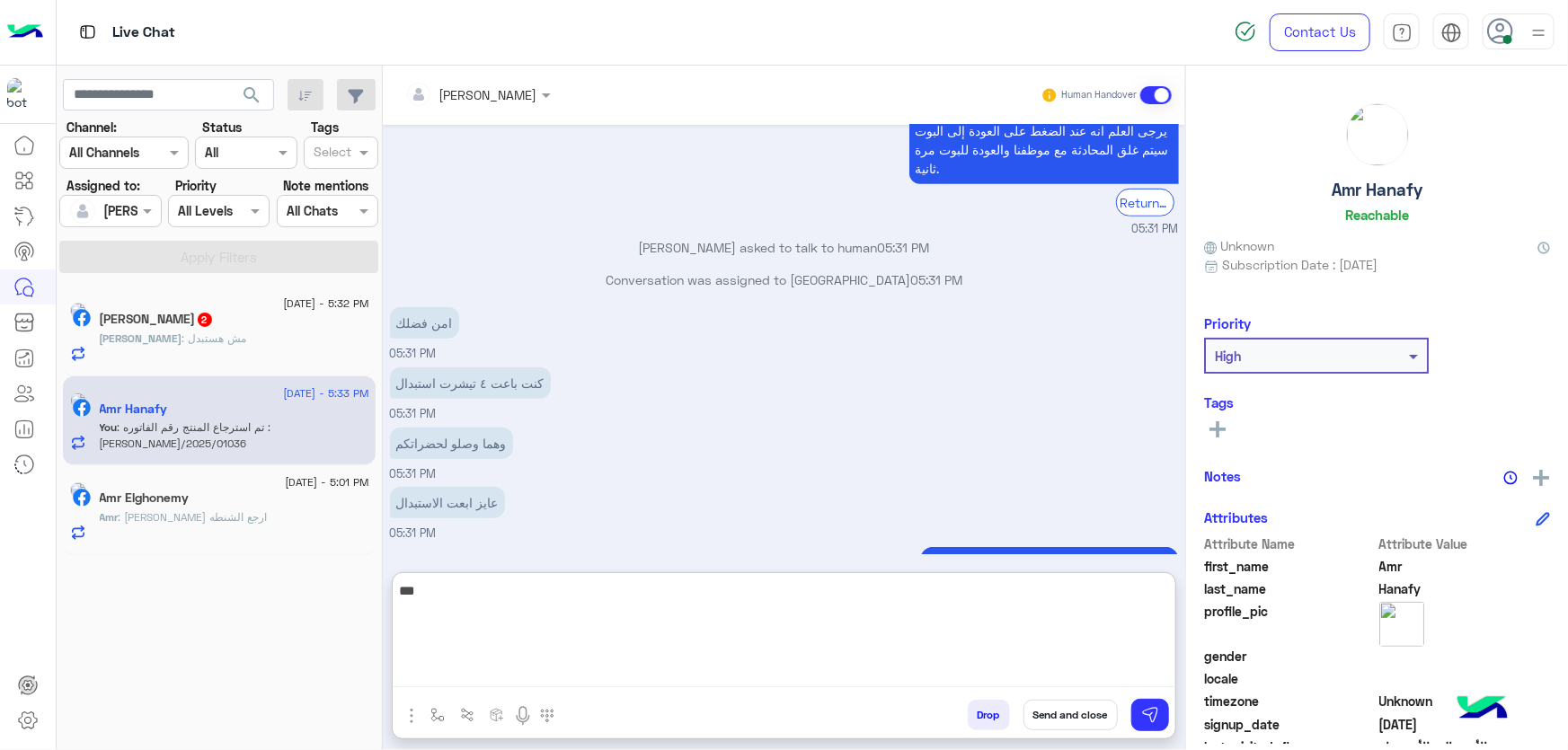
scroll to position [4120, 0]
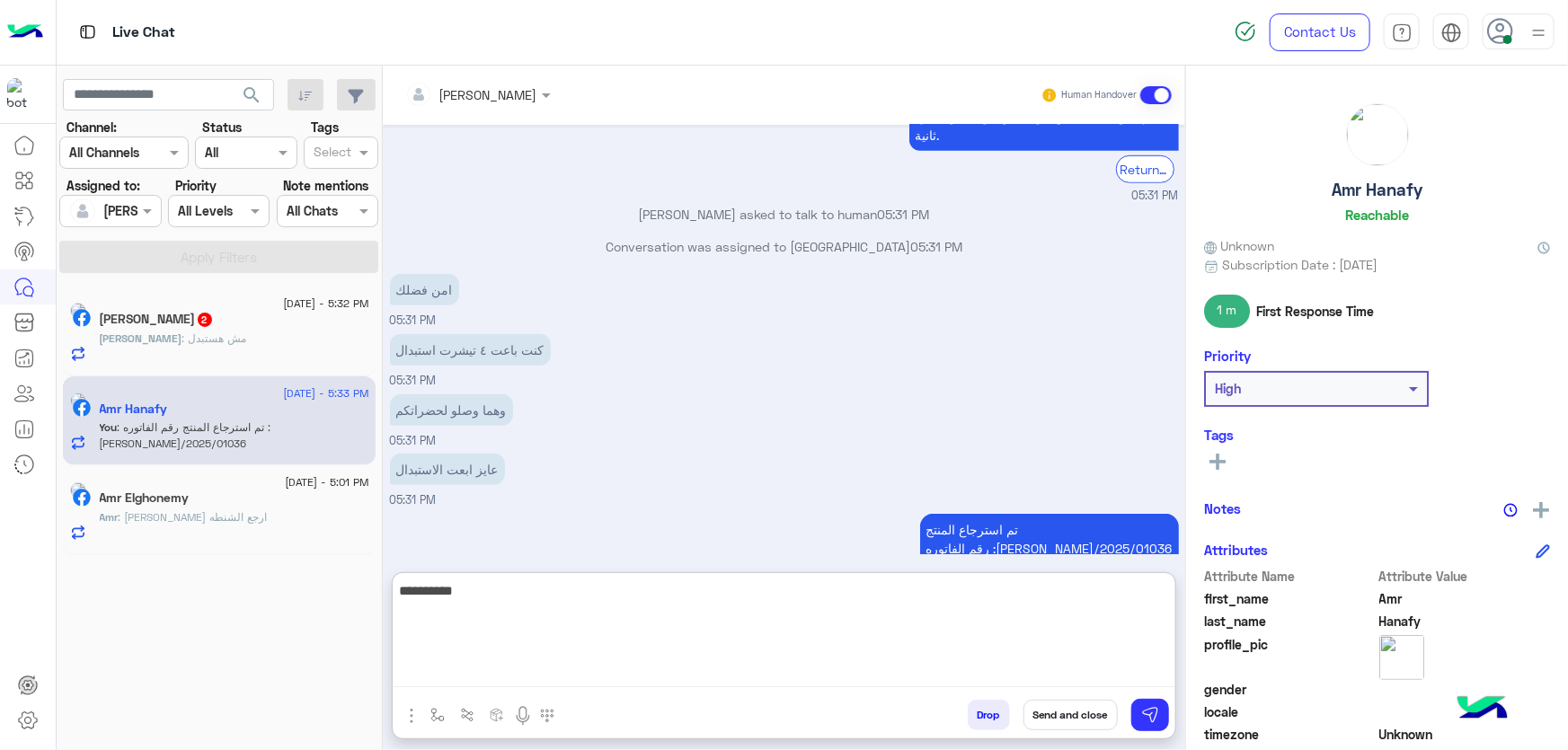
type textarea "**********"
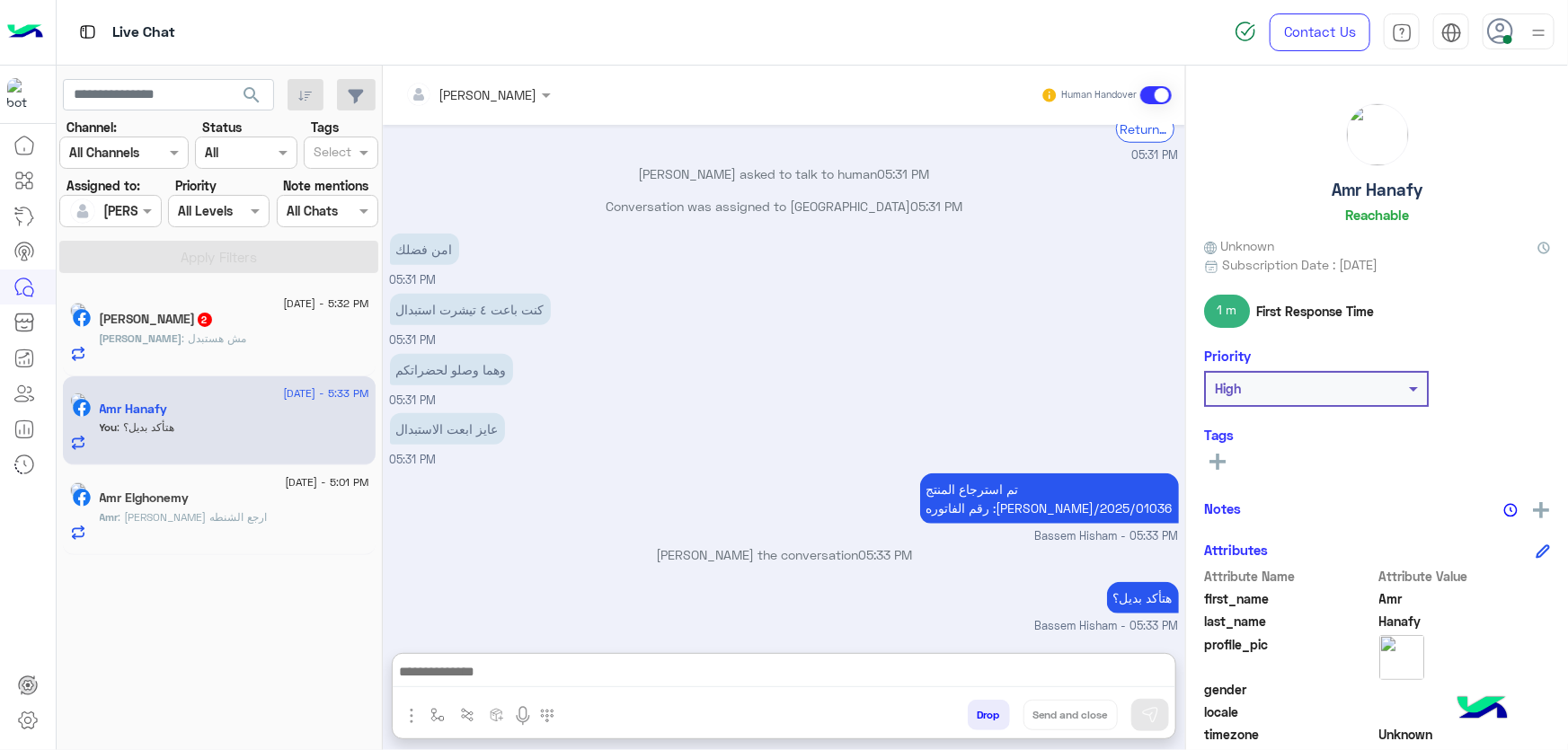
click at [279, 328] on div "[PERSON_NAME] 2" at bounding box center [234, 322] width 269 height 19
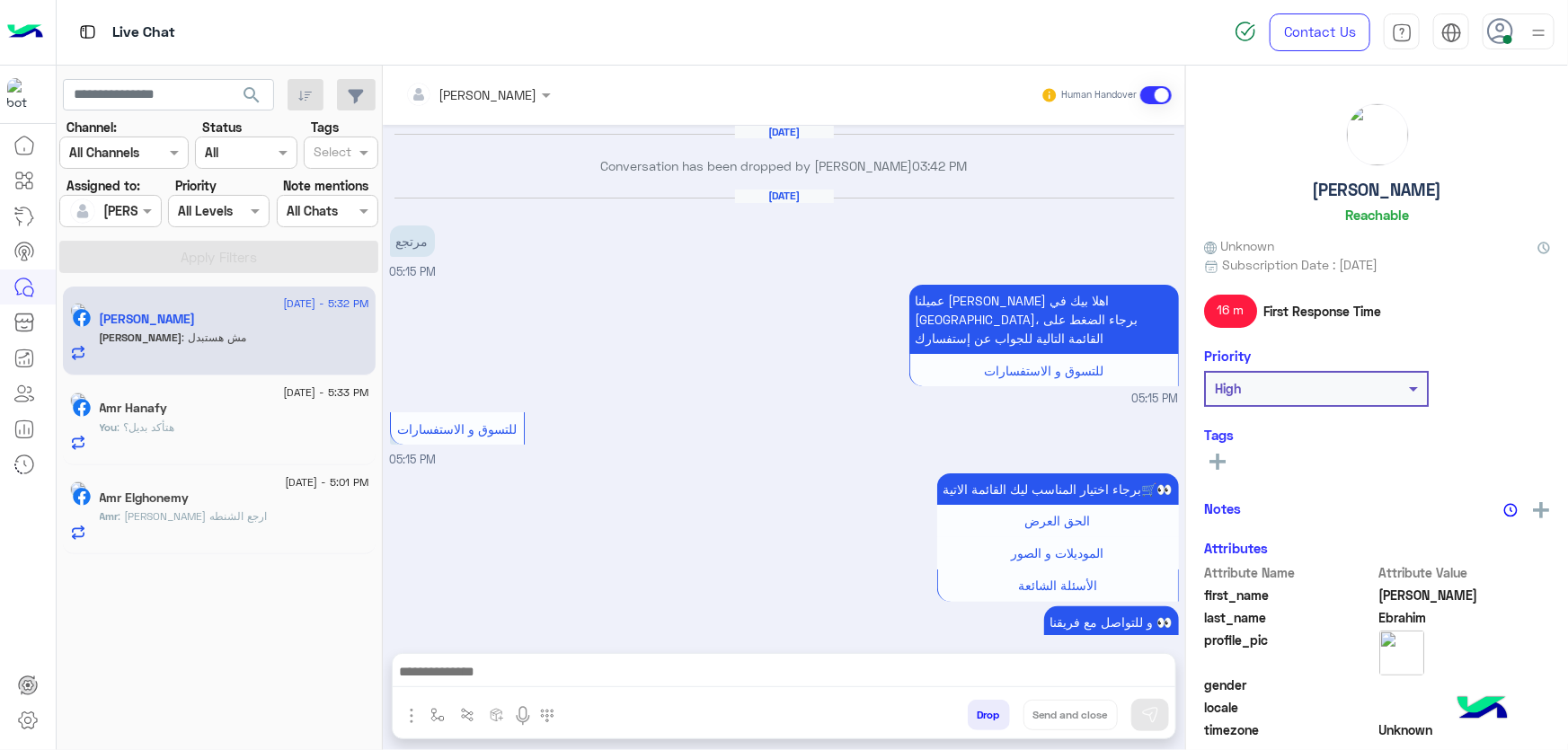
scroll to position [1453, 0]
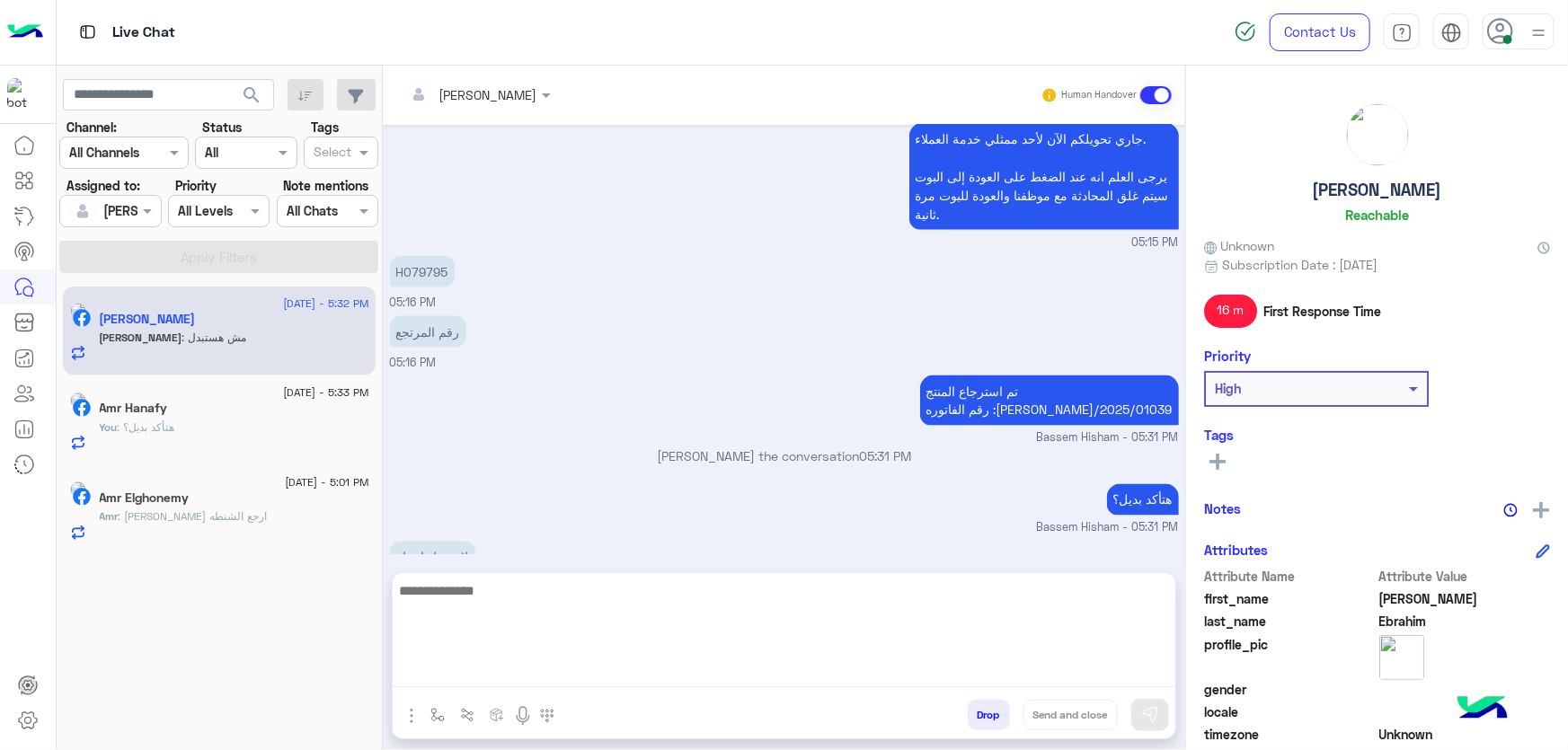
click at [536, 672] on textarea at bounding box center [784, 633] width 783 height 108
type textarea "**********"
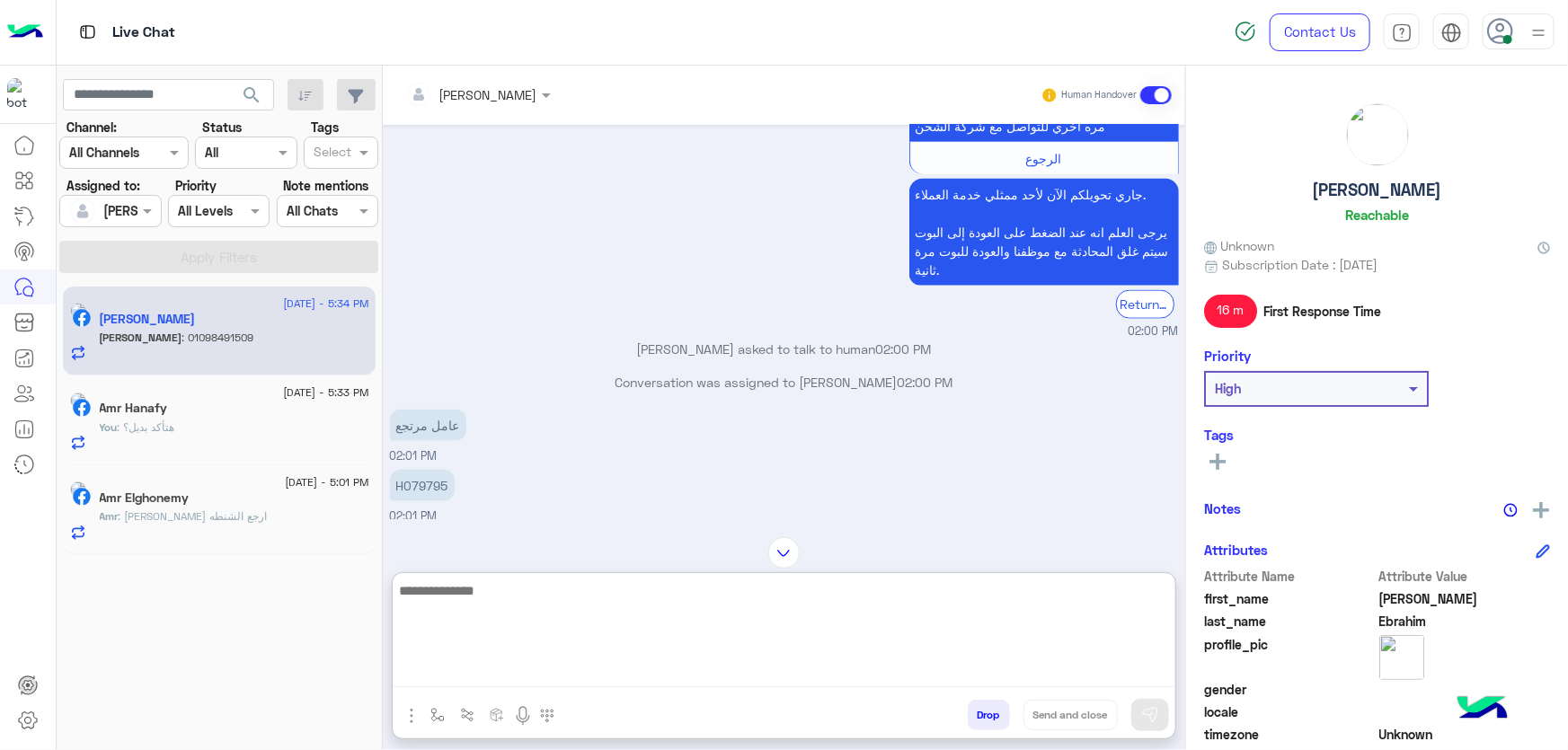
scroll to position [1246, 0]
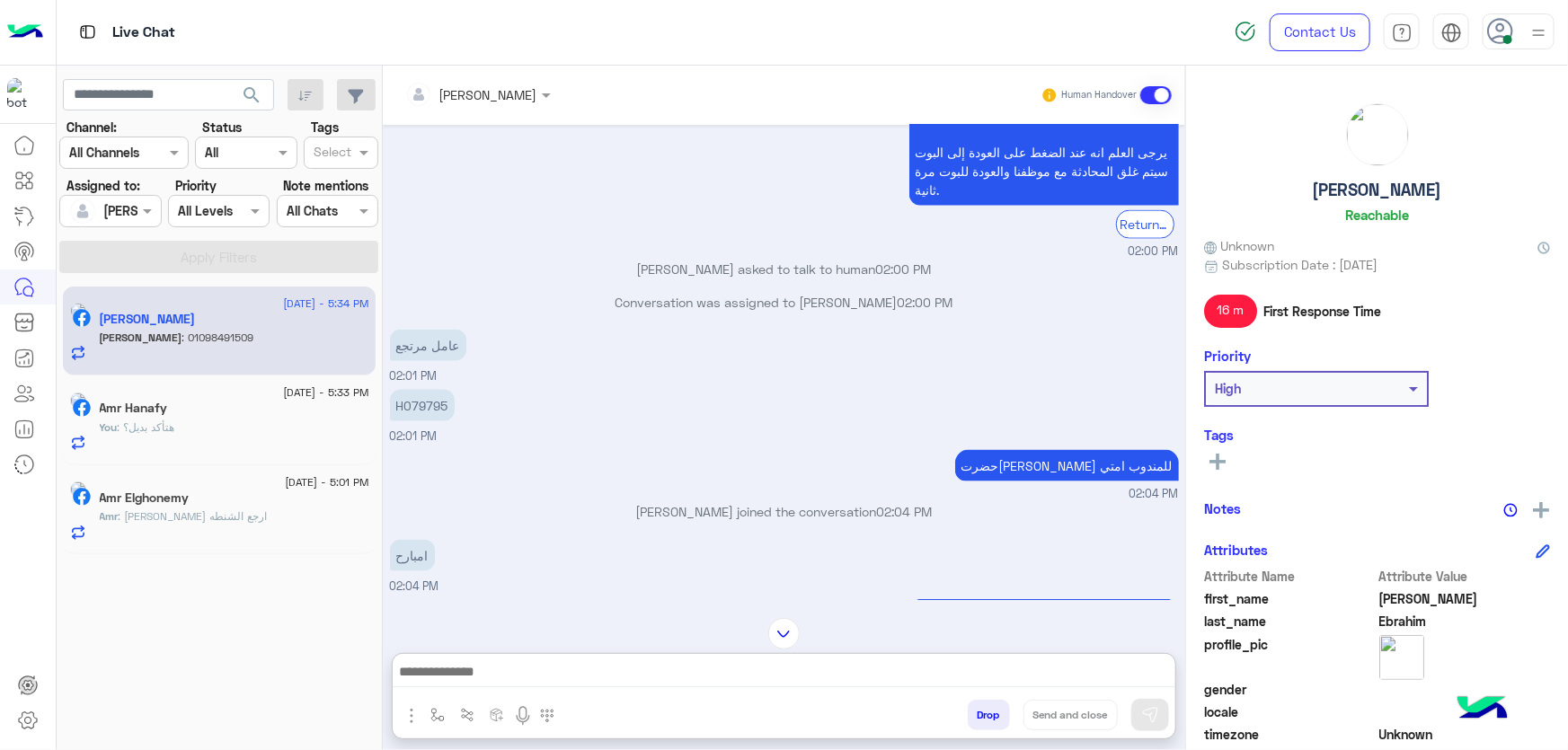
click at [430, 390] on p "H079795" at bounding box center [422, 406] width 65 height 32
copy p "H079795"
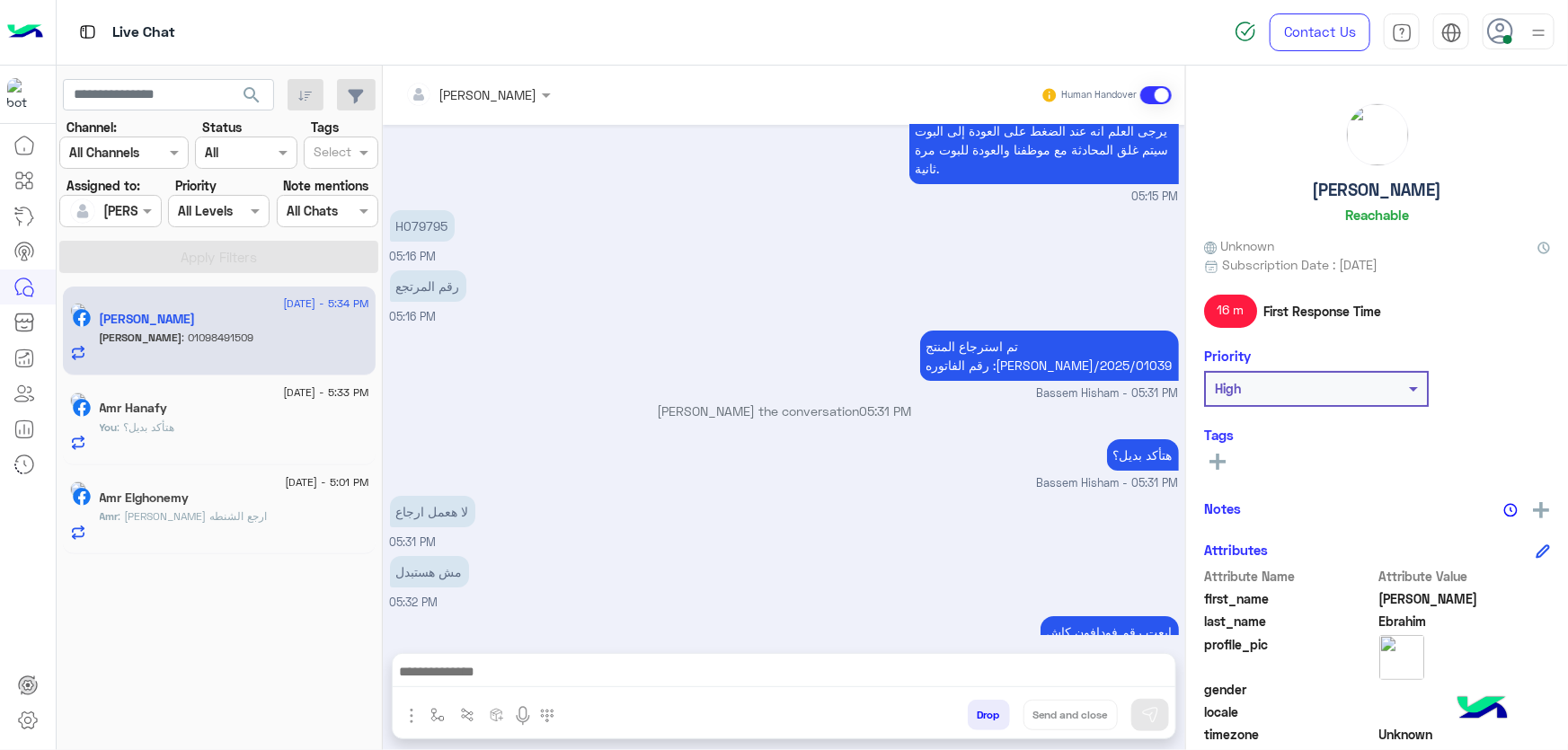
scroll to position [3346, 0]
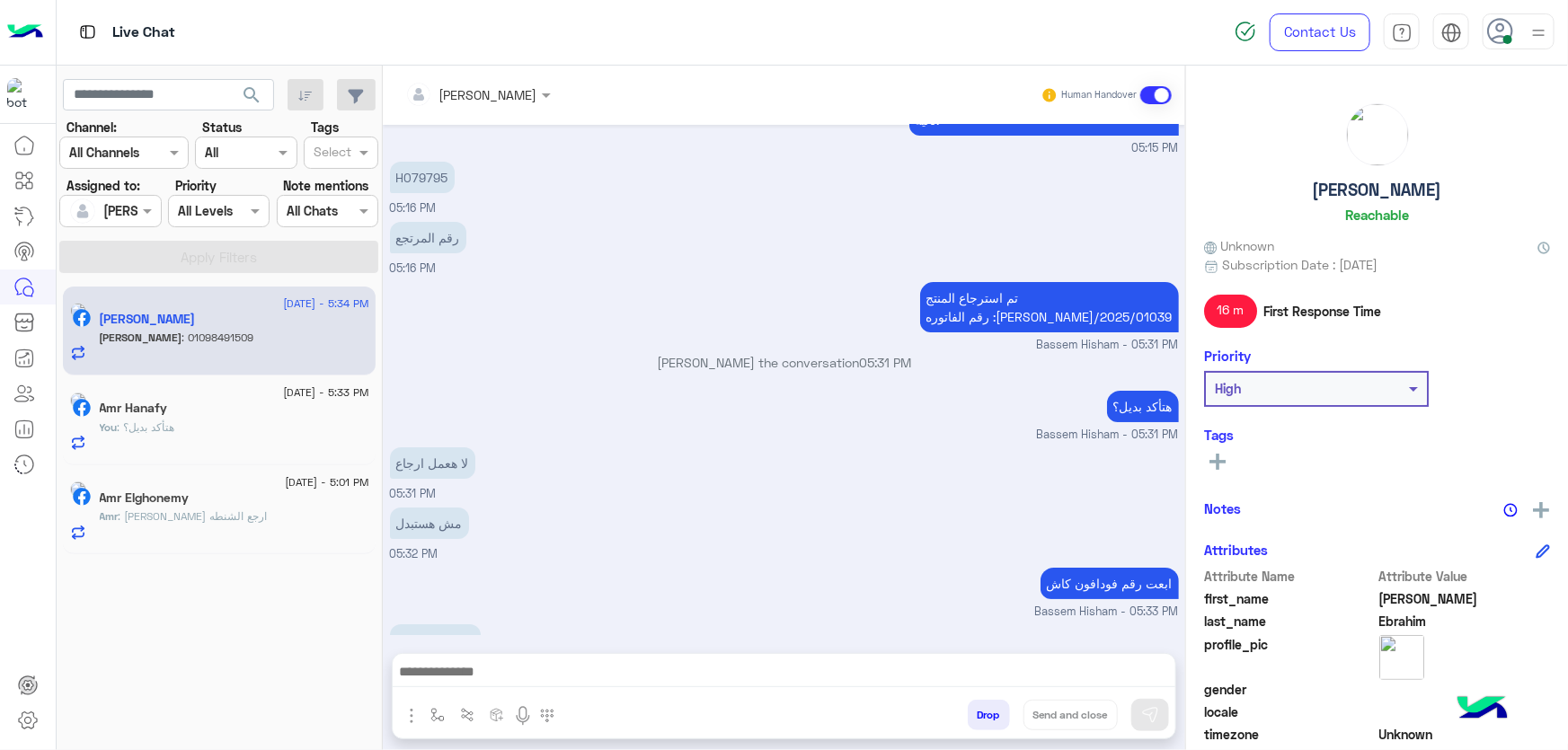
click at [410, 624] on p "01098491509" at bounding box center [435, 640] width 91 height 32
copy p "01098491509"
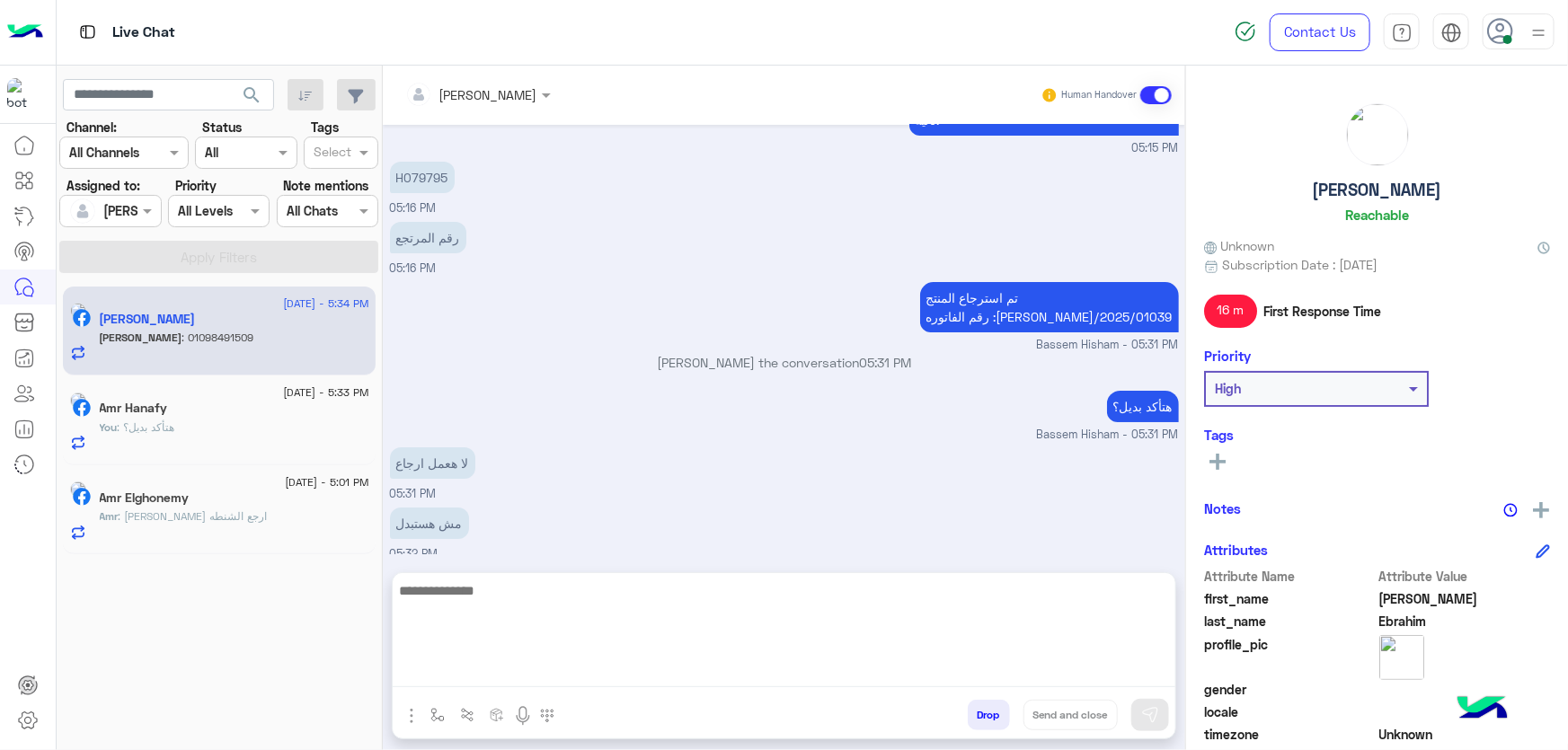
click at [870, 669] on textarea at bounding box center [784, 633] width 783 height 108
paste textarea "**********"
type textarea "**********"
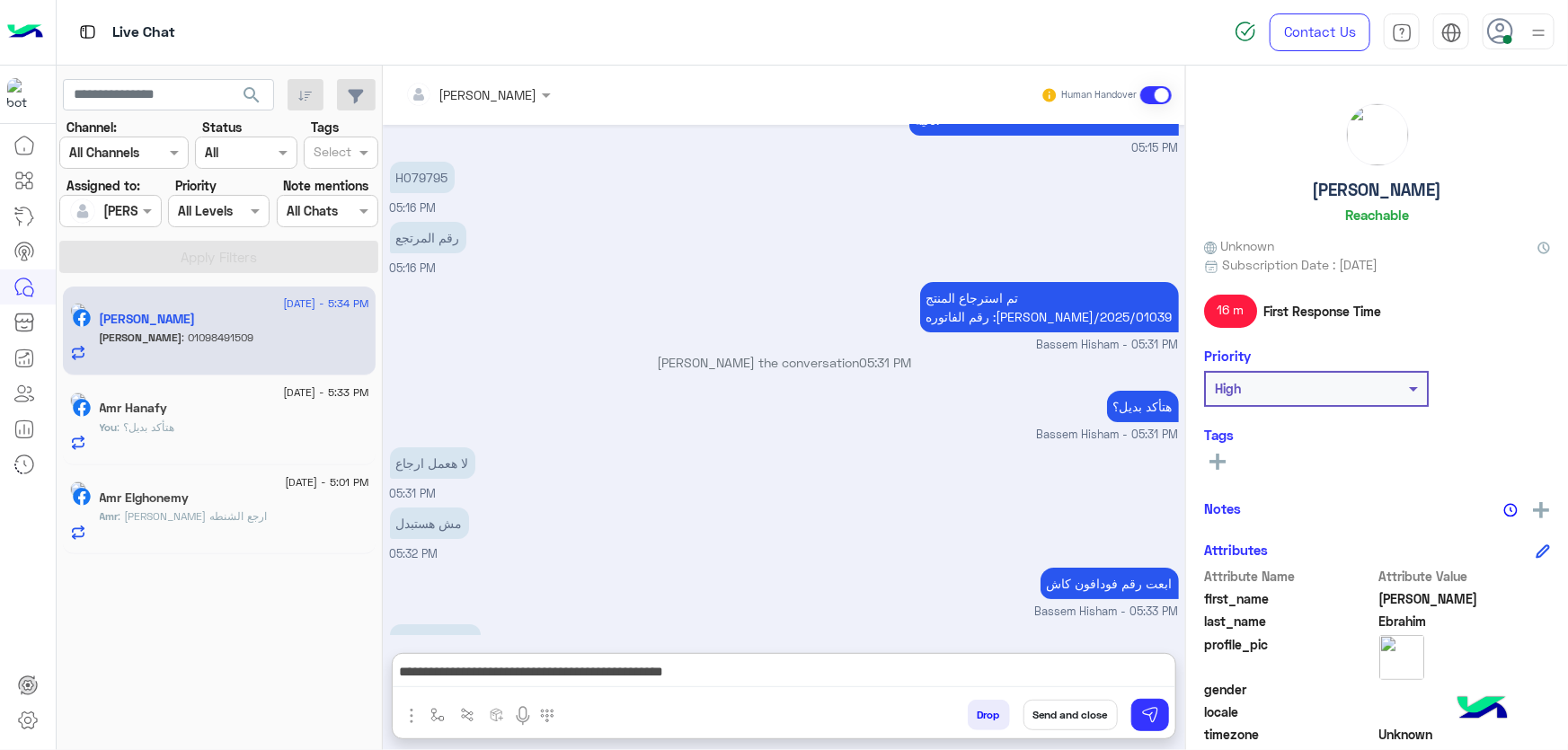
click at [1097, 722] on button "Send and close" at bounding box center [1070, 714] width 95 height 31
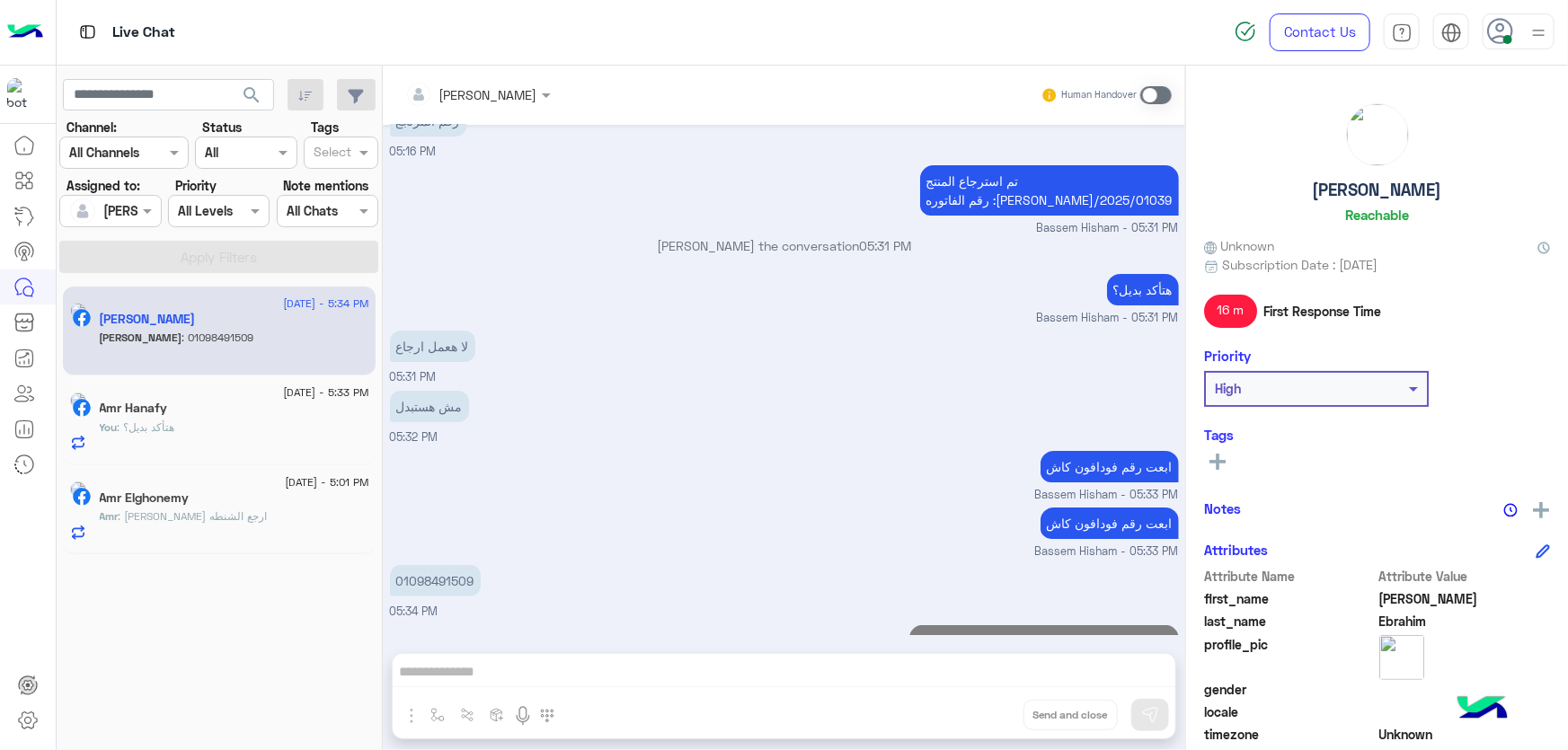
scroll to position [3513, 0]
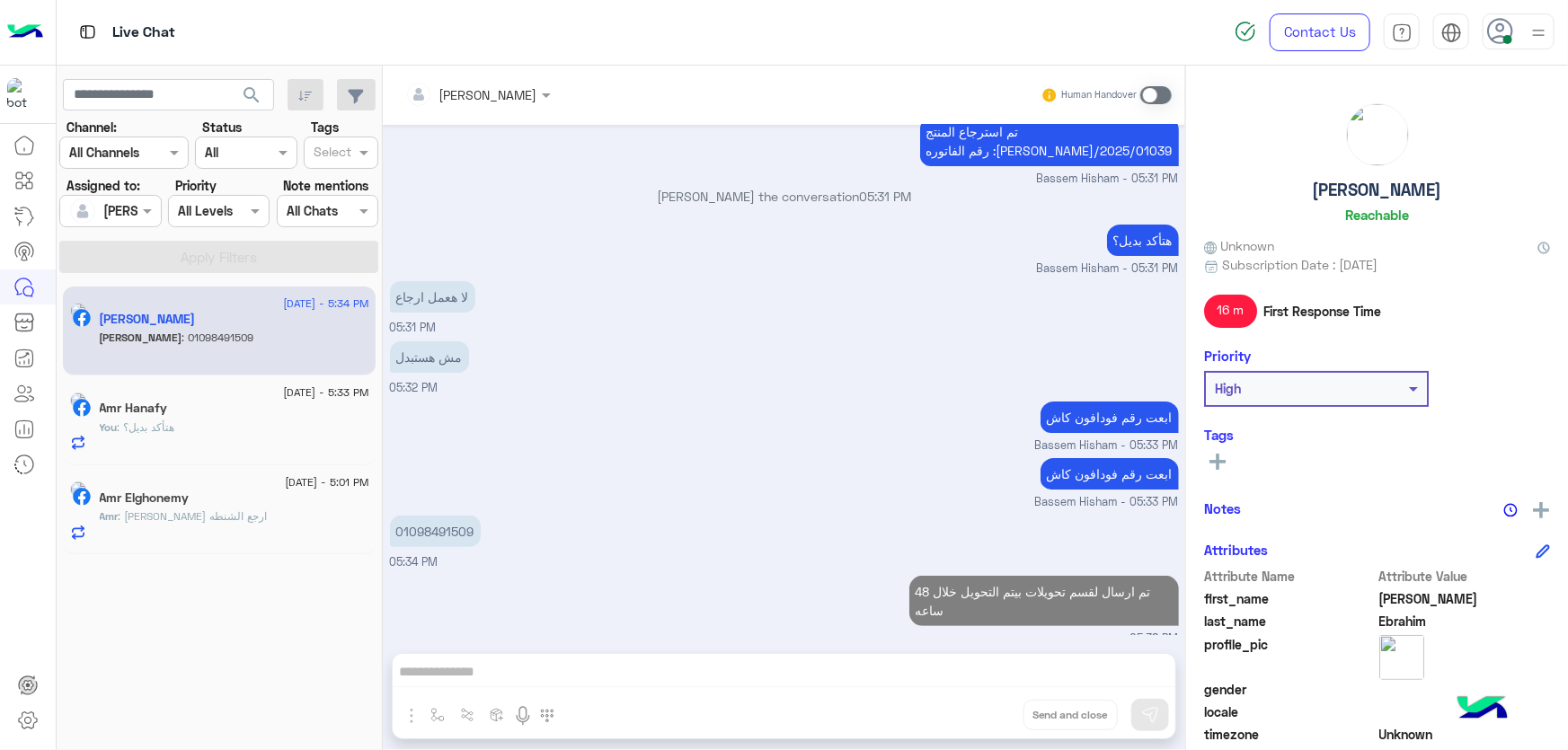
click at [882, 578] on div "تم ارسال لقسم تحويلات بيتم التحويل خلال 48 ساعه 05:38 PM" at bounding box center [784, 608] width 789 height 76
click at [886, 676] on div "Bassem Hisham Human Handover [DATE] تمام 03:32 PM Conversation has been dropped…" at bounding box center [784, 412] width 803 height 692
click at [927, 665] on div "Bassem Hisham Human Handover [DATE] تمام 03:32 PM Conversation has been dropped…" at bounding box center [784, 412] width 803 height 692
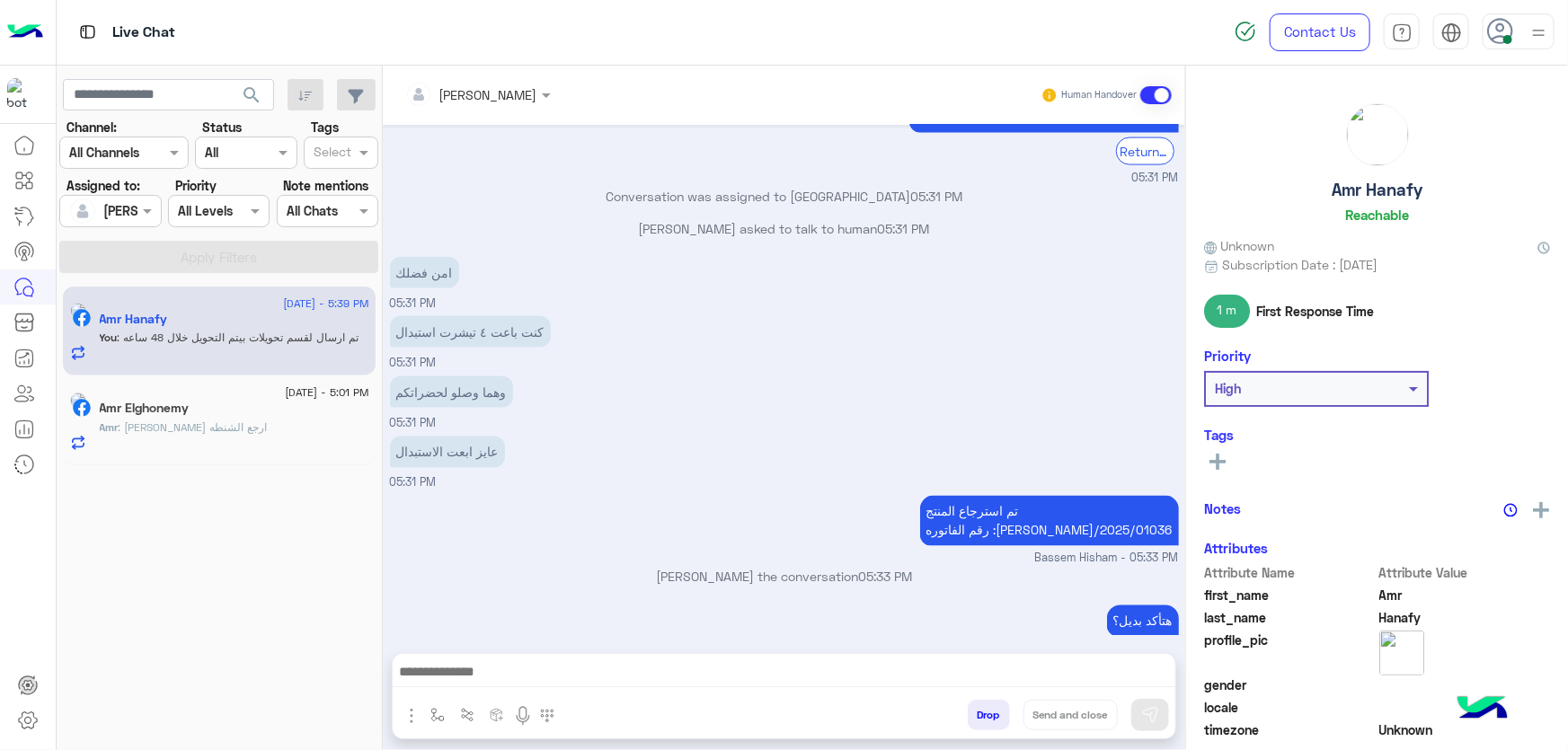
click at [979, 712] on button "Drop" at bounding box center [988, 714] width 42 height 31
click at [979, 712] on button "Drop" at bounding box center [988, 714] width 42 height 31
click at [979, 712] on div "Bassem Hisham Human Handover [DATE] المرتجع بيوصل لينا ف خلال 3 ايام عمل من تان…" at bounding box center [784, 412] width 803 height 692
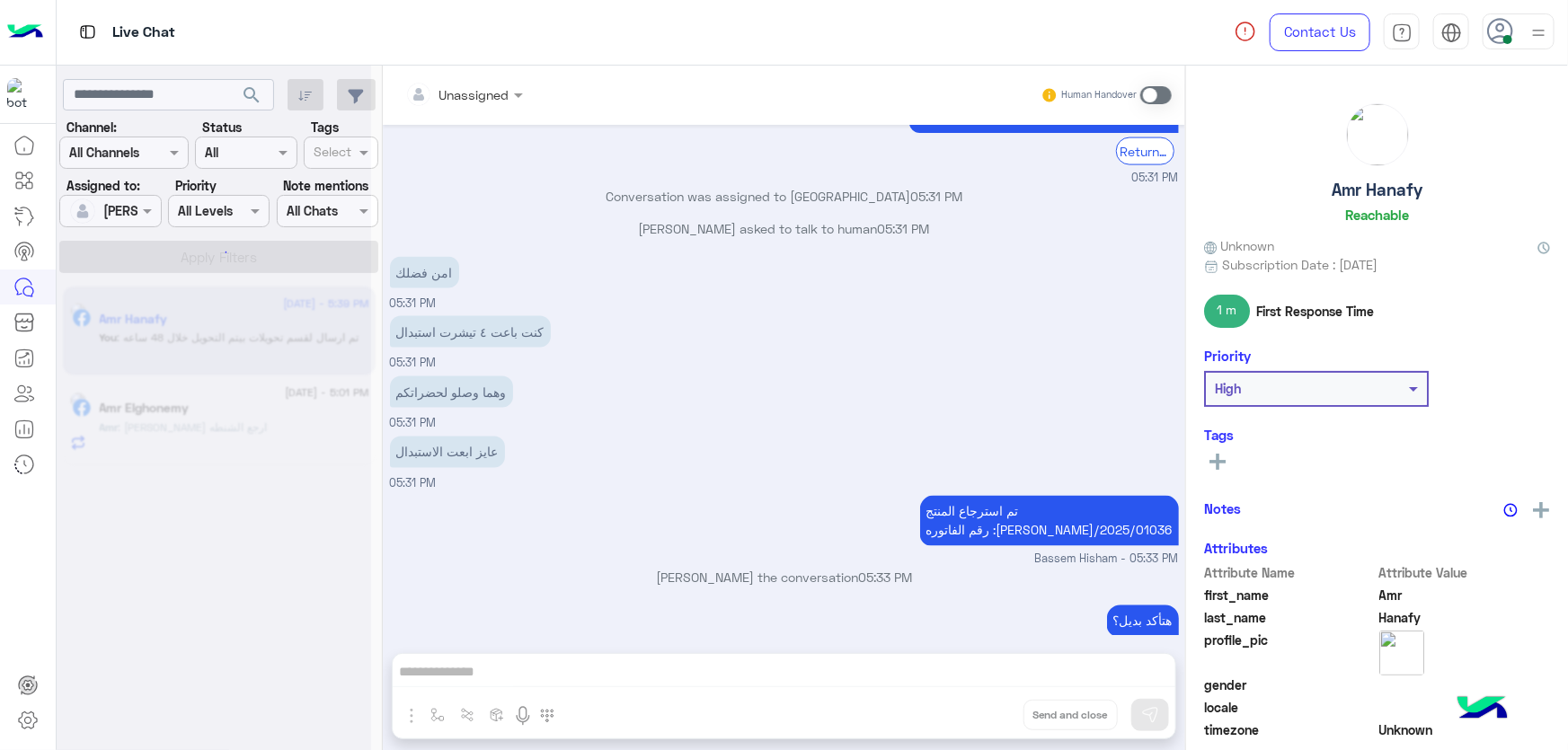
click at [979, 712] on div "Unassigned Human Handover [DATE] المرتجع بيوصل لينا ف خلال 3 ايام عمل من تاني ي…" at bounding box center [784, 412] width 803 height 692
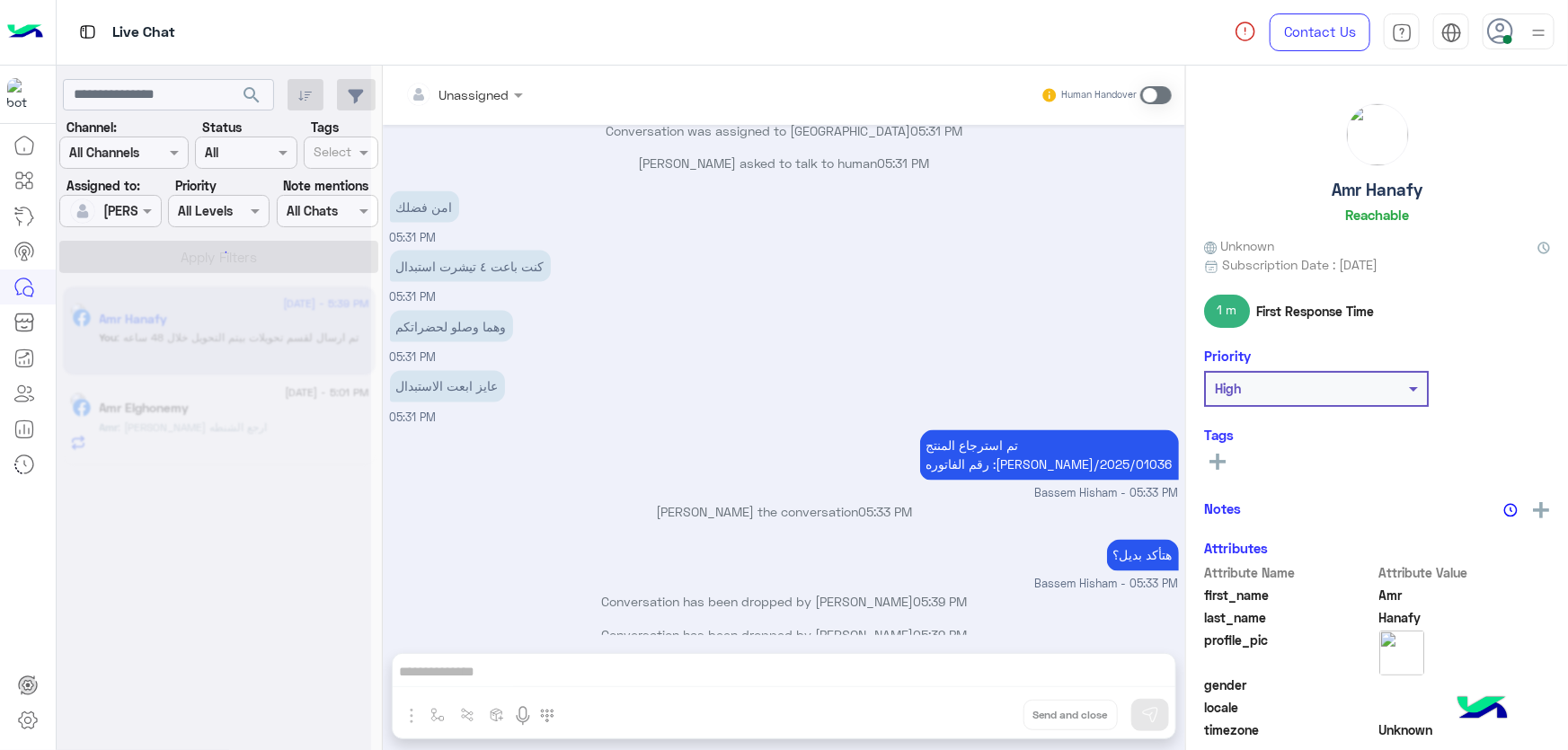
click at [979, 712] on div "Unassigned Human Handover [DATE] المرتجع بيوصل لينا ف خلال 3 ايام عمل من تاني ي…" at bounding box center [784, 412] width 803 height 692
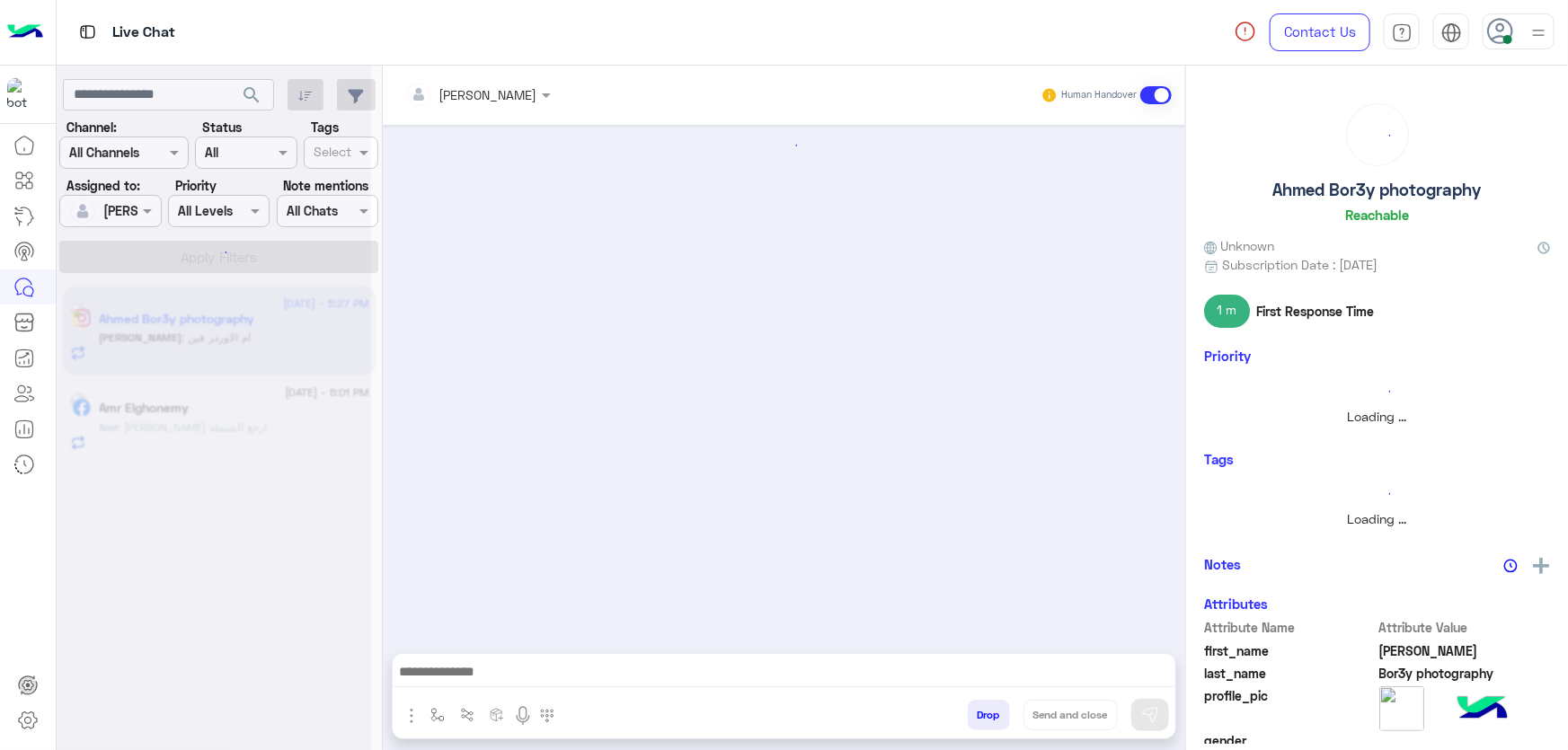
drag, startPoint x: 979, startPoint y: 712, endPoint x: 1484, endPoint y: 171, distance: 740.1
click at [979, 712] on button "Drop" at bounding box center [988, 714] width 42 height 31
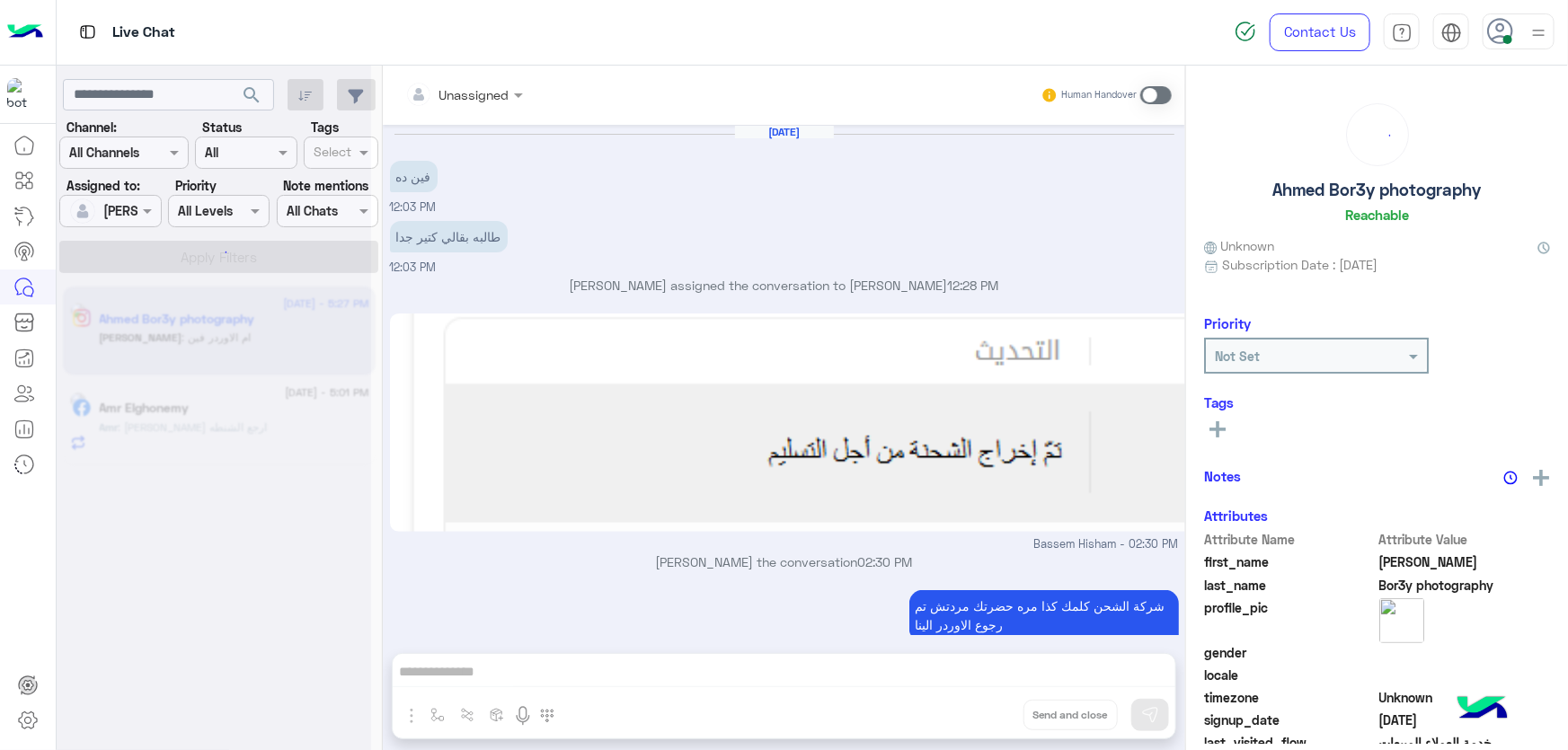
scroll to position [1186, 0]
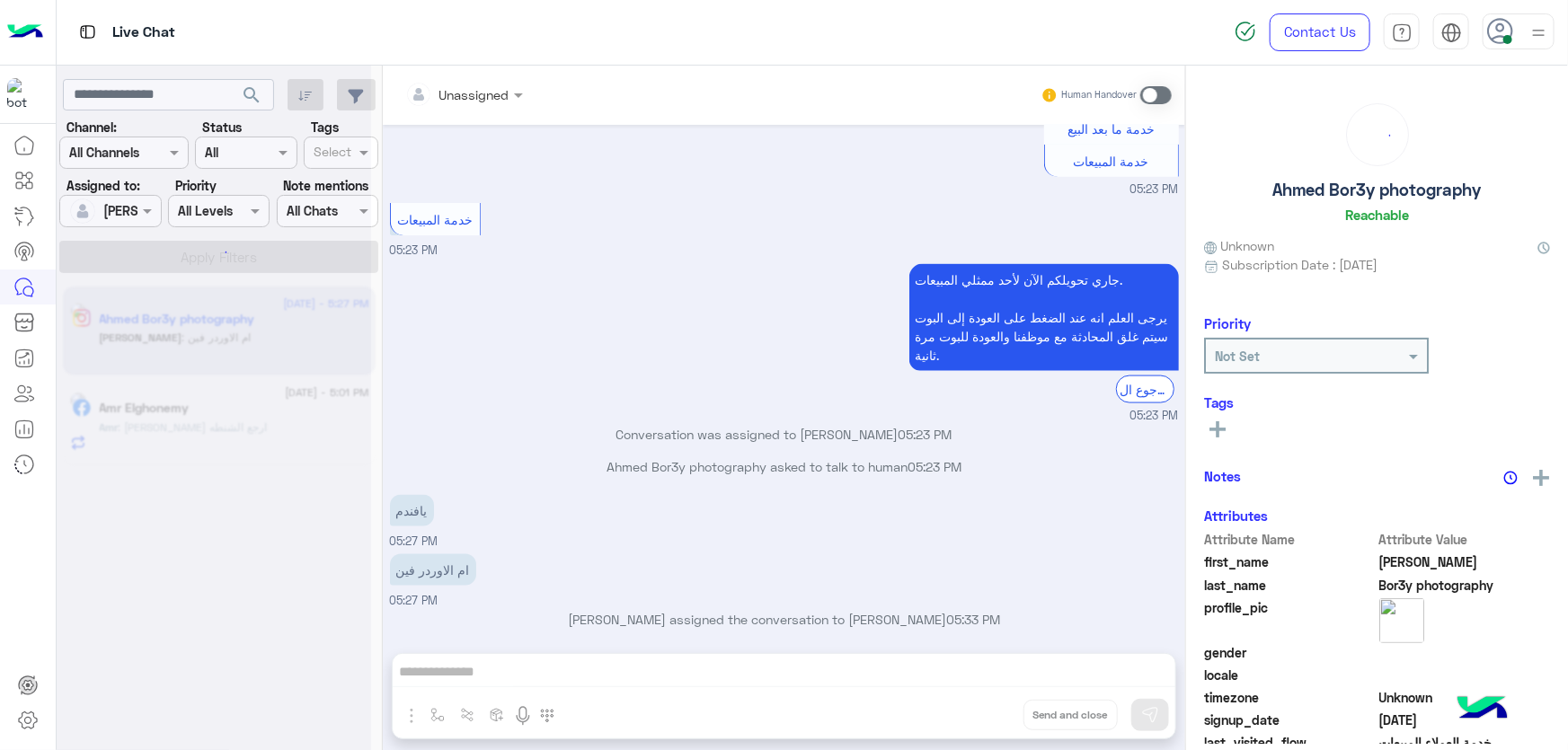
click at [1510, 52] on div "Contact Us Help Center عربي English" at bounding box center [1395, 32] width 347 height 65
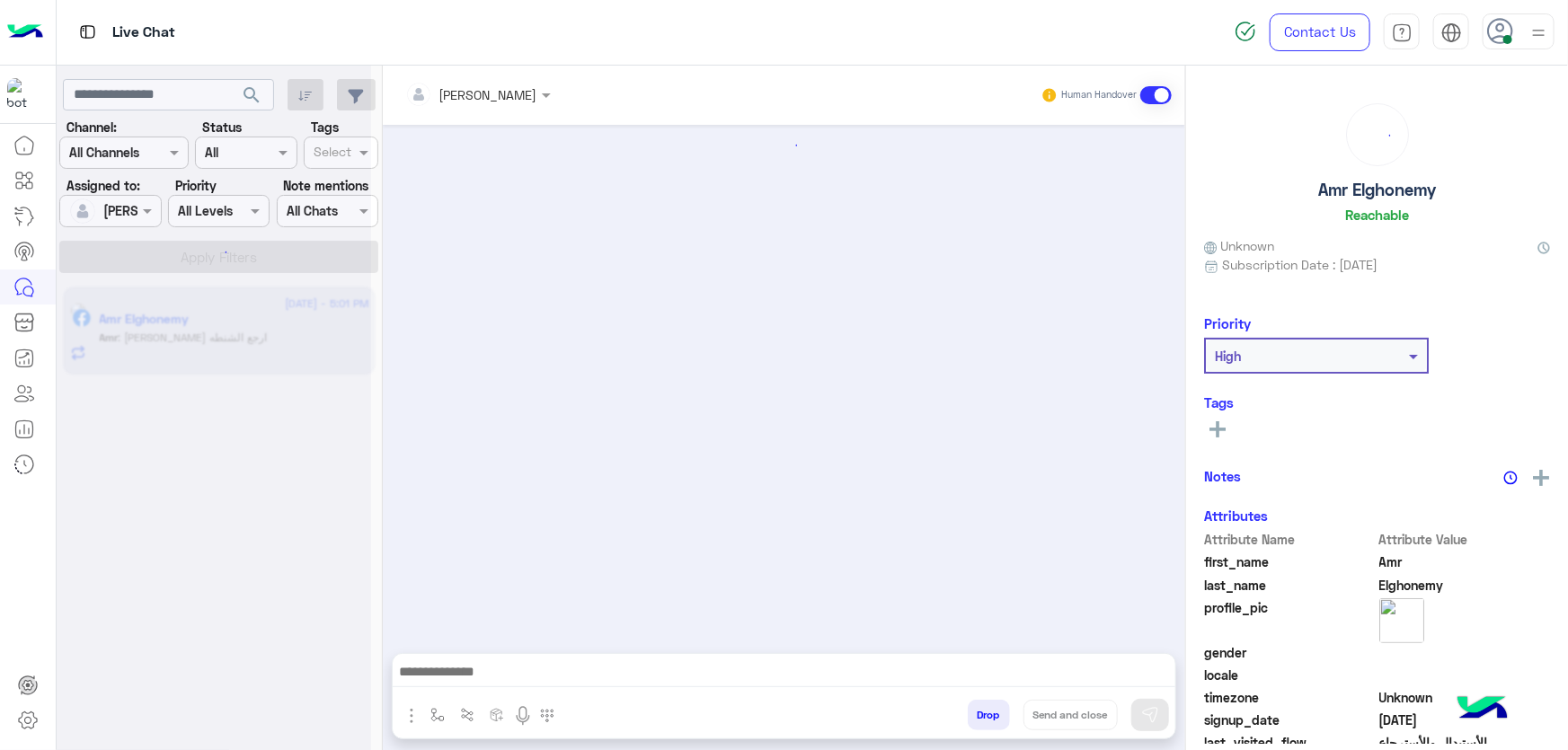
click at [1518, 45] on div at bounding box center [1518, 31] width 72 height 36
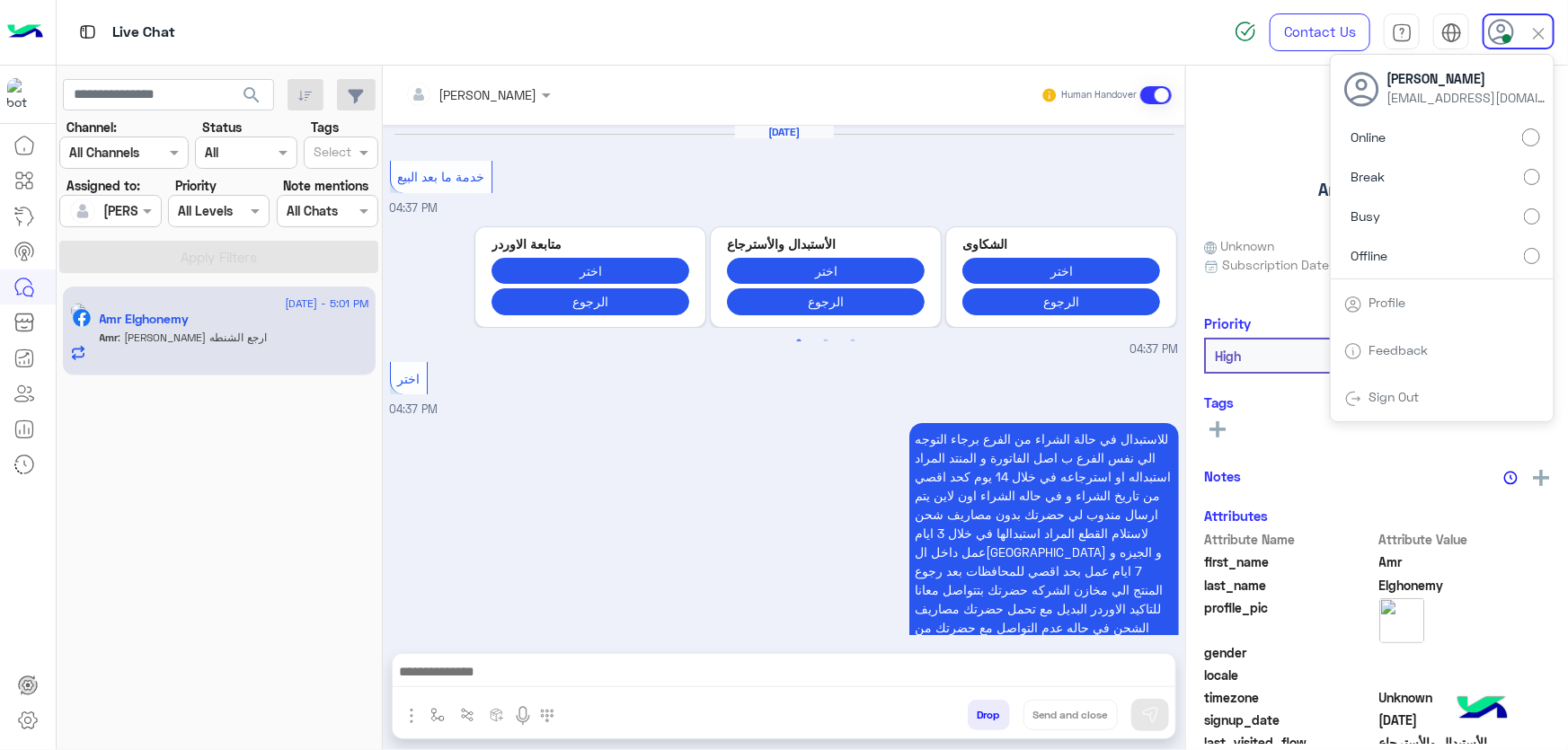
scroll to position [1821, 0]
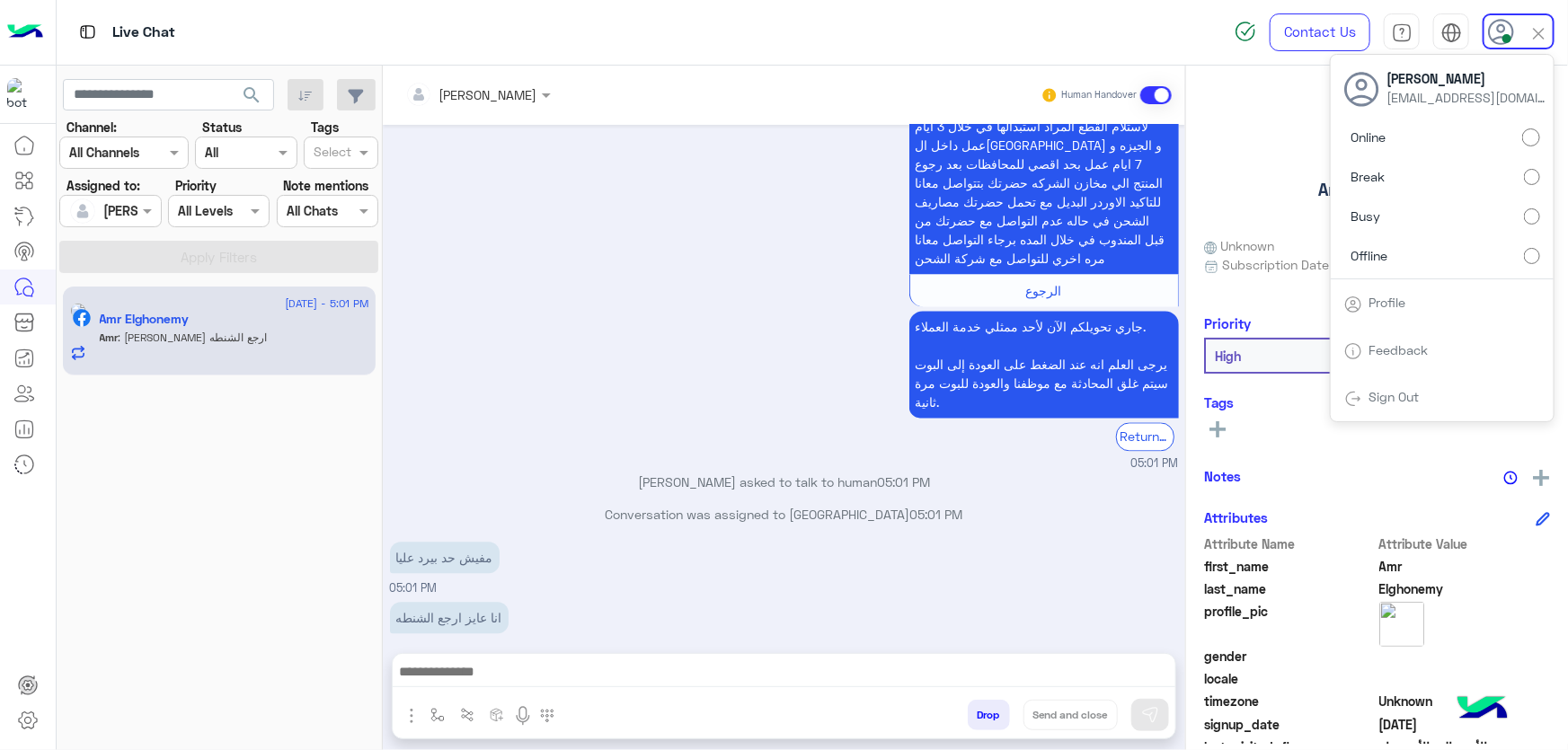
click at [968, 724] on button "Drop" at bounding box center [988, 714] width 42 height 31
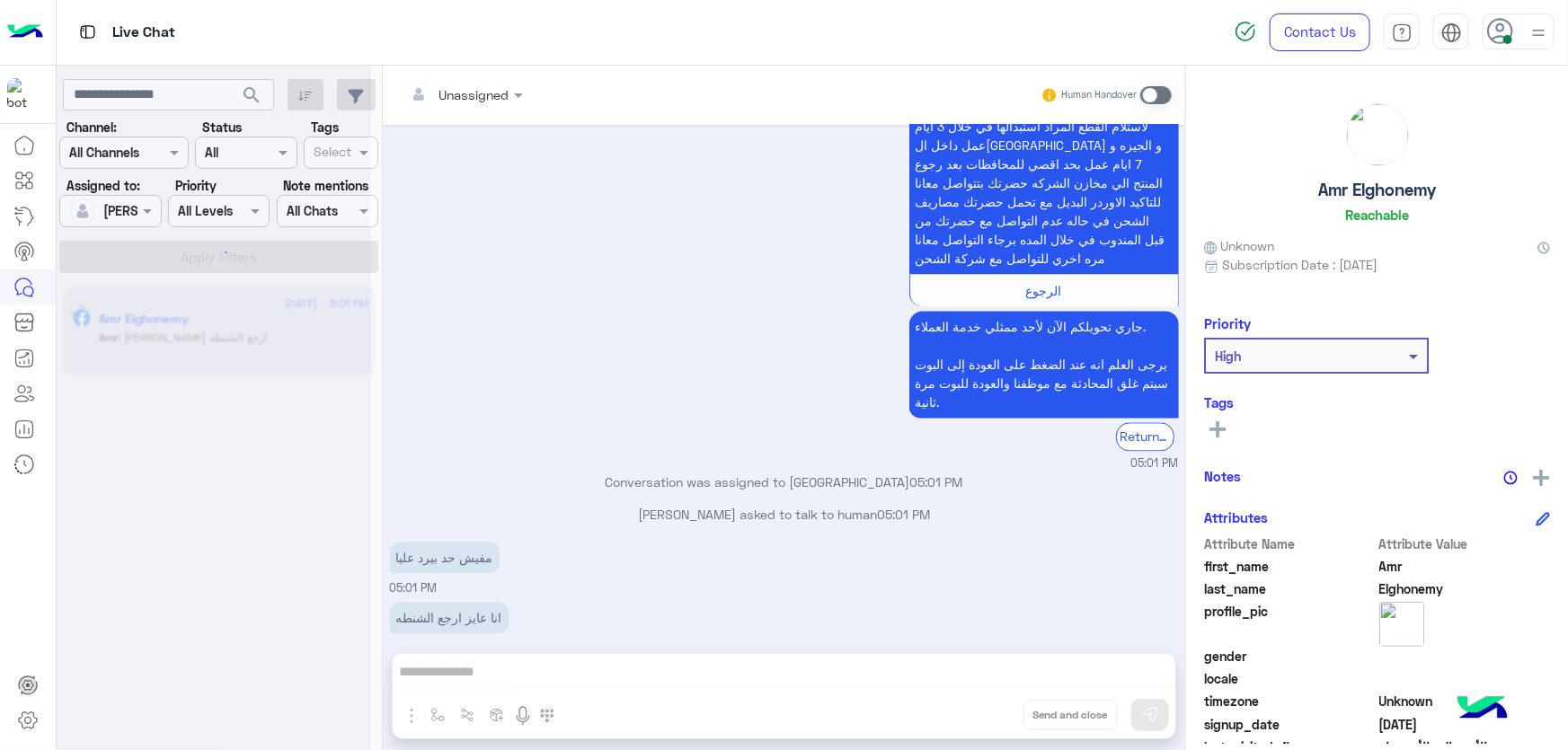
scroll to position [1853, 0]
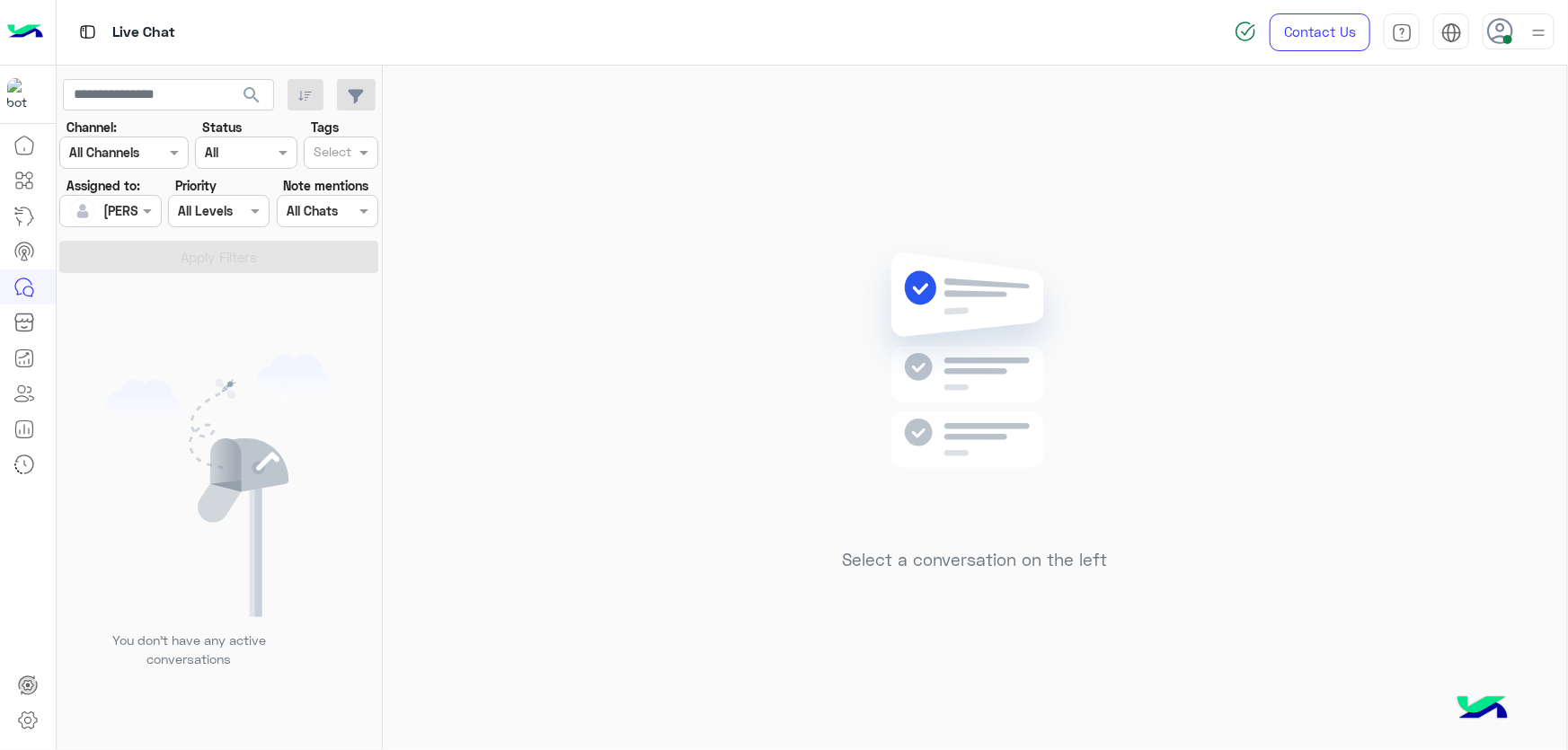
click at [1510, 42] on span at bounding box center [1508, 39] width 9 height 9
click at [1479, 249] on label "Offline" at bounding box center [1441, 255] width 196 height 32
click at [1387, 398] on link "Sign Out" at bounding box center [1395, 397] width 51 height 15
